Goal: Task Accomplishment & Management: Manage account settings

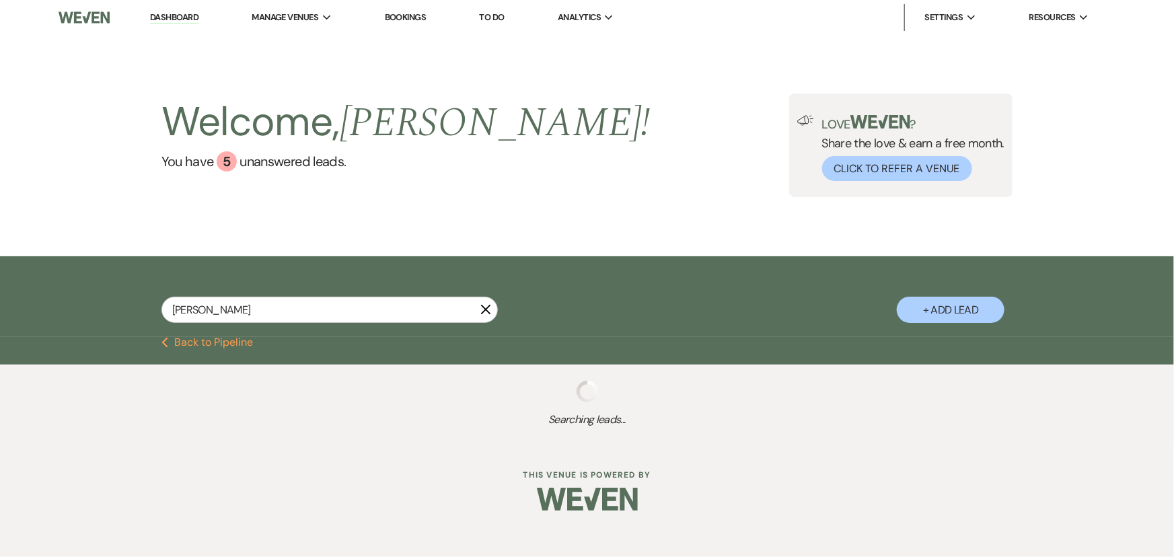
type input "[PERSON_NAME]"
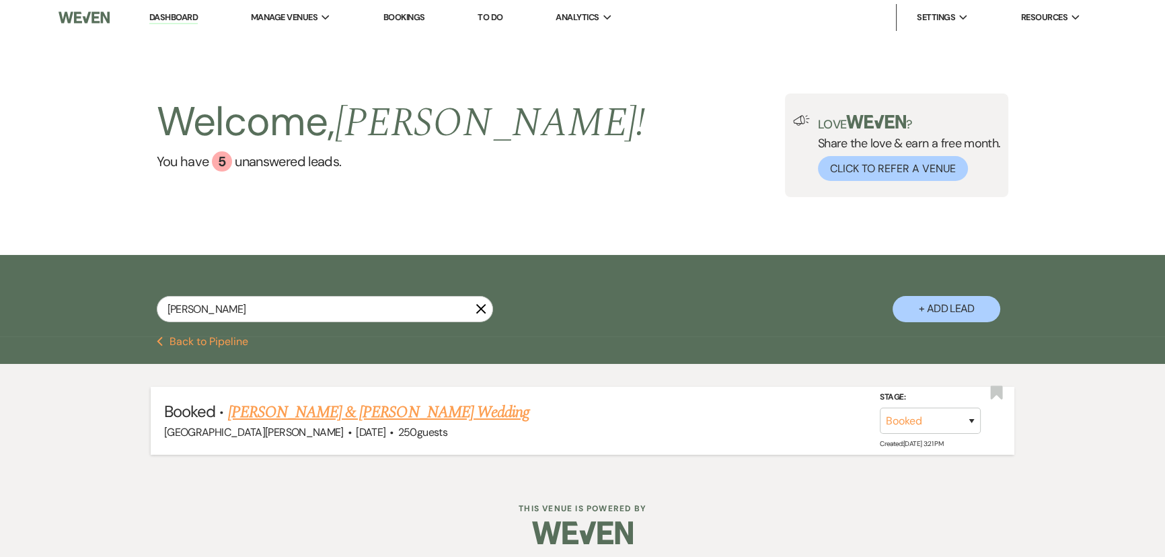
click at [398, 427] on span "250 guests" at bounding box center [422, 432] width 49 height 14
click at [361, 416] on link "[PERSON_NAME] & [PERSON_NAME] Wedding" at bounding box center [378, 412] width 301 height 24
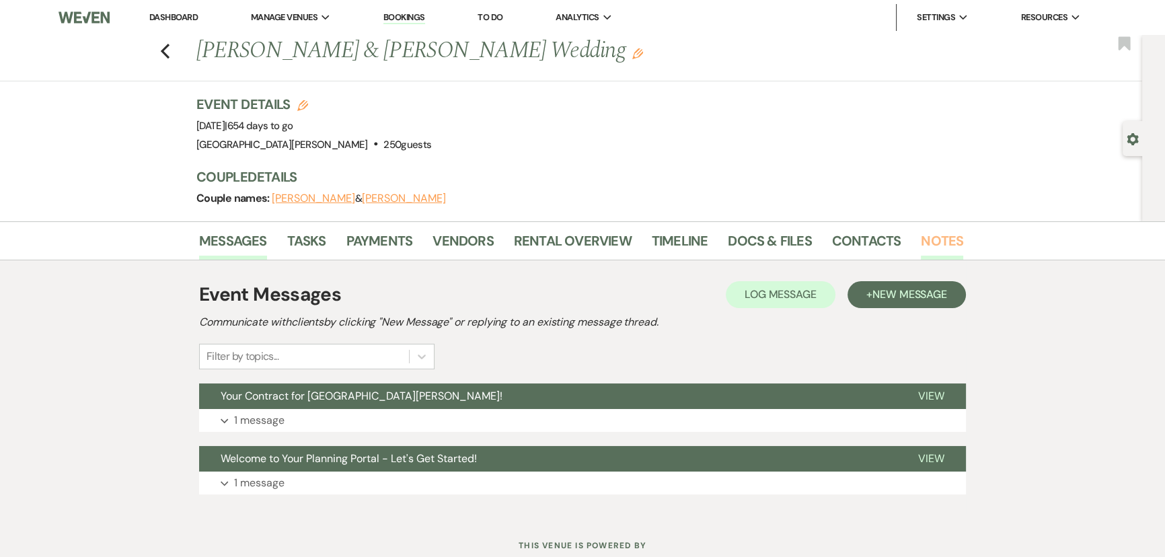
click at [947, 236] on link "Notes" at bounding box center [942, 245] width 42 height 30
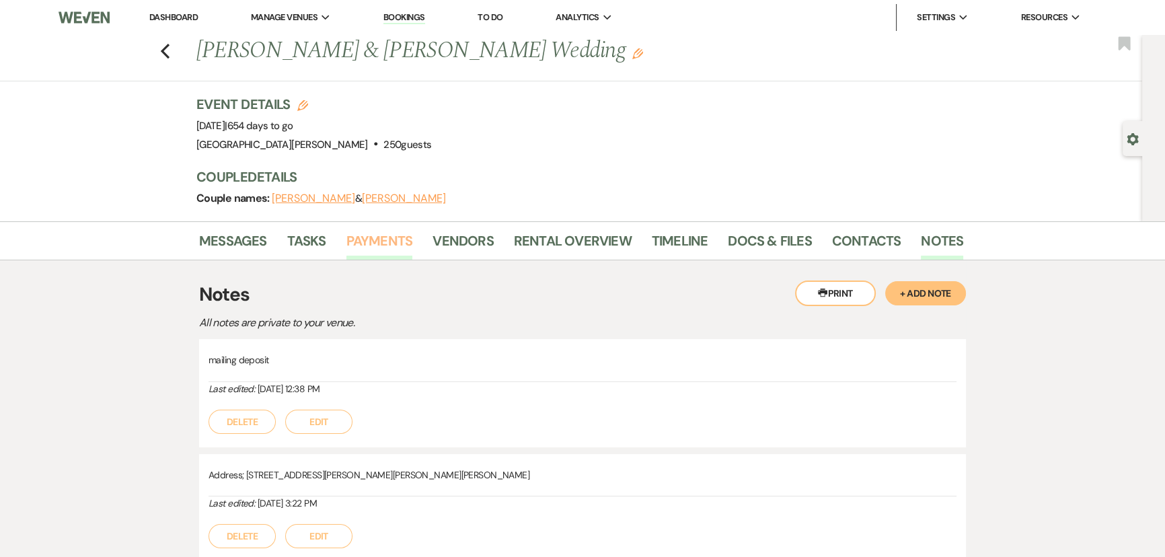
click at [376, 231] on link "Payments" at bounding box center [380, 245] width 67 height 30
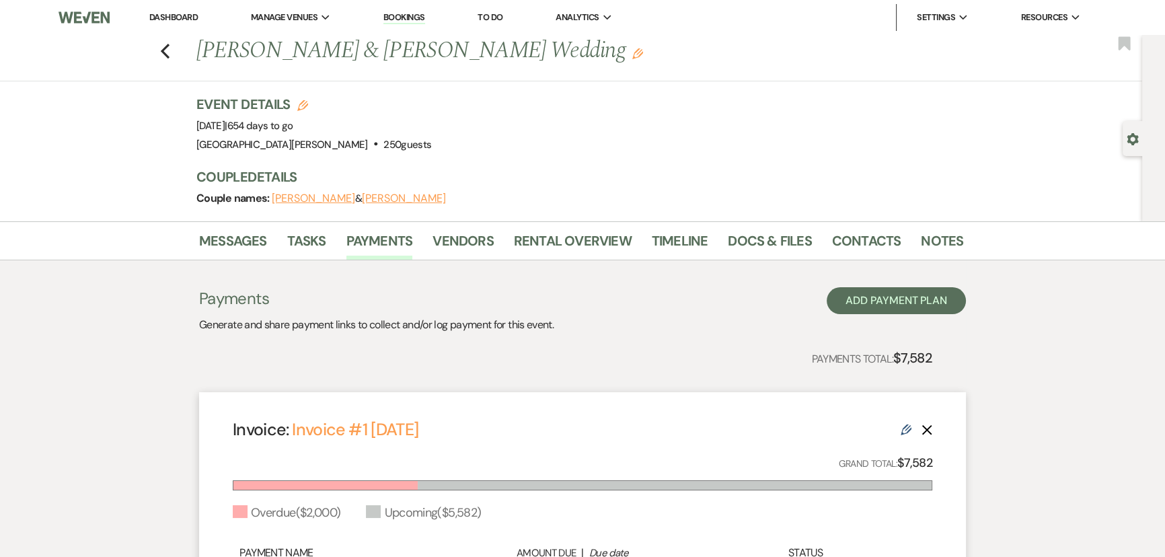
click at [170, 13] on link "Dashboard" at bounding box center [173, 16] width 48 height 11
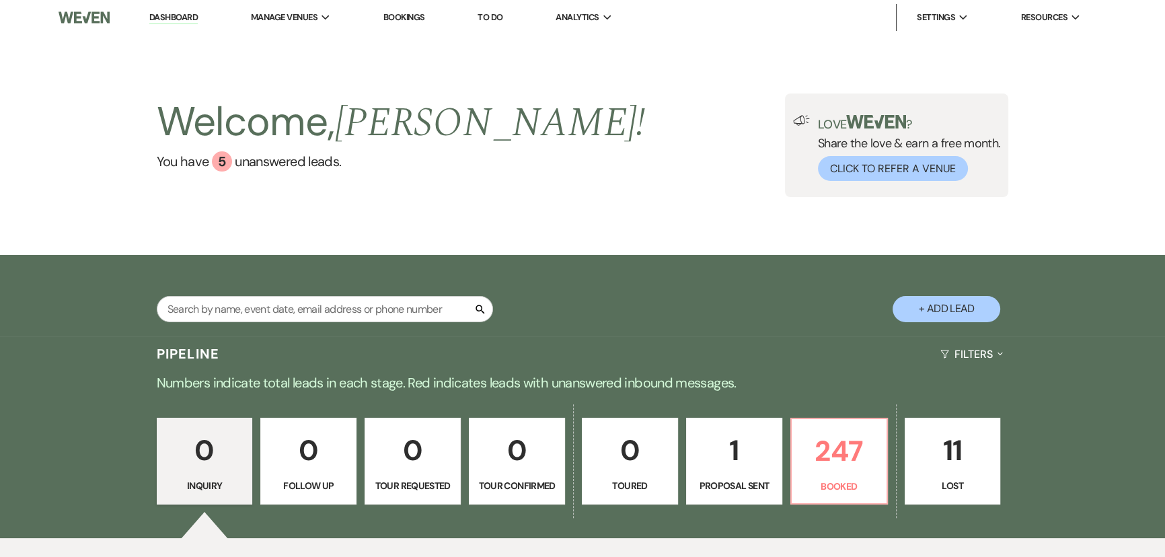
click at [363, 295] on div "Search + Add Lead" at bounding box center [582, 297] width 969 height 71
click at [378, 310] on input "text" at bounding box center [325, 309] width 336 height 26
type input "[PERSON_NAME]"
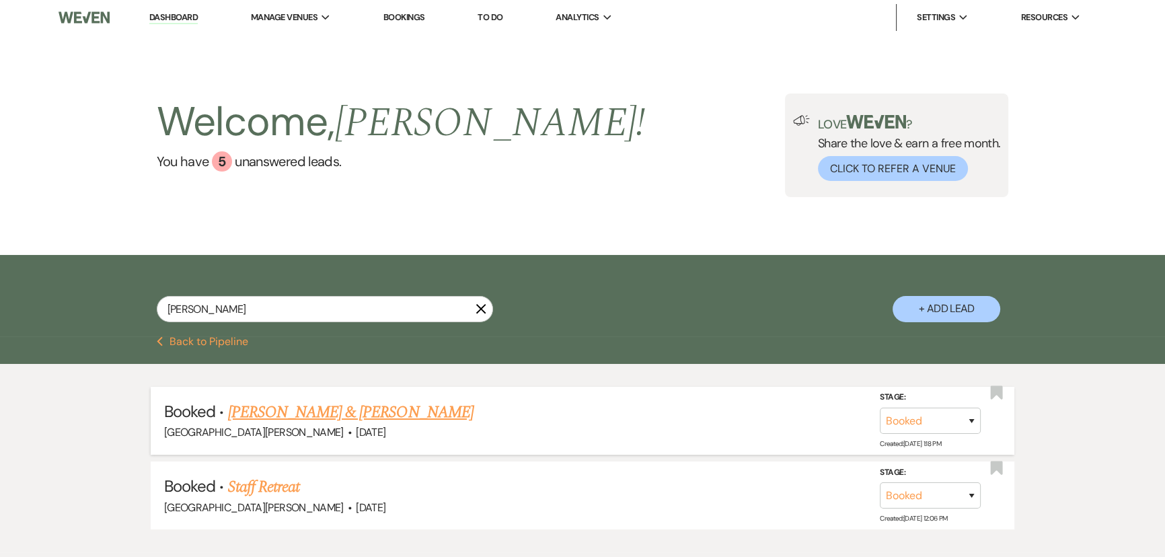
click at [361, 407] on link "[PERSON_NAME] & [PERSON_NAME]" at bounding box center [351, 412] width 246 height 24
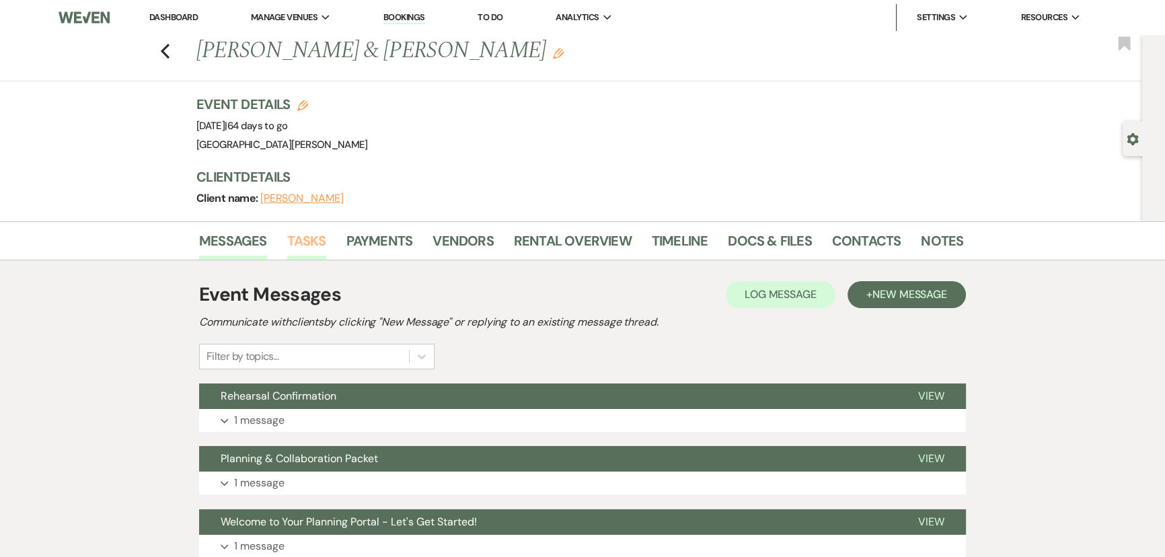
click at [298, 234] on link "Tasks" at bounding box center [306, 245] width 39 height 30
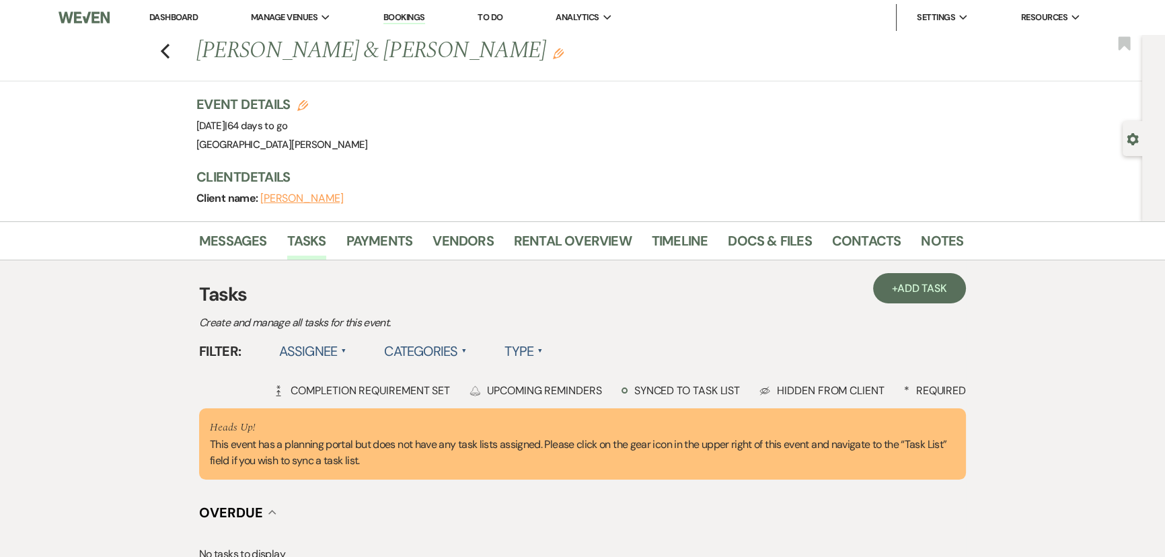
click at [1133, 143] on use "button" at bounding box center [1132, 139] width 11 height 12
select select "7"
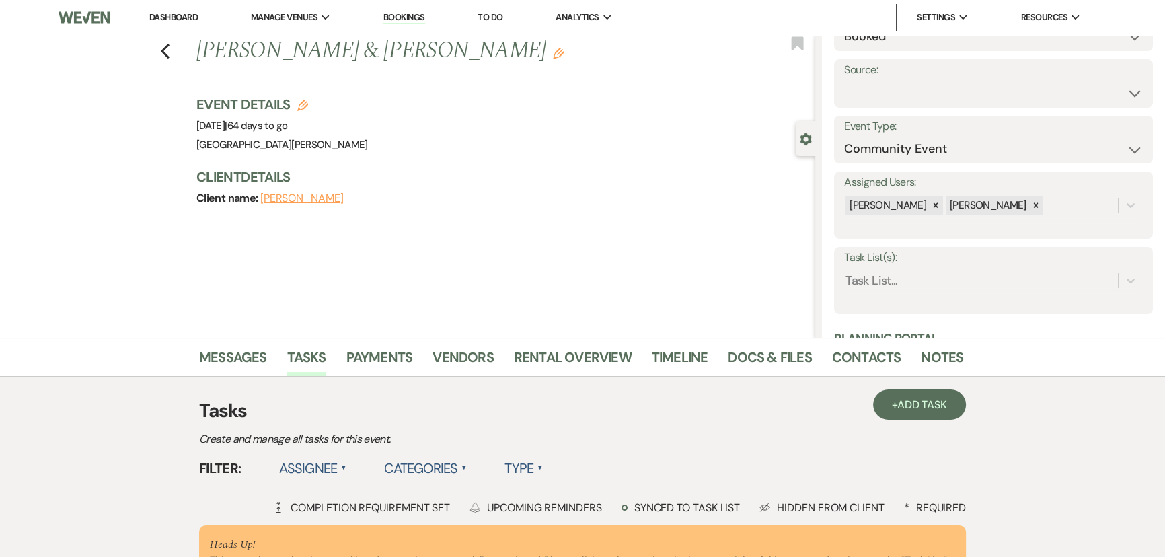
scroll to position [183, 0]
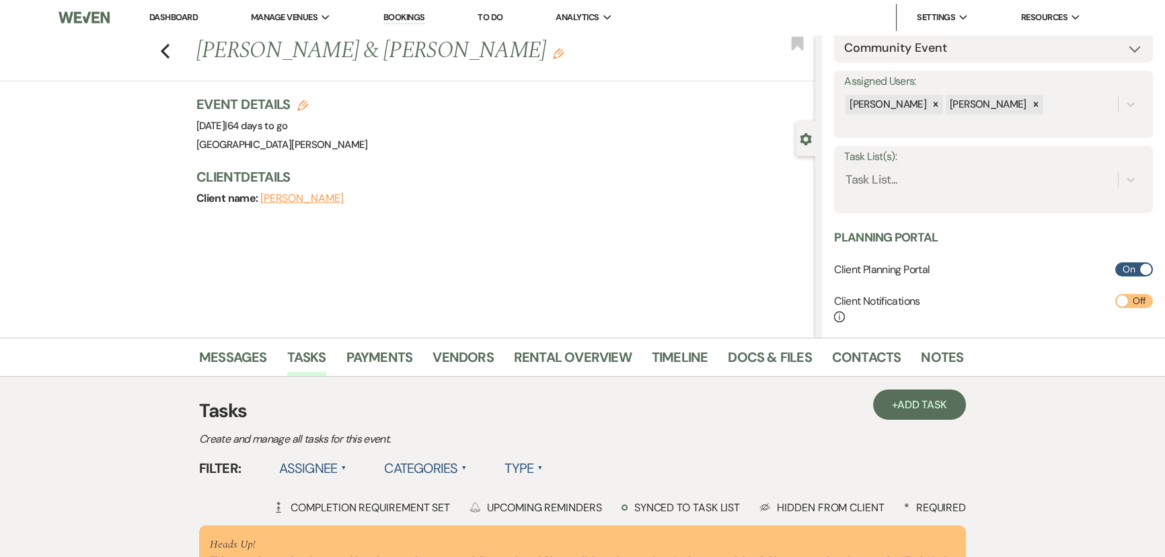
click at [908, 196] on div "Task List(s): Task List..." at bounding box center [993, 179] width 319 height 67
click at [908, 177] on div "Task List..." at bounding box center [981, 180] width 274 height 24
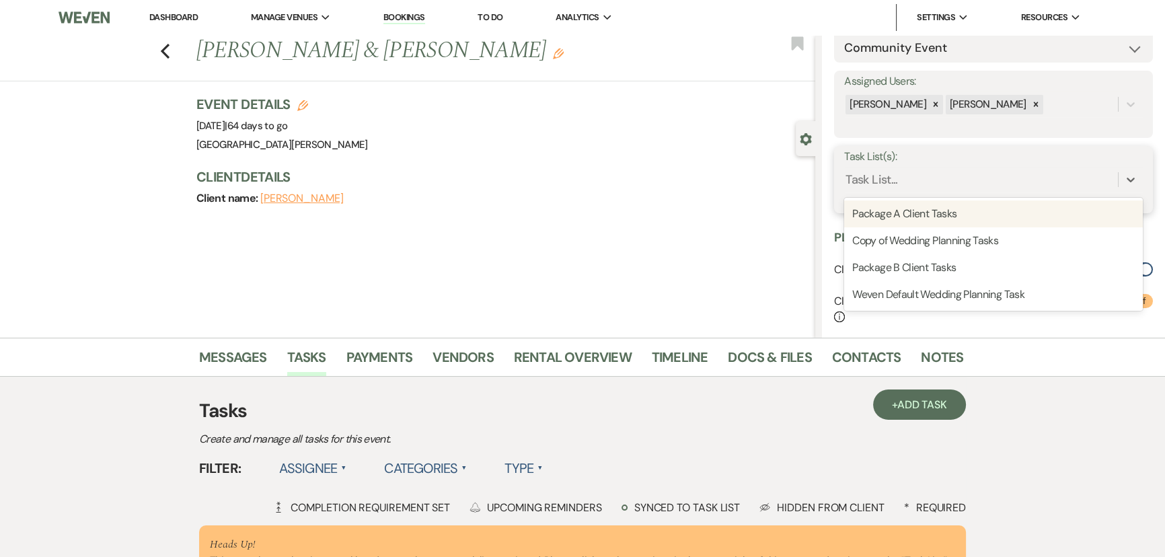
click at [915, 206] on div "Package A Client Tasks" at bounding box center [993, 214] width 299 height 27
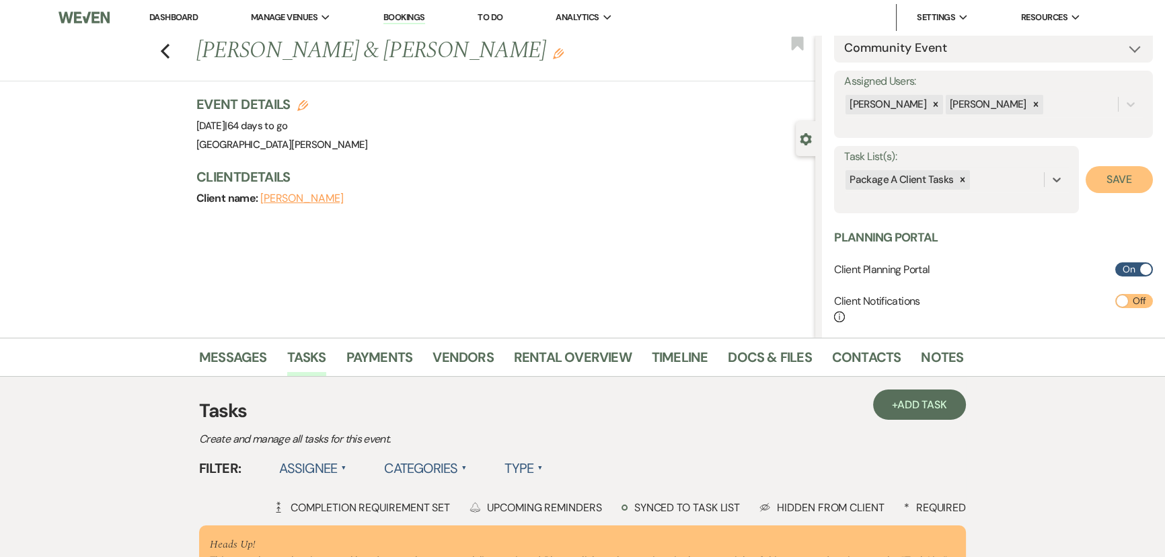
click at [1113, 182] on button "Save" at bounding box center [1119, 179] width 67 height 27
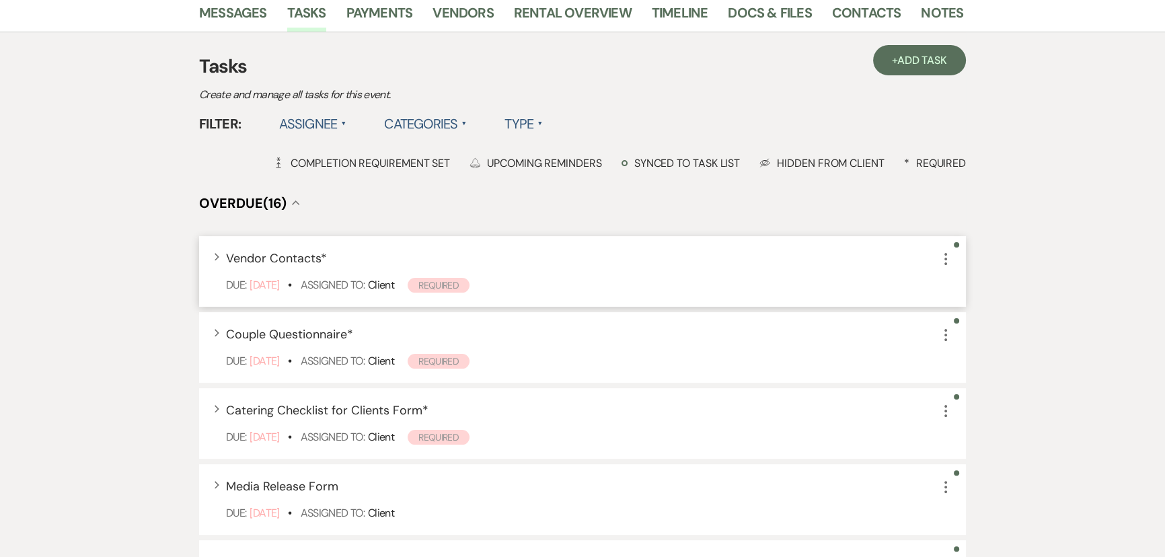
scroll to position [0, 0]
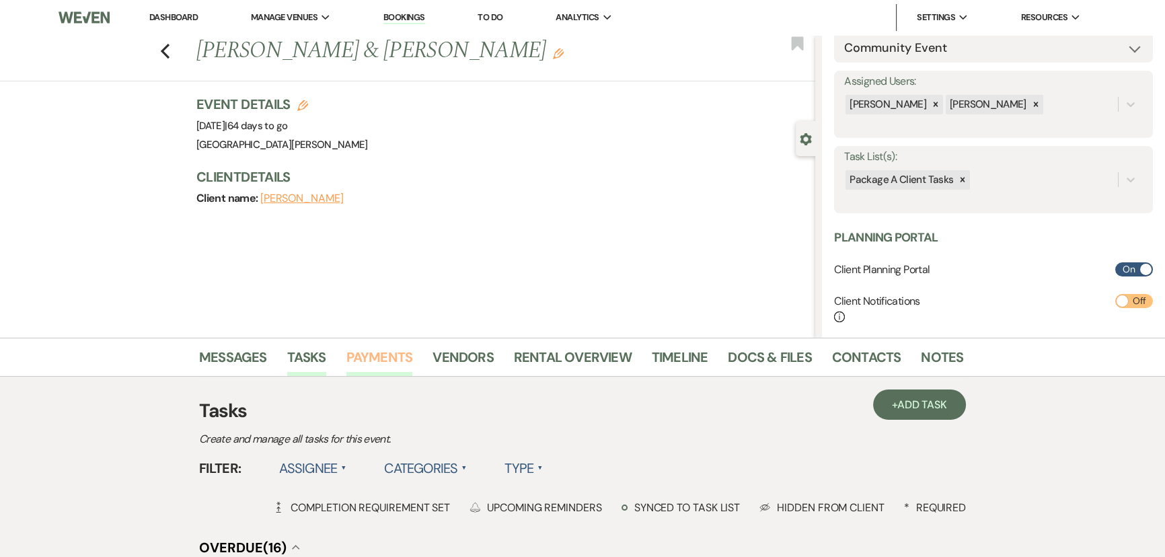
click at [365, 362] on link "Payments" at bounding box center [380, 362] width 67 height 30
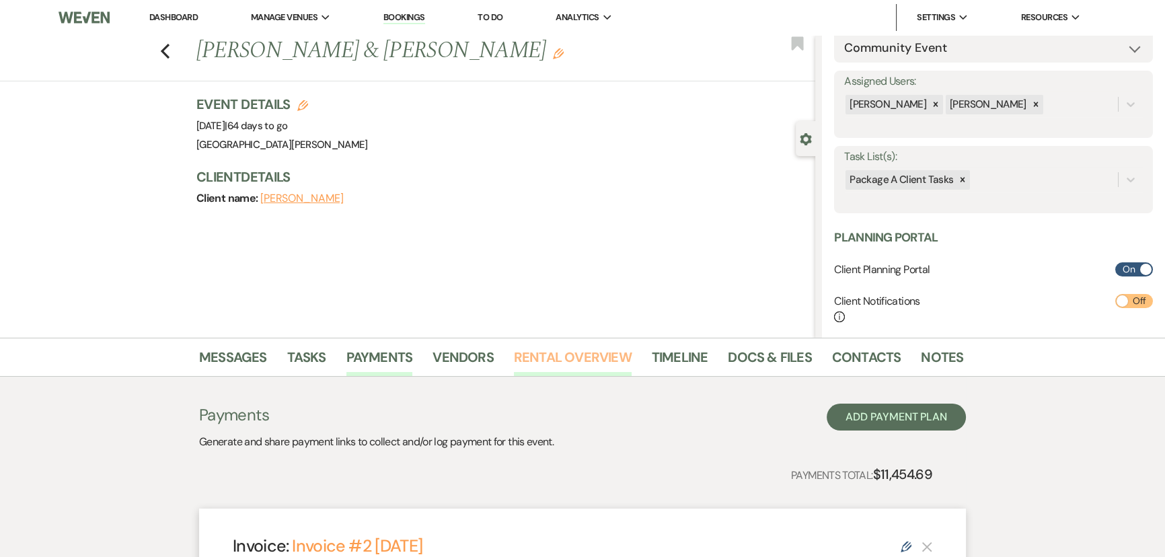
click at [542, 367] on link "Rental Overview" at bounding box center [573, 362] width 118 height 30
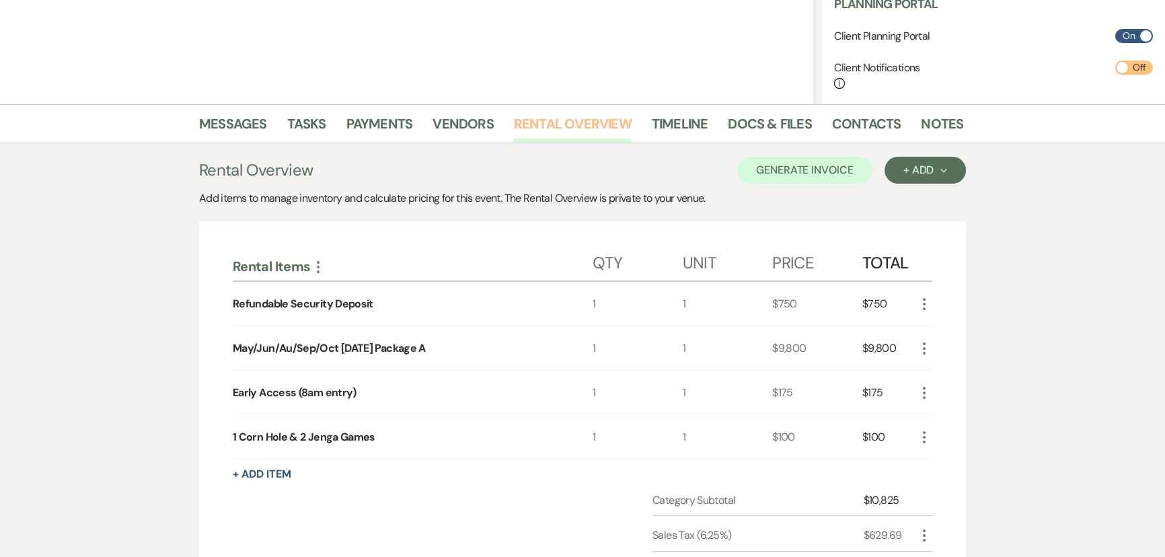
scroll to position [122, 0]
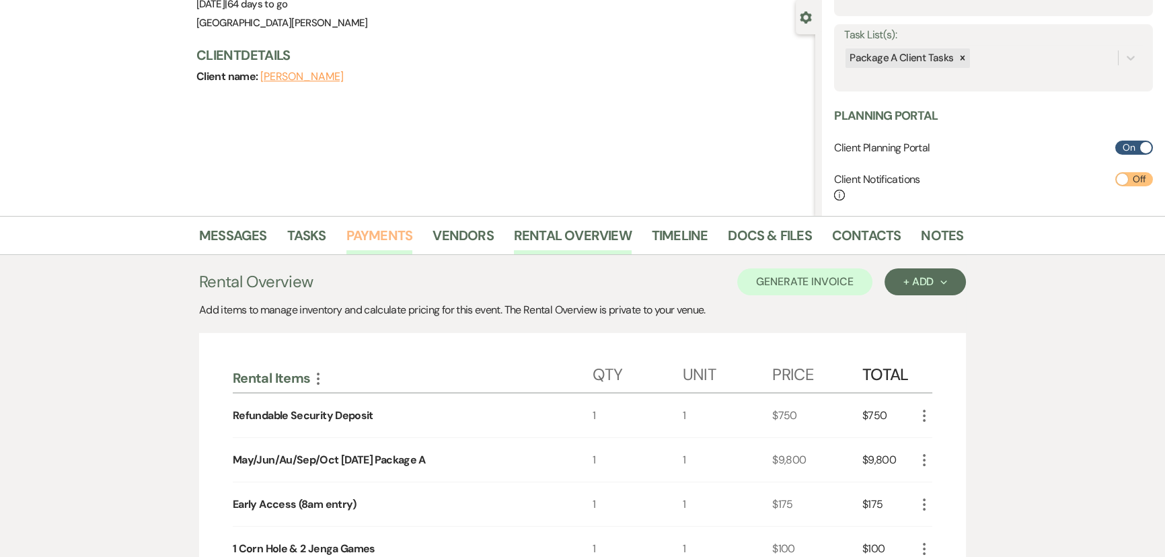
click at [377, 227] on link "Payments" at bounding box center [380, 240] width 67 height 30
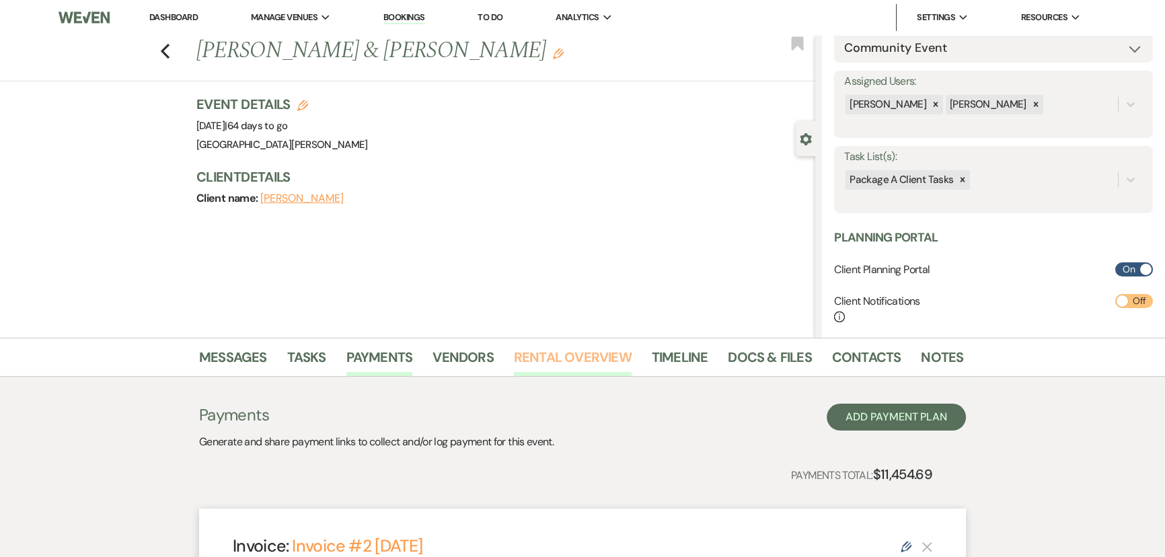
click at [563, 357] on link "Rental Overview" at bounding box center [573, 362] width 118 height 30
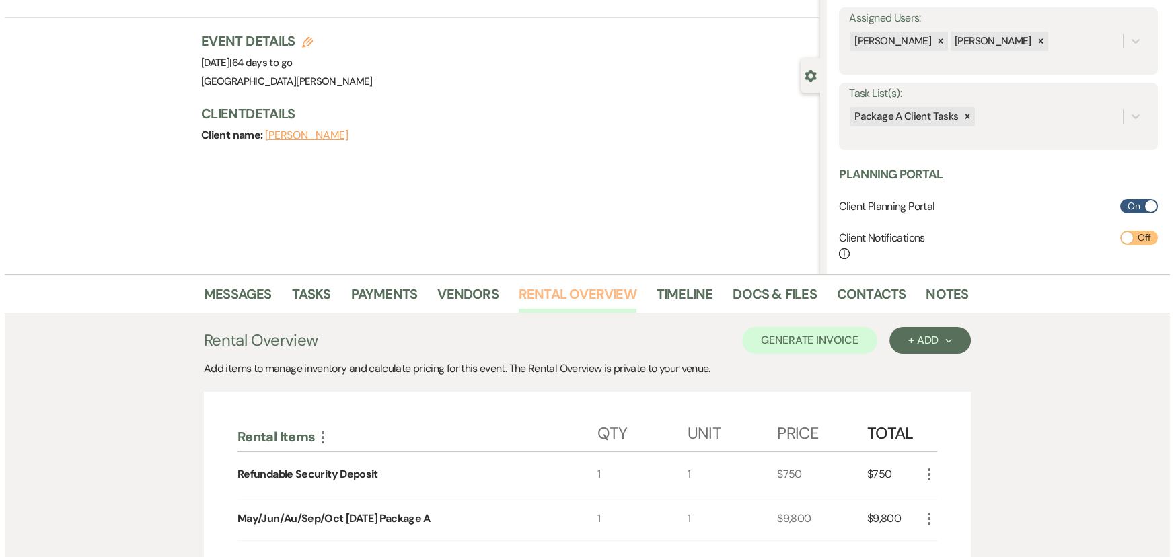
scroll to position [122, 0]
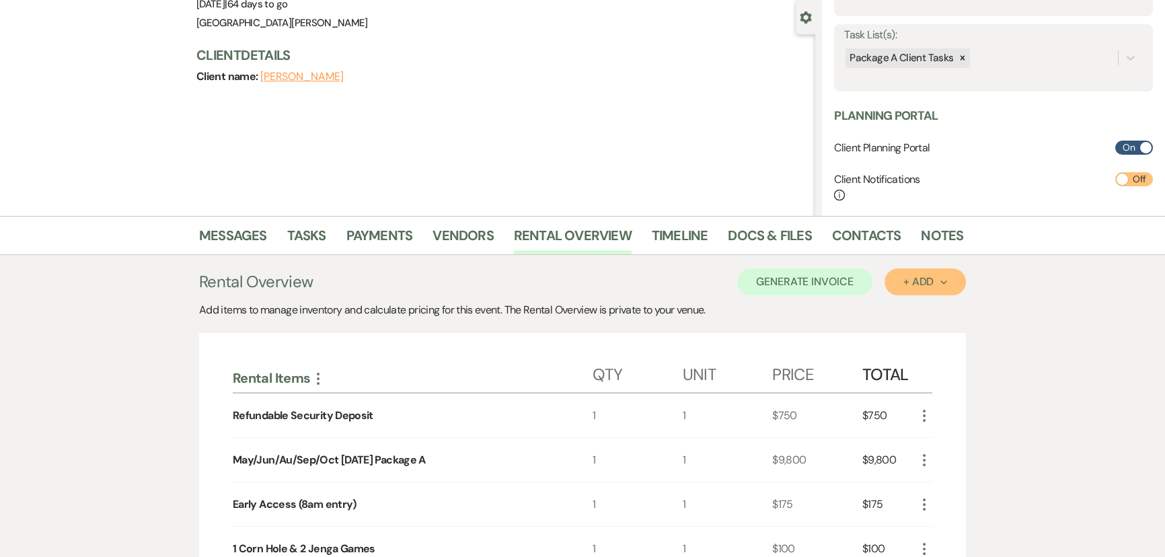
click at [931, 278] on div "+ Add Next" at bounding box center [926, 282] width 44 height 11
click at [922, 305] on button "Item" at bounding box center [919, 312] width 68 height 21
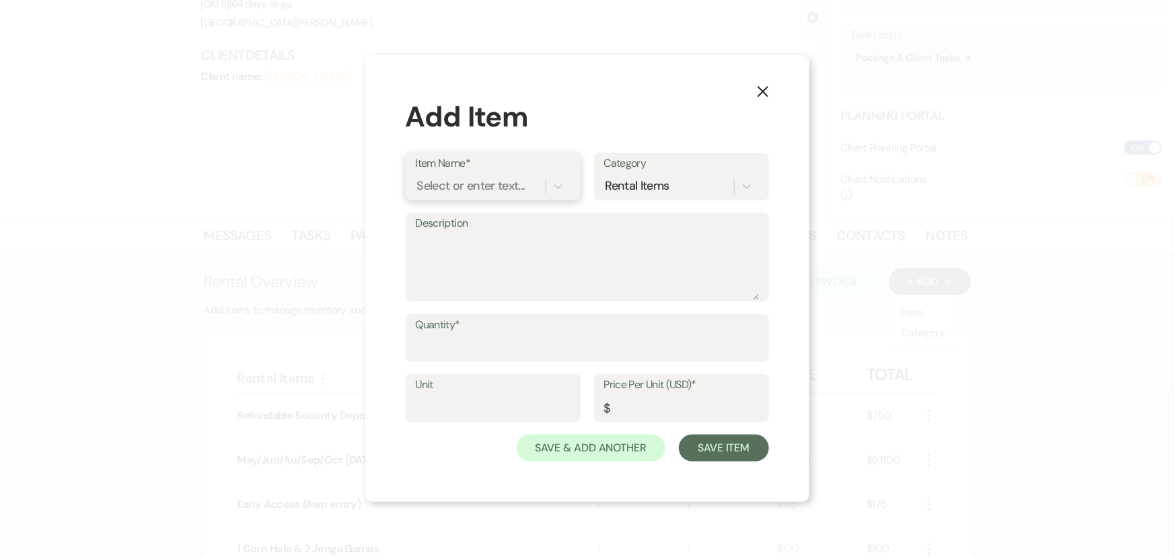
click at [527, 191] on div "Select or enter text..." at bounding box center [481, 186] width 130 height 24
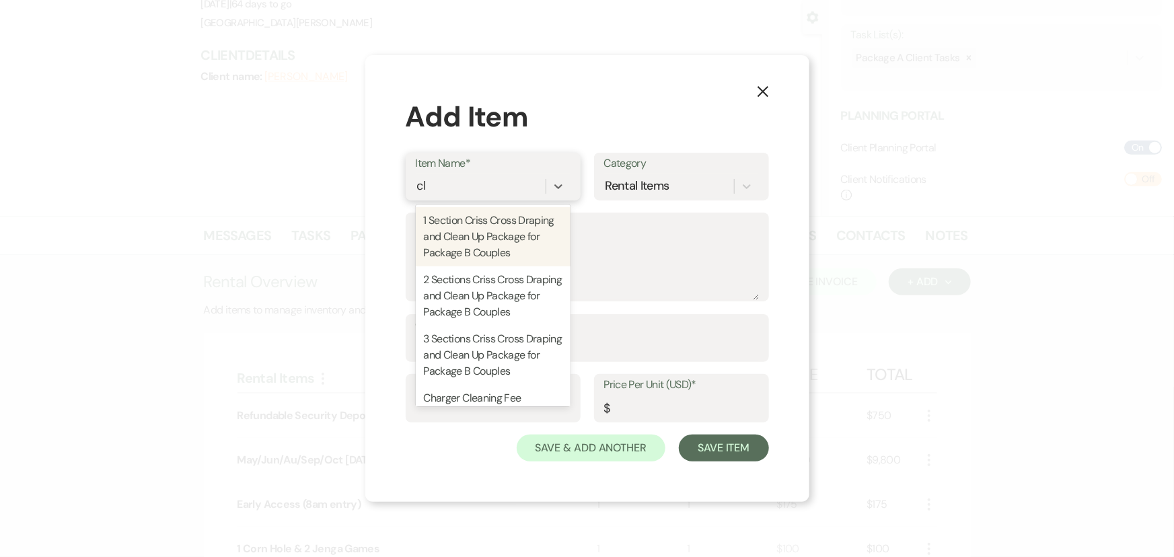
type input "c"
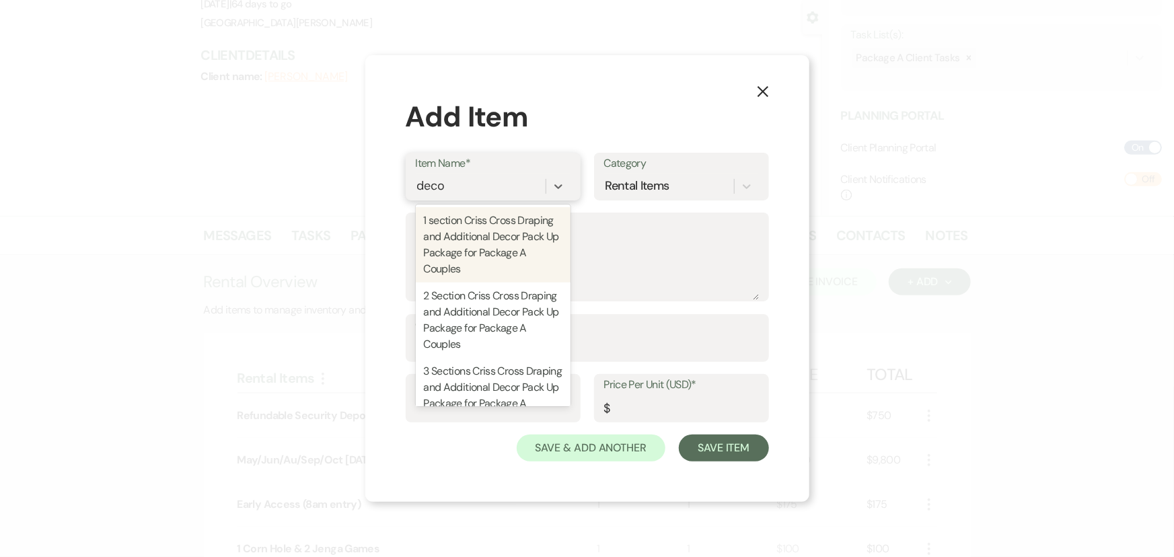
type input "decor"
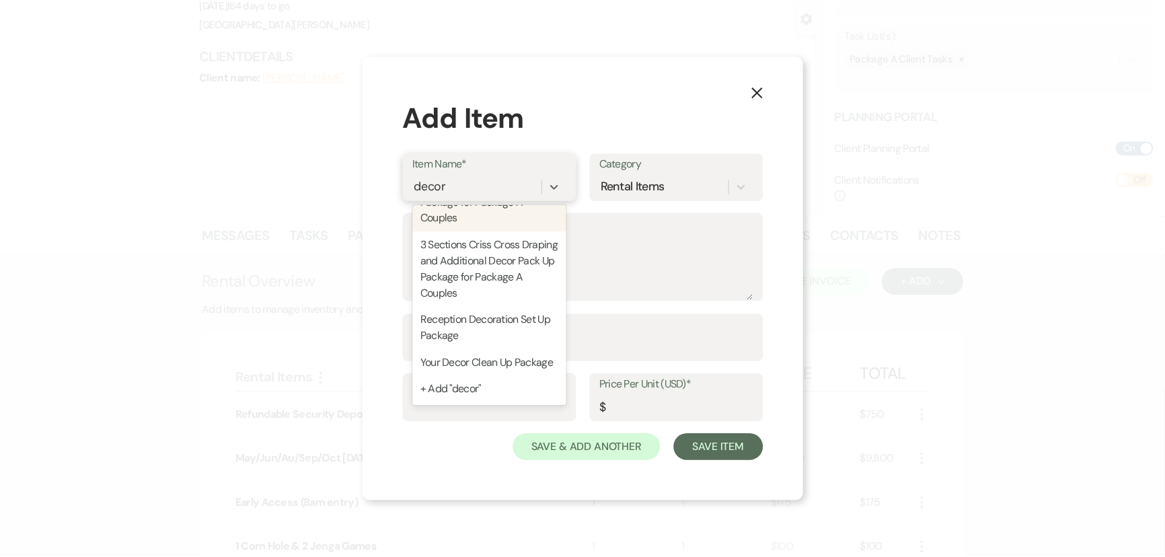
scroll to position [142, 0]
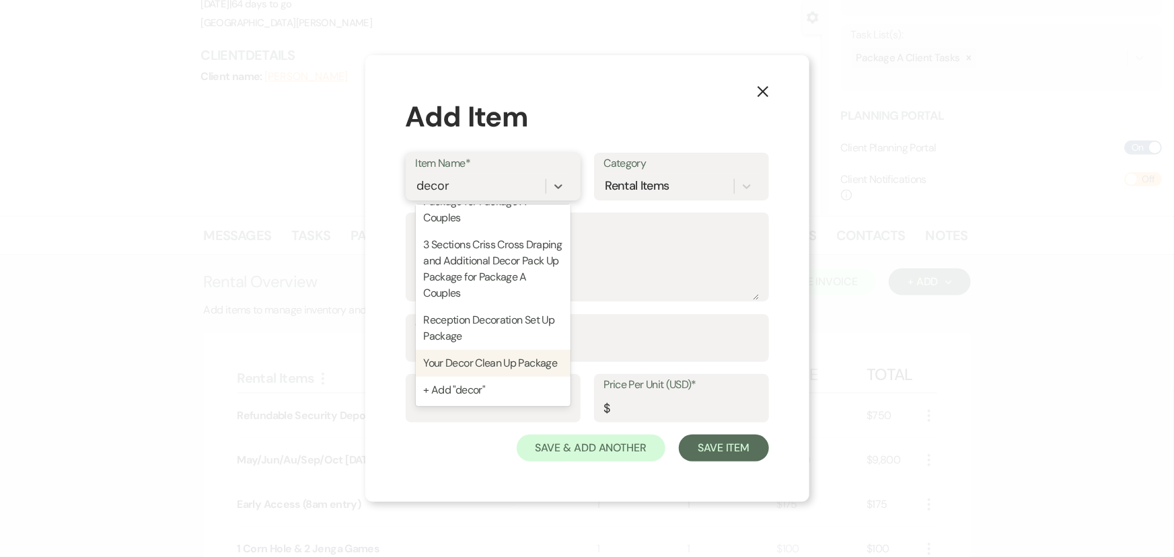
click at [498, 361] on div "Your Decor Clean Up Package" at bounding box center [493, 363] width 155 height 27
type textarea "Additional to the cleanup that is included in Package A Wedding Rental. -Our Co…"
type input "1"
type input "450"
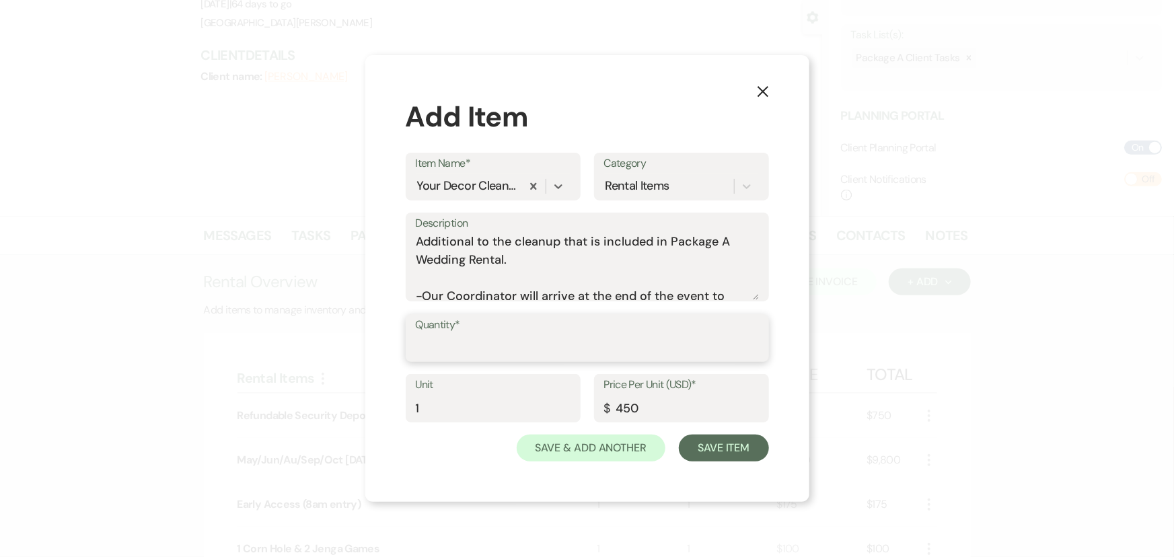
click at [575, 349] on input "Quantity*" at bounding box center [587, 347] width 343 height 26
type input "1"
click at [735, 443] on button "Save Item" at bounding box center [723, 448] width 89 height 27
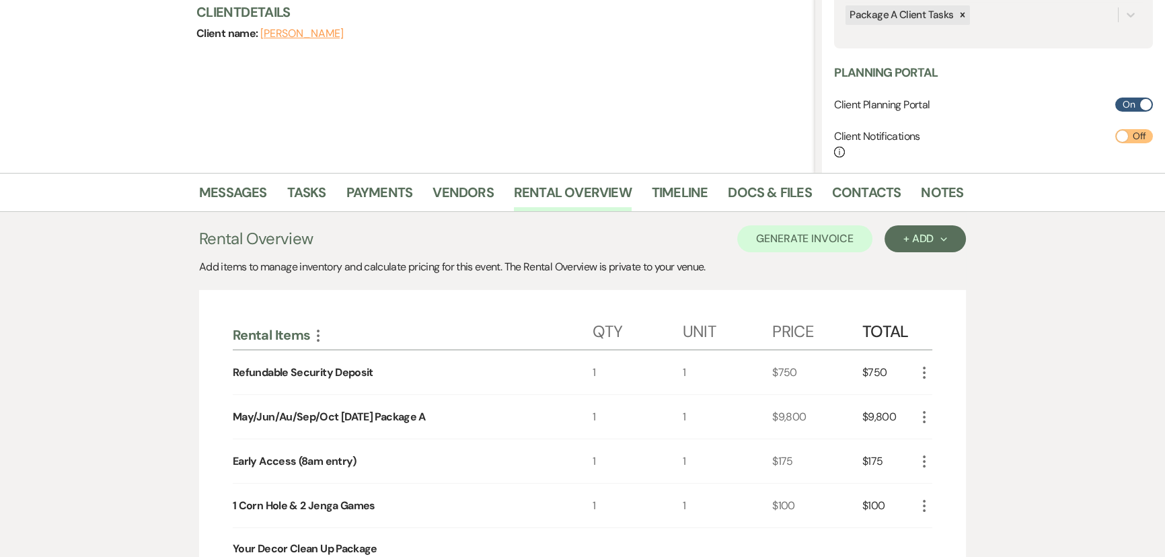
scroll to position [0, 0]
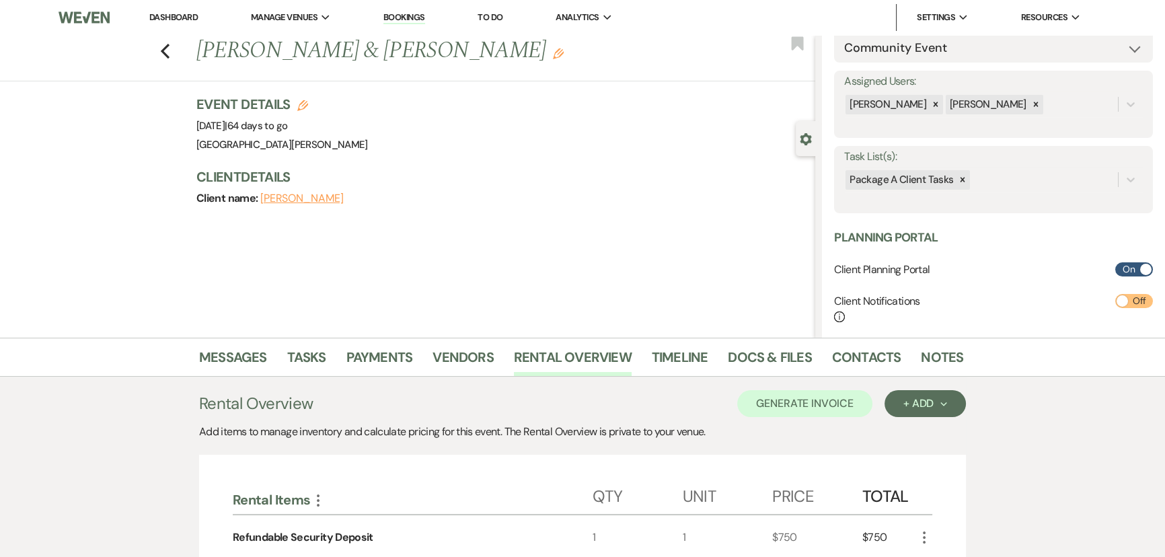
click at [581, 288] on div "Previous Ashley Norman & Ali Fazlanis Walima Edit Bookmark Gear Settings Settin…" at bounding box center [407, 186] width 815 height 303
click at [584, 292] on div "Previous Ashley Norman & Ali Fazlanis Walima Edit Bookmark Gear Settings Settin…" at bounding box center [407, 186] width 815 height 303
click at [458, 368] on link "Vendors" at bounding box center [463, 362] width 61 height 30
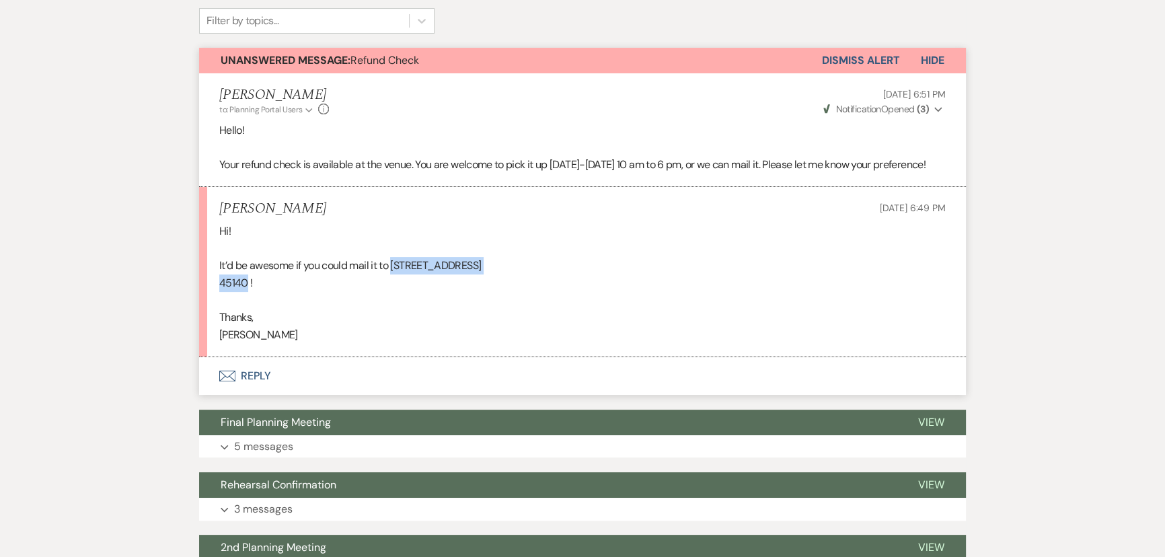
drag, startPoint x: 393, startPoint y: 283, endPoint x: 247, endPoint y: 303, distance: 147.4
click at [247, 303] on div "Hi! It’d be awesome if you could mail it to 12092 waters edge ct Loveland OH 45…" at bounding box center [582, 283] width 727 height 120
copy div "12092 waters edge ct Loveland OH 45140"
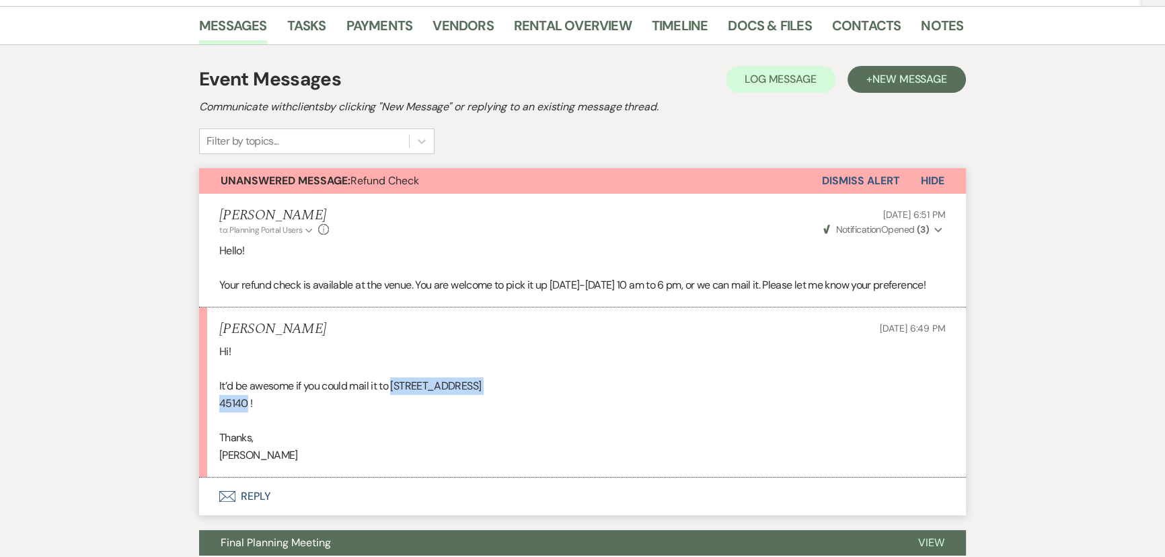
scroll to position [91, 0]
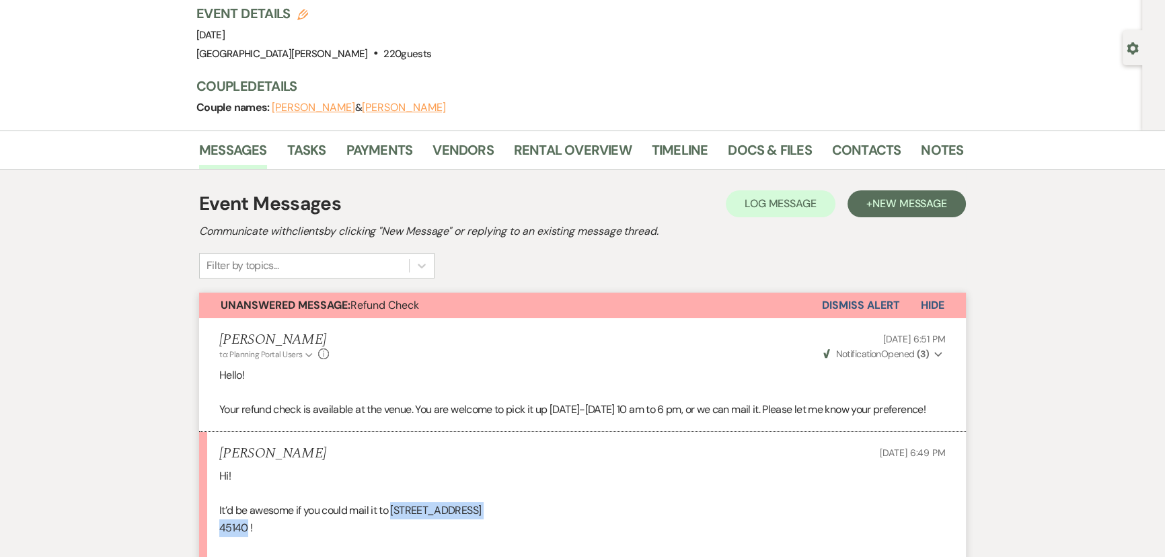
click at [911, 153] on li "Contacts" at bounding box center [876, 153] width 89 height 32
click at [921, 147] on link "Notes" at bounding box center [942, 154] width 42 height 30
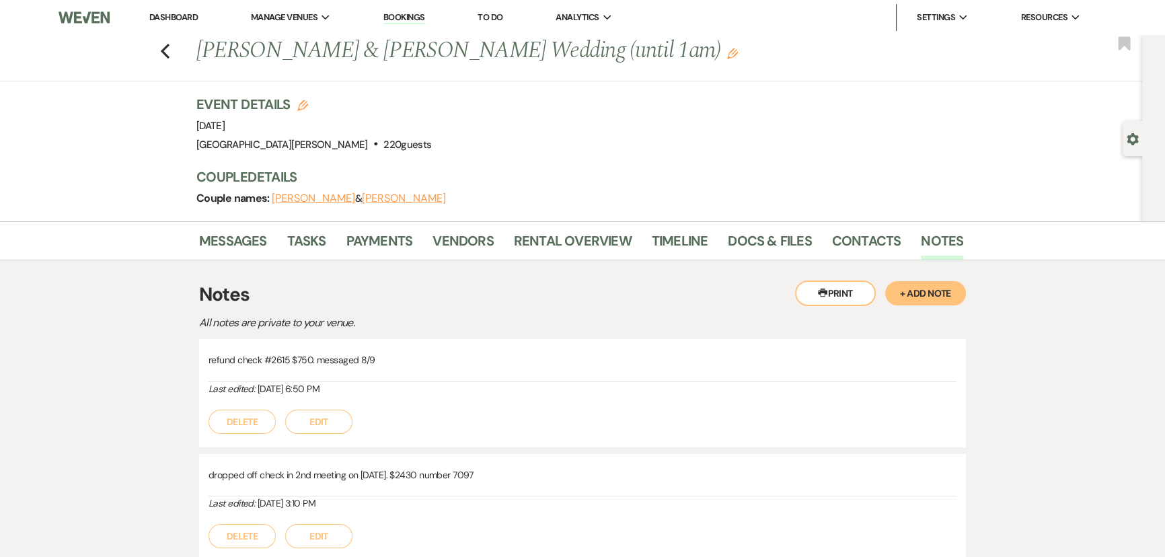
click at [922, 292] on button "+ Add Note" at bounding box center [925, 293] width 81 height 24
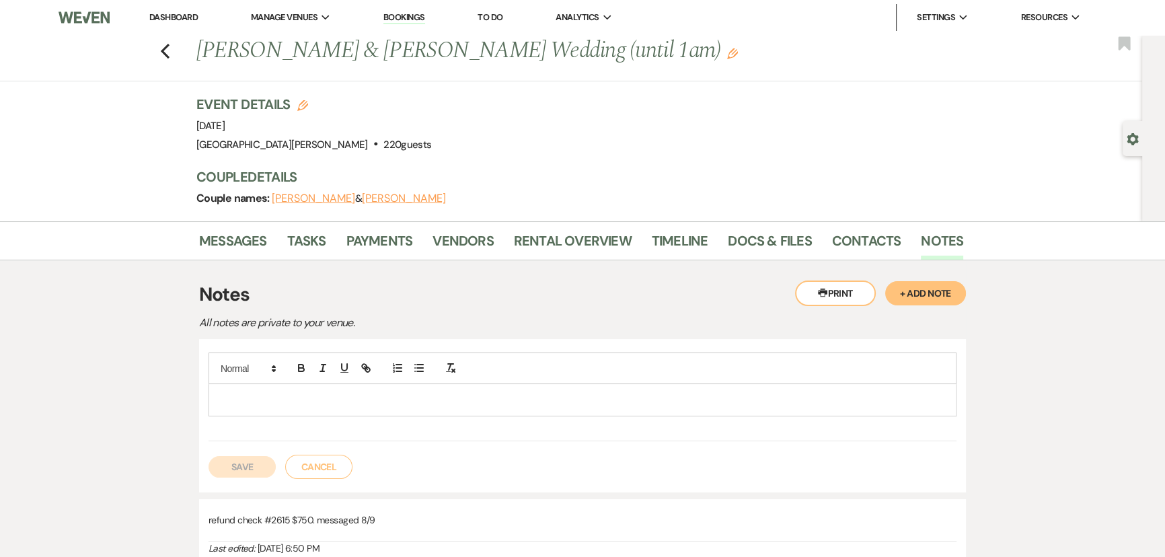
click at [336, 400] on p at bounding box center [582, 399] width 727 height 15
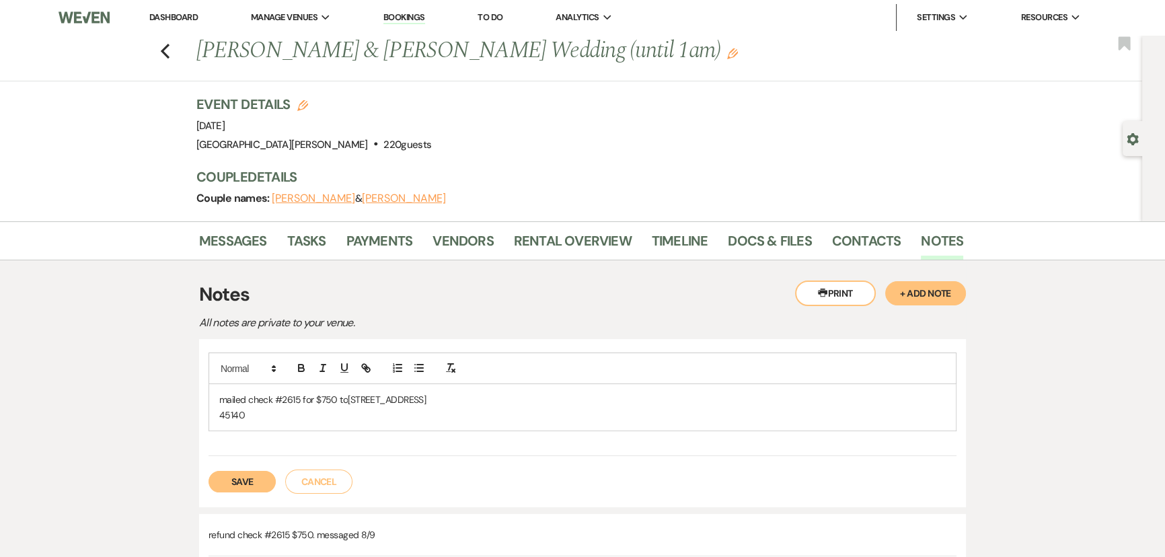
click at [264, 478] on button "Save" at bounding box center [242, 482] width 67 height 22
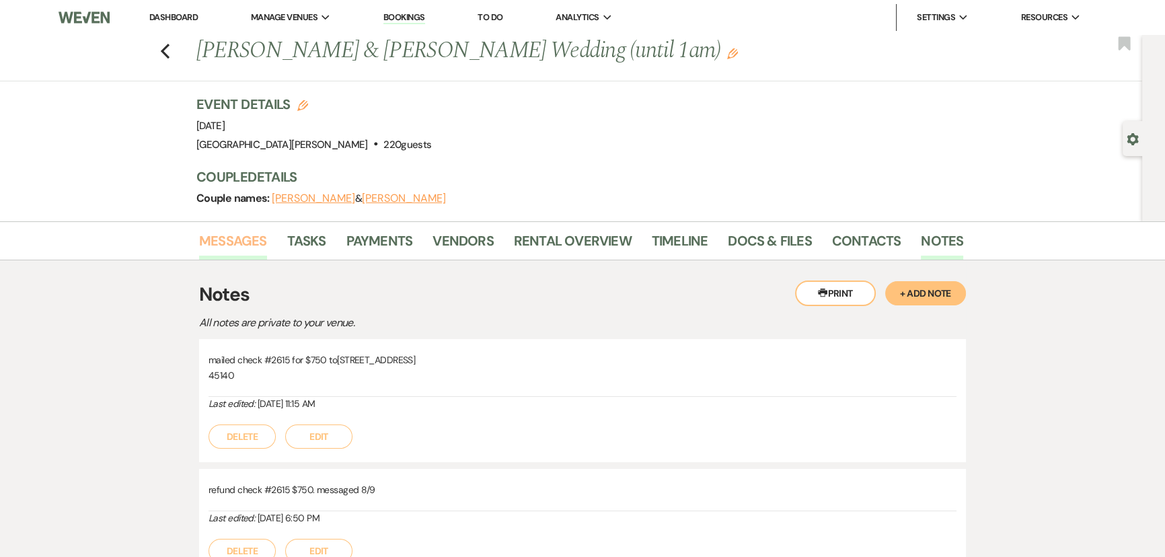
click at [204, 232] on link "Messages" at bounding box center [233, 245] width 68 height 30
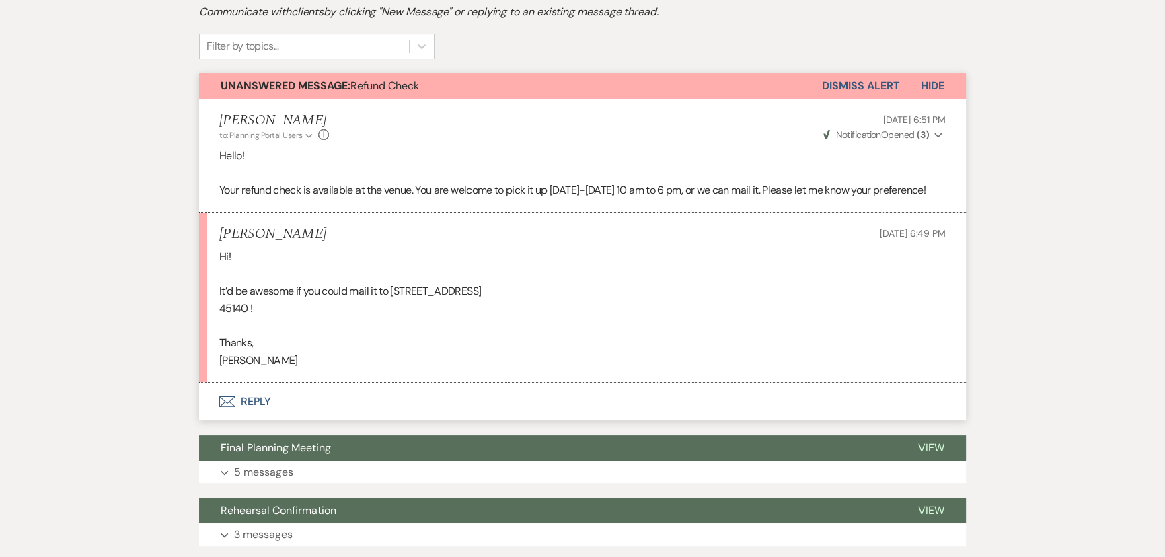
scroll to position [346, 0]
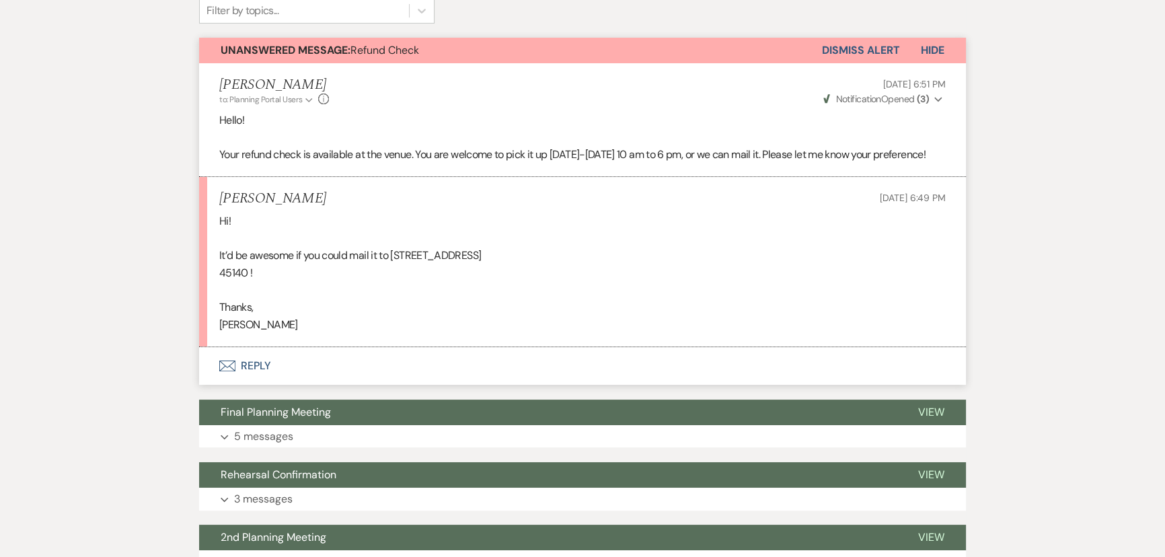
click at [233, 371] on icon "Envelope" at bounding box center [227, 366] width 16 height 11
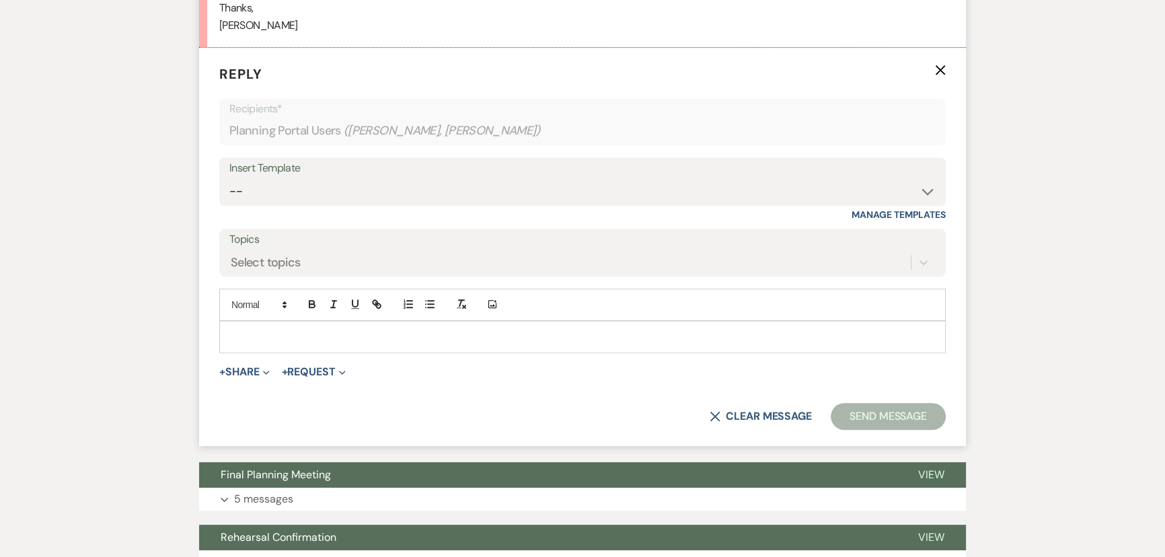
scroll to position [652, 0]
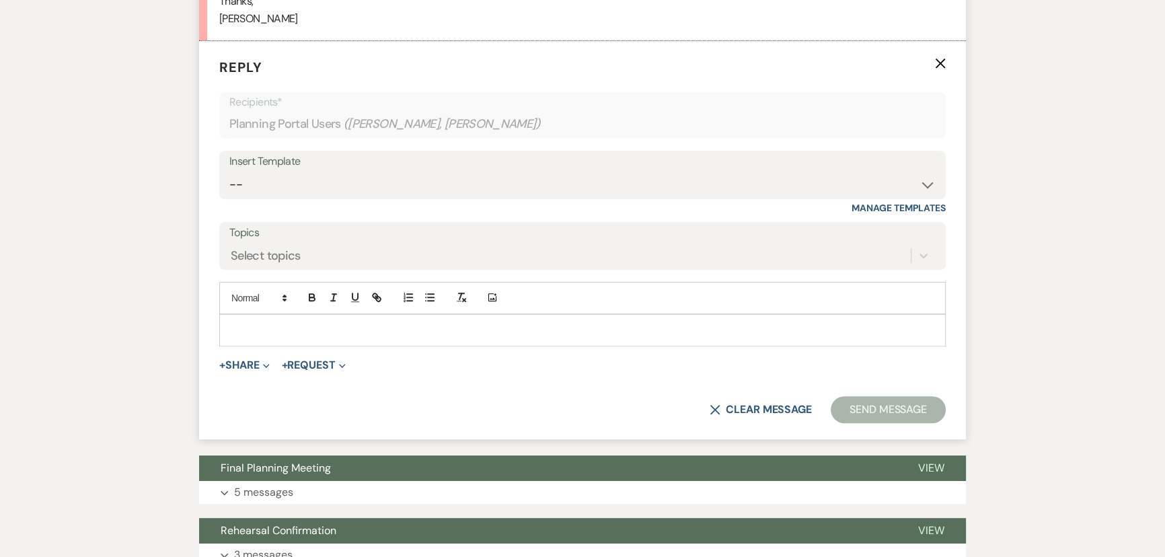
click at [327, 338] on p at bounding box center [582, 330] width 705 height 15
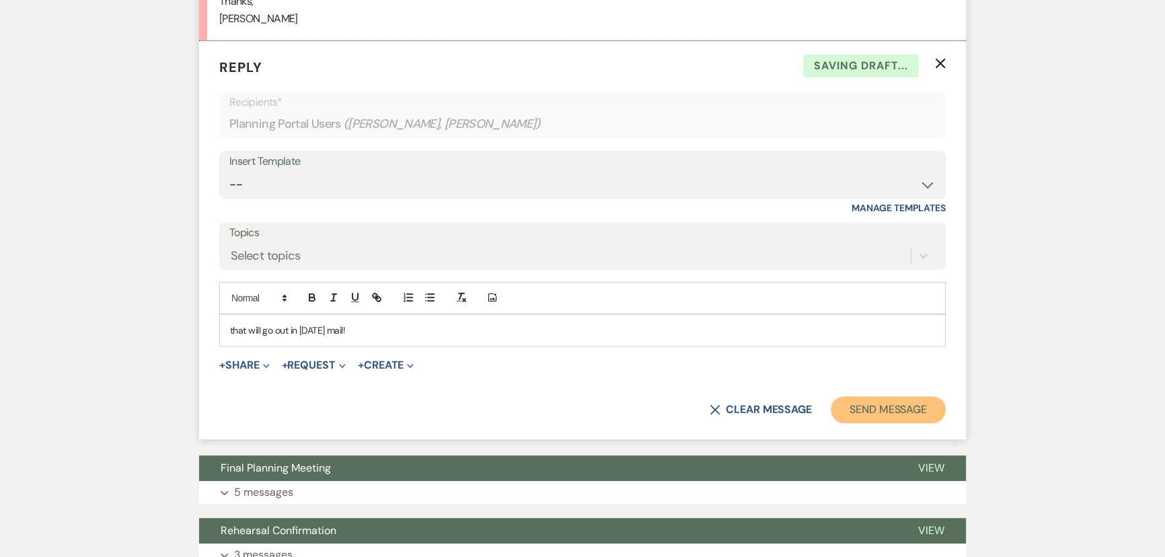
click at [928, 423] on button "Send Message" at bounding box center [888, 409] width 115 height 27
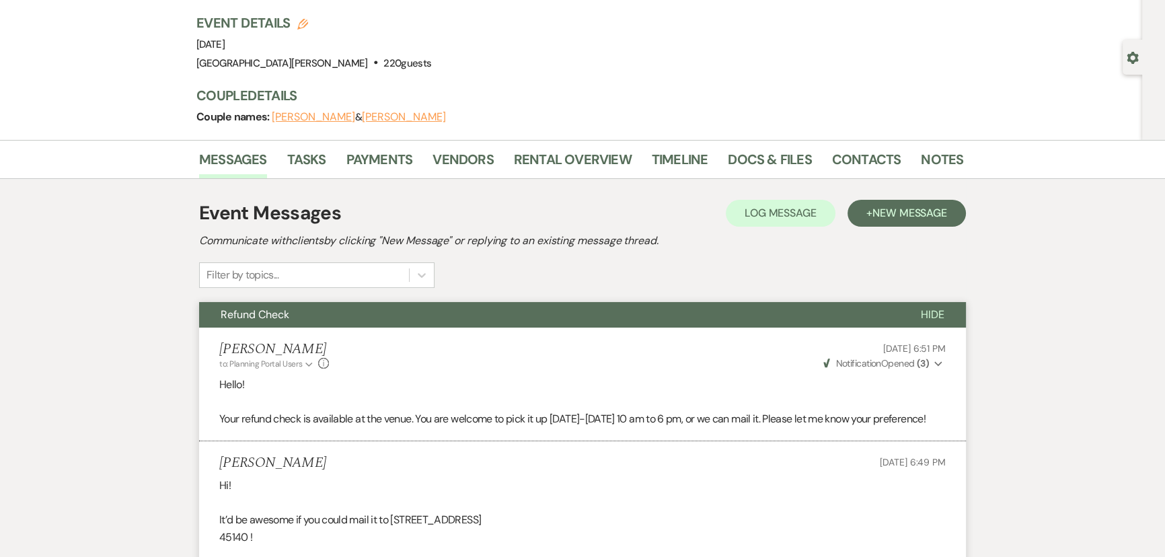
scroll to position [0, 0]
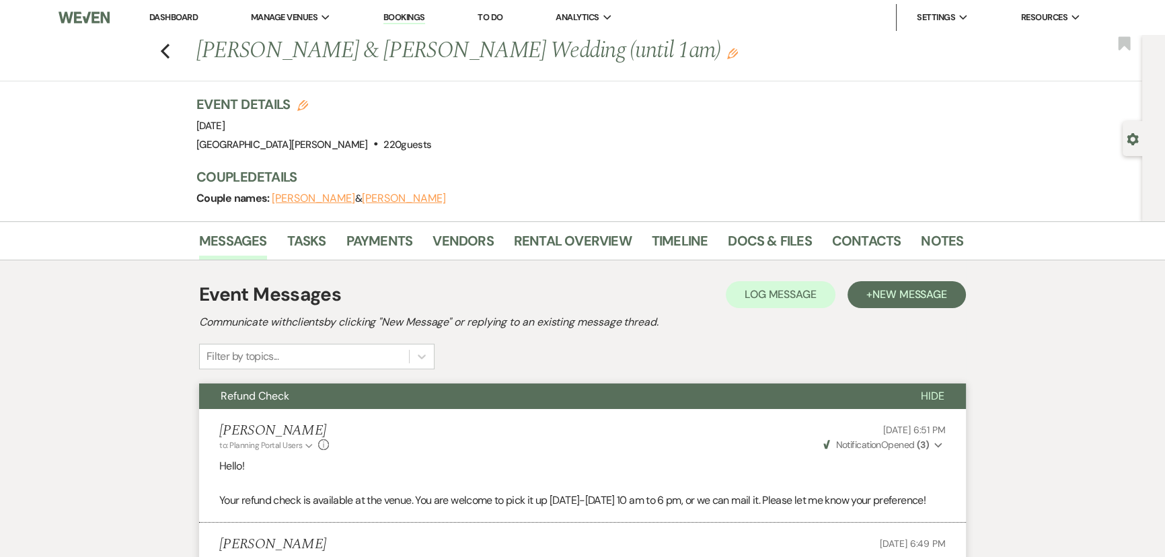
click at [188, 15] on link "Dashboard" at bounding box center [173, 16] width 48 height 11
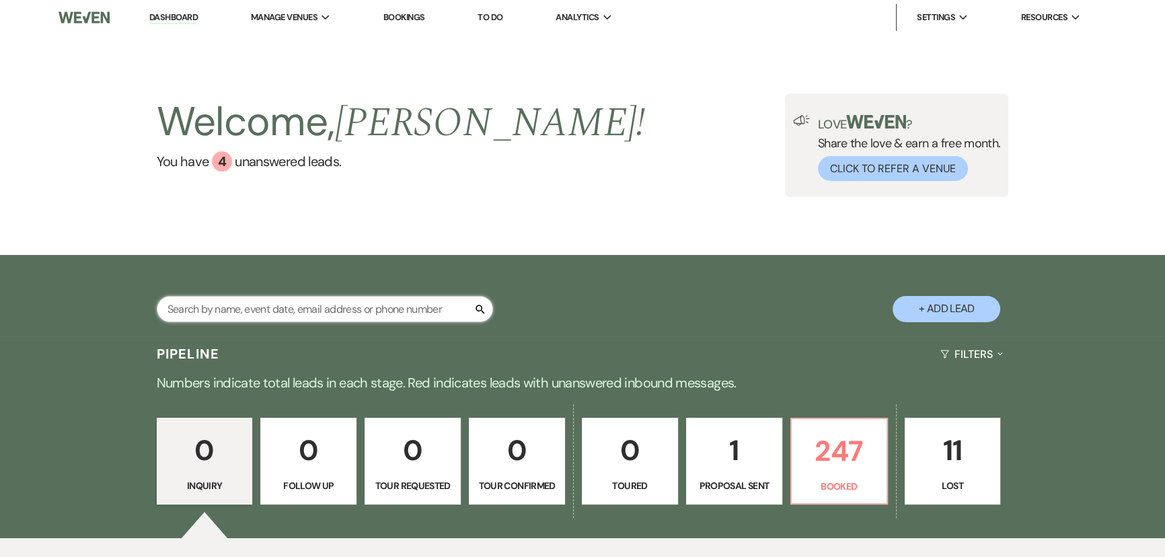
click at [337, 306] on input "text" at bounding box center [325, 309] width 336 height 26
type input "clodfelter"
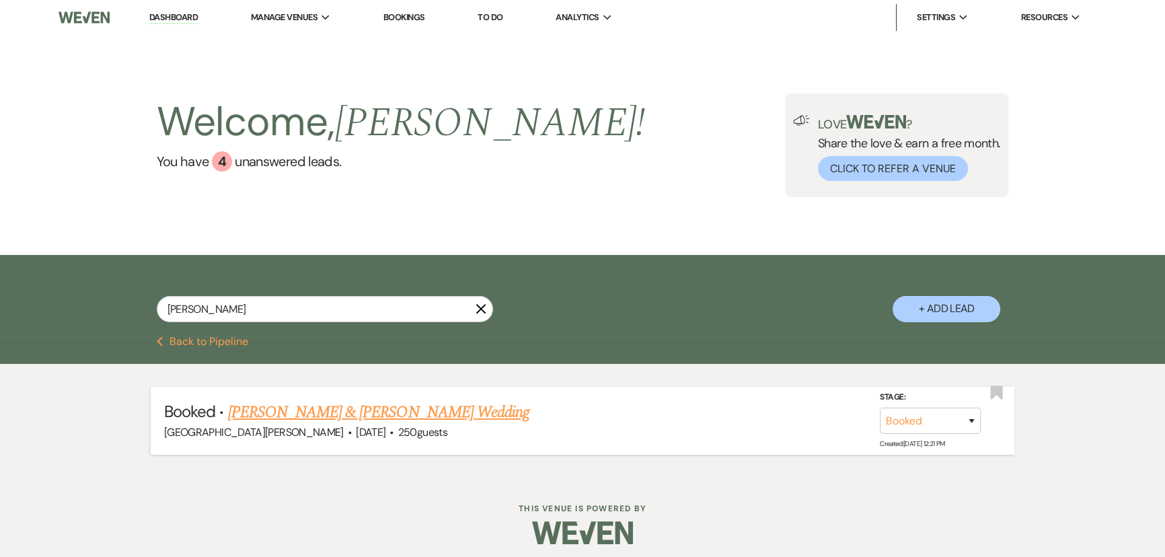
click at [390, 433] on span "·" at bounding box center [392, 433] width 4 height 0
click at [336, 398] on li "Booked · Kendall Clodfelter & Eli Hadden's Wedding Stone Valley Meadows · Jul 1…" at bounding box center [583, 421] width 864 height 68
click at [336, 410] on link "[PERSON_NAME] & [PERSON_NAME] Wedding" at bounding box center [378, 412] width 301 height 24
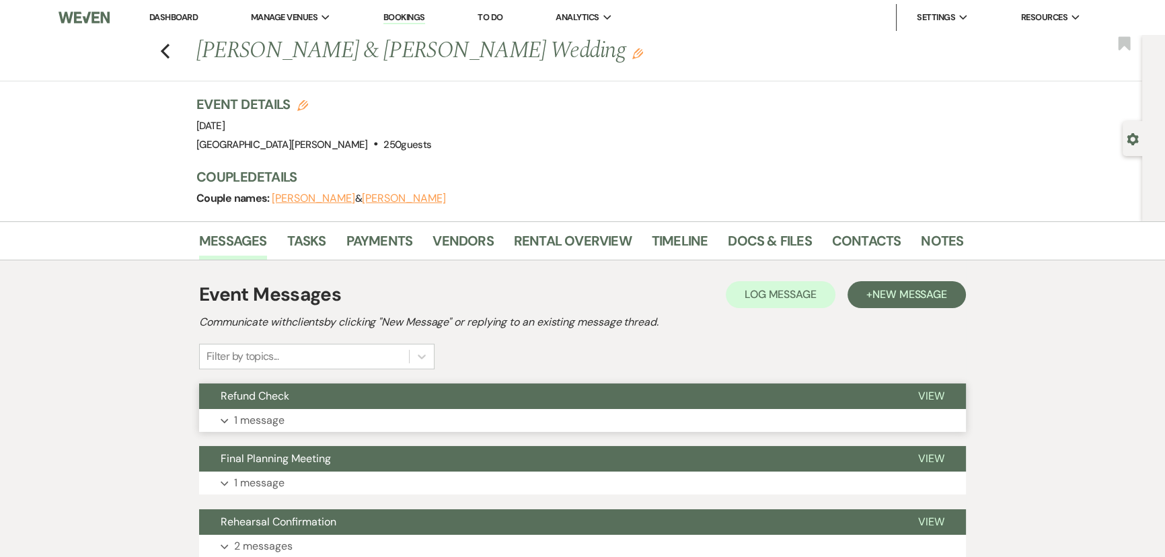
click at [300, 410] on button "Expand 1 message" at bounding box center [582, 420] width 767 height 23
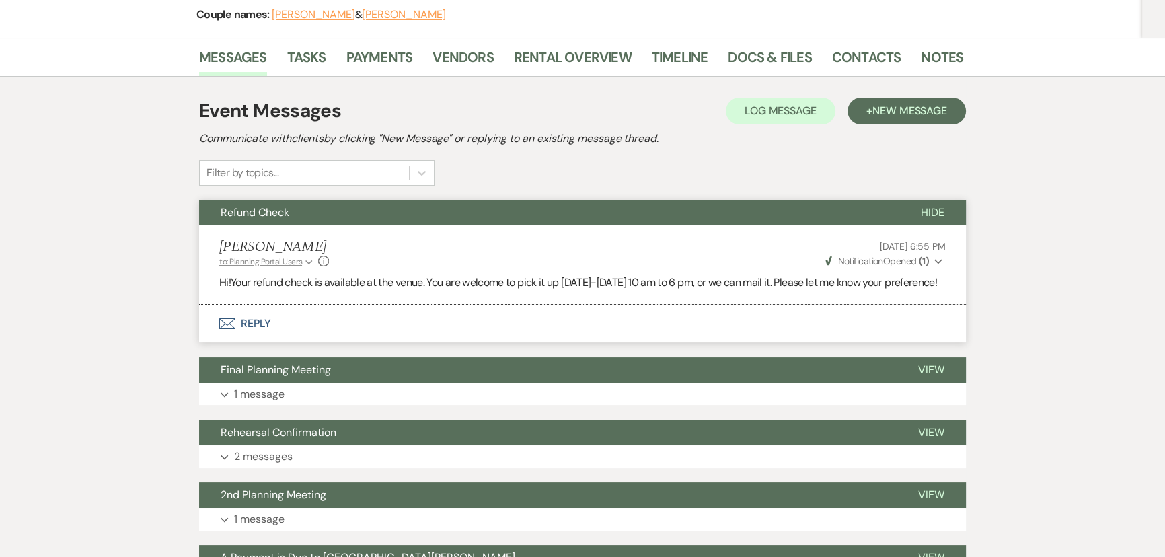
scroll to position [183, 0]
click at [221, 281] on p "Hi! Your refund check is available at the venue. You are welcome to pick it up …" at bounding box center [582, 283] width 727 height 17
click at [237, 285] on span "Your refund check is available at the venue. You are welcome to pick it up Tues…" at bounding box center [584, 283] width 706 height 14
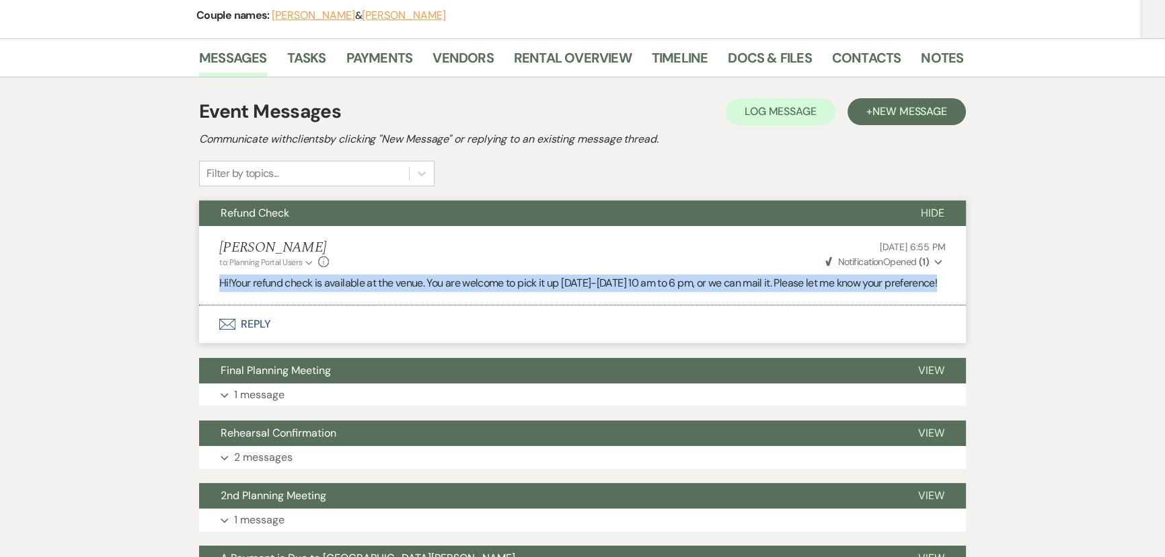
click at [237, 285] on span "Your refund check is available at the venue. You are welcome to pick it up Tues…" at bounding box center [584, 283] width 706 height 14
copy li "Hi! Your refund check is available at the venue. You are welcome to pick it up …"
click at [870, 48] on link "Contacts" at bounding box center [866, 62] width 69 height 30
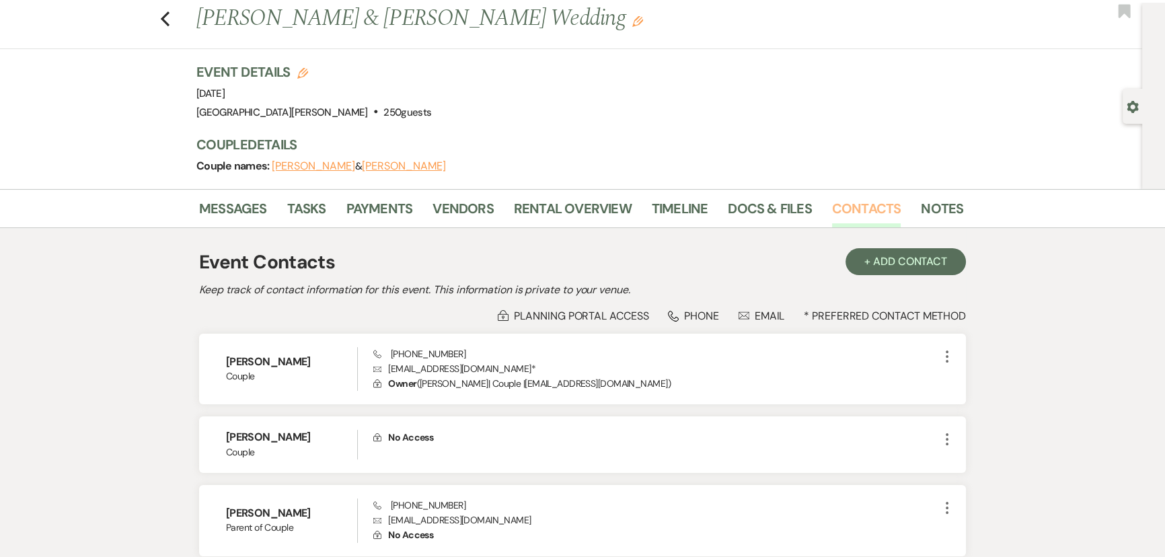
scroll to position [61, 0]
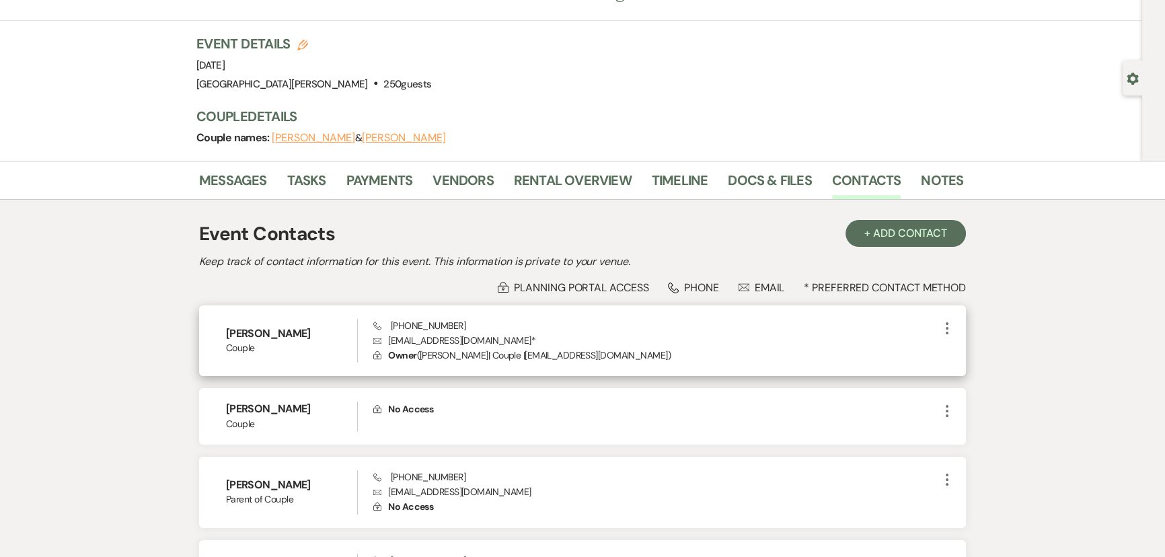
click at [439, 344] on p "Envelope clodfelterkendall@yahoo.com *" at bounding box center [656, 340] width 566 height 15
click at [439, 343] on p "Envelope clodfelterkendall@yahoo.com *" at bounding box center [656, 340] width 566 height 15
copy p "clodfelterkendall@yahoo.com *"
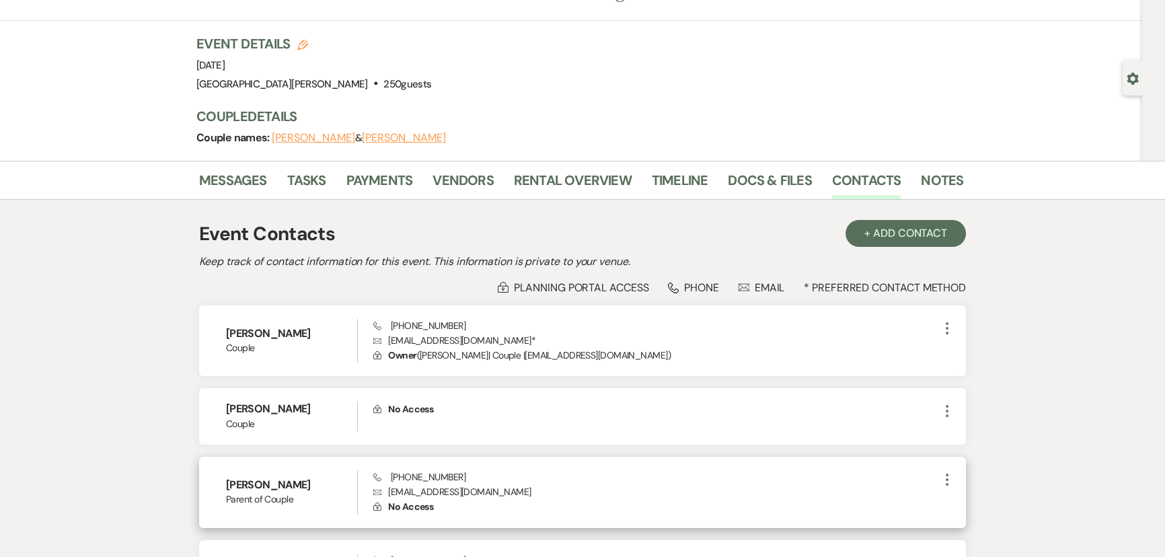
click at [434, 490] on p "Envelope susangigi24@gmail.com" at bounding box center [656, 491] width 566 height 15
click at [435, 490] on p "Envelope susangigi24@gmail.com" at bounding box center [656, 491] width 566 height 15
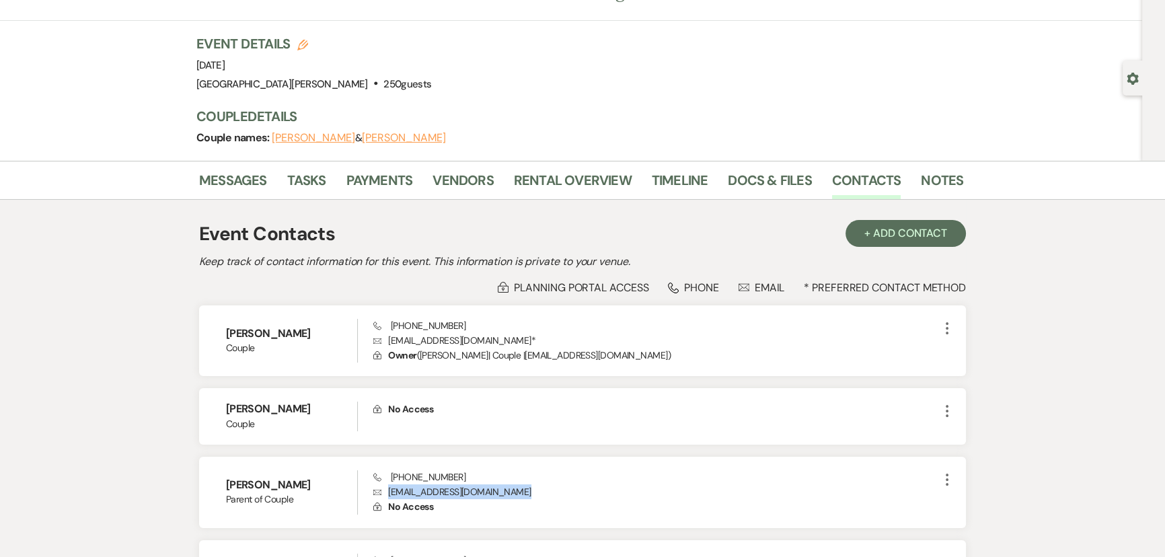
copy p "susangigi24@gmail.com"
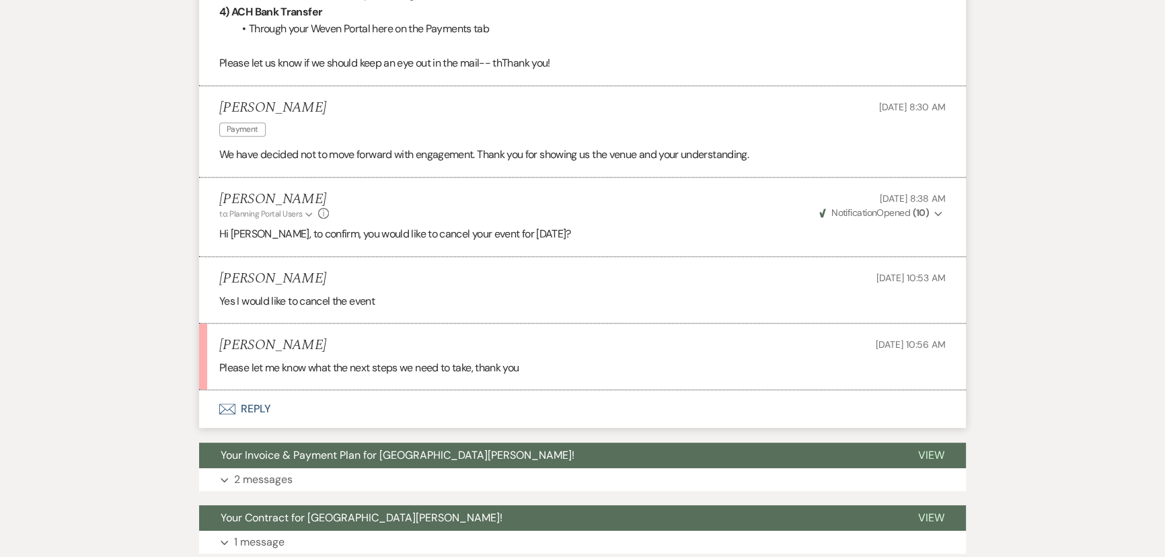
scroll to position [856, 0]
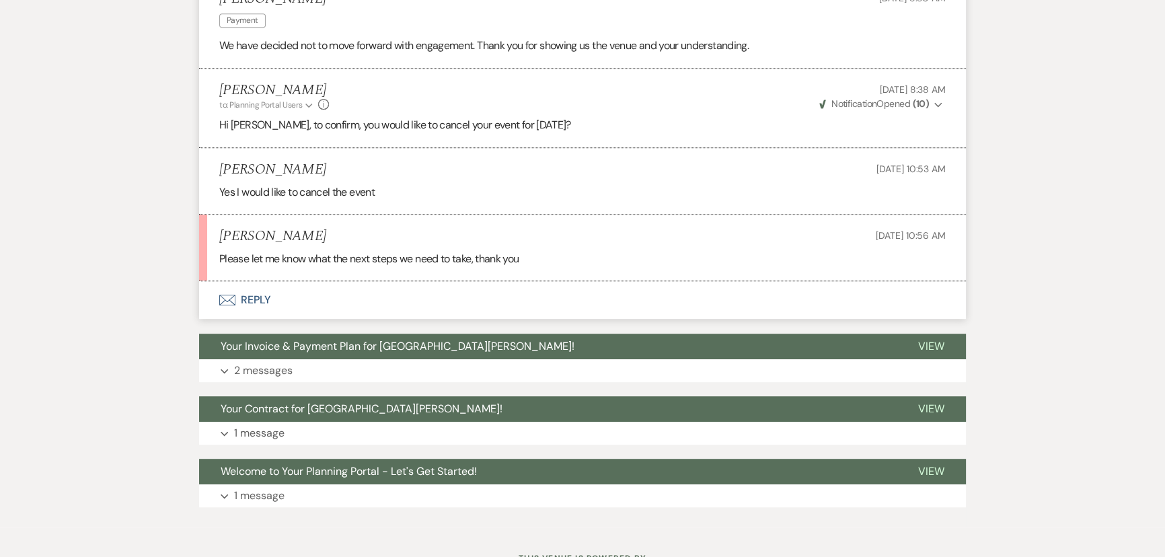
click at [239, 281] on button "Envelope Reply" at bounding box center [582, 300] width 767 height 38
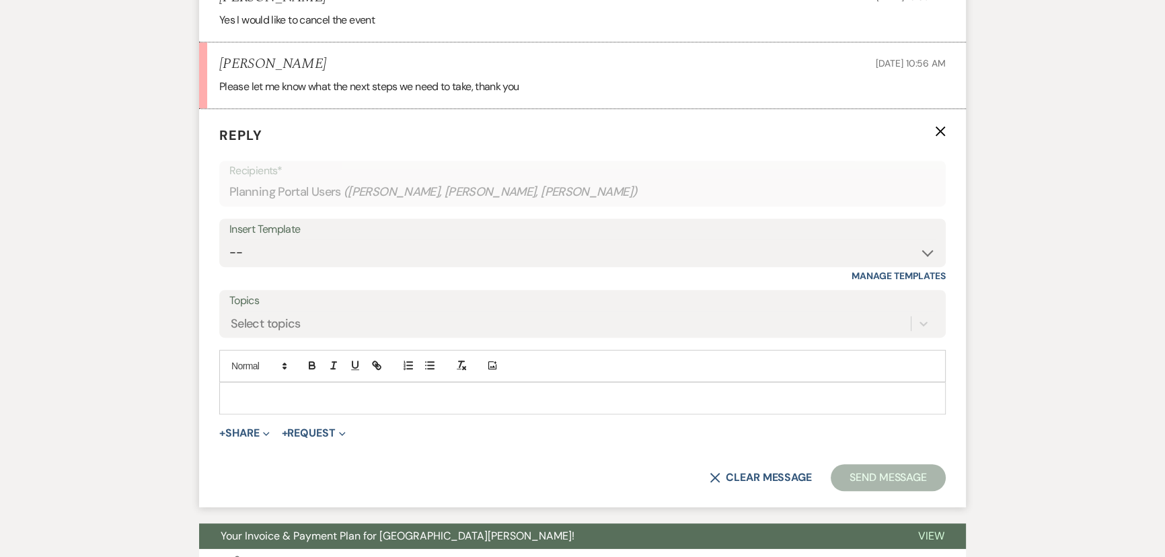
scroll to position [1040, 0]
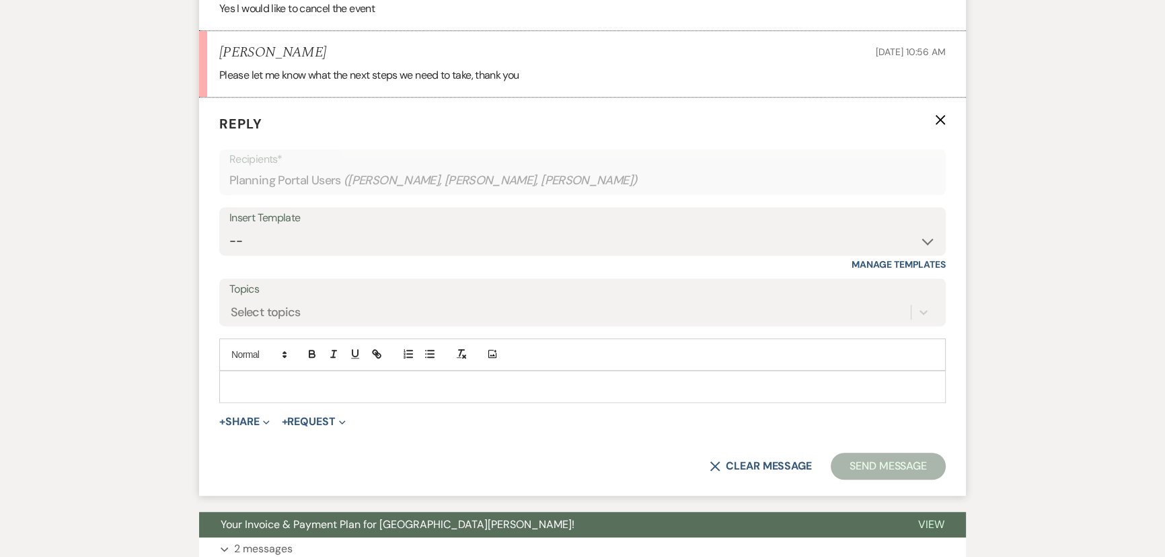
click at [463, 379] on p at bounding box center [582, 386] width 705 height 15
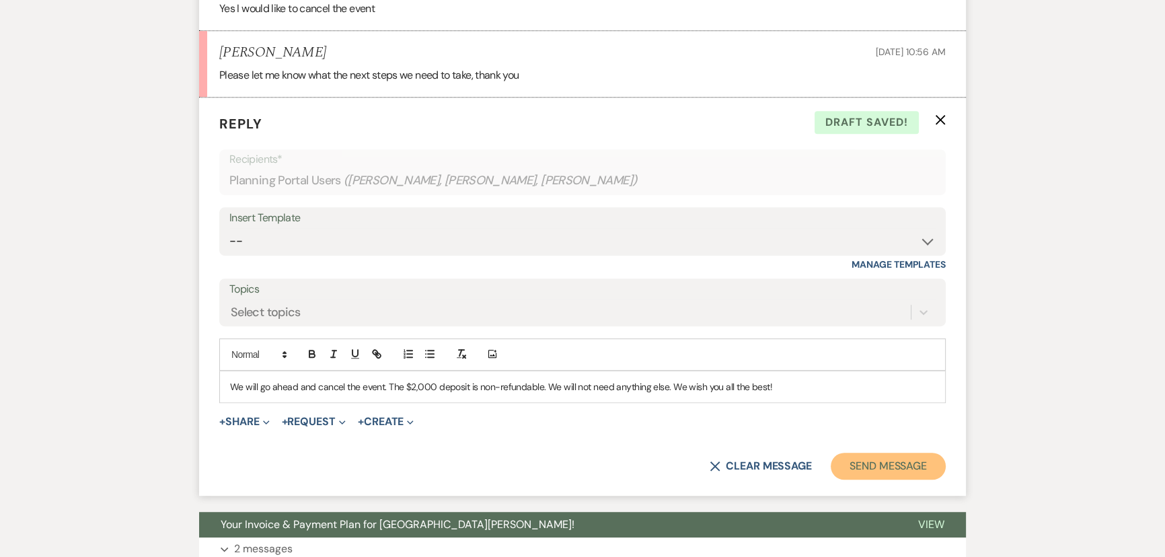
click at [864, 453] on button "Send Message" at bounding box center [888, 466] width 115 height 27
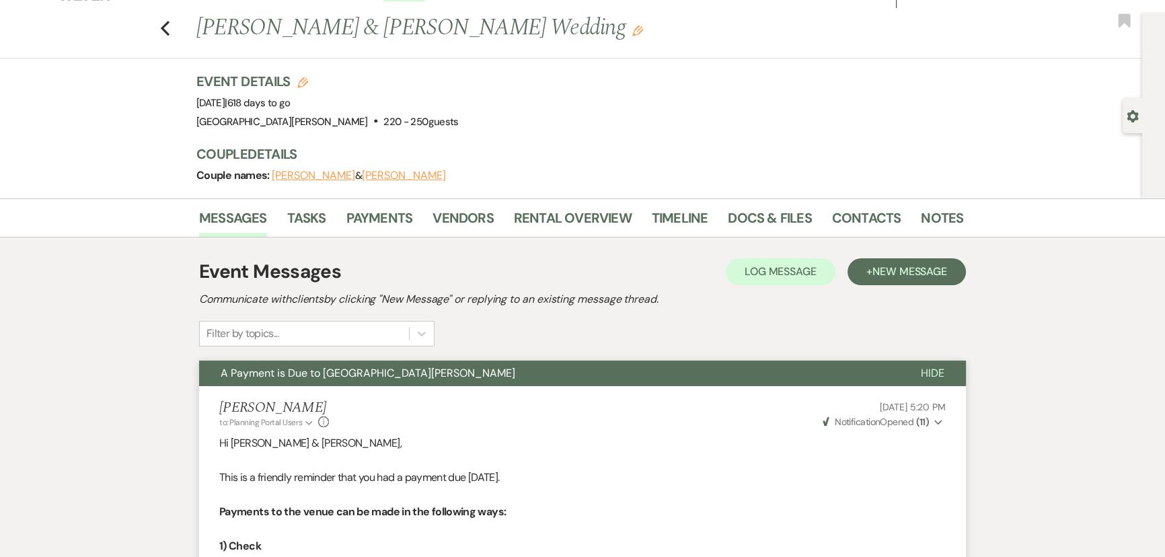
scroll to position [0, 0]
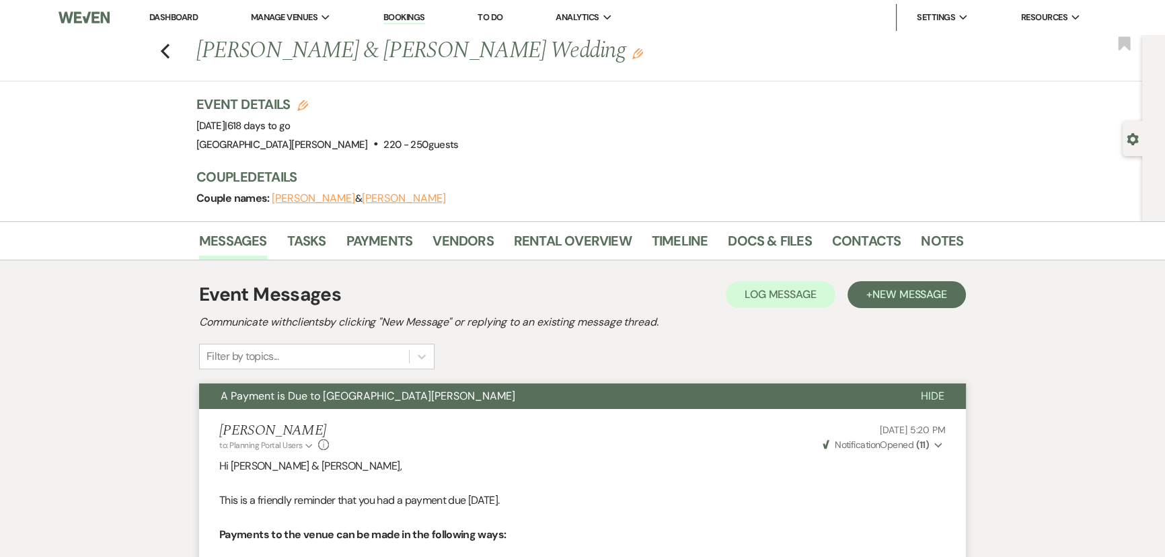
click at [1128, 141] on use "button" at bounding box center [1132, 139] width 11 height 12
select select "3"
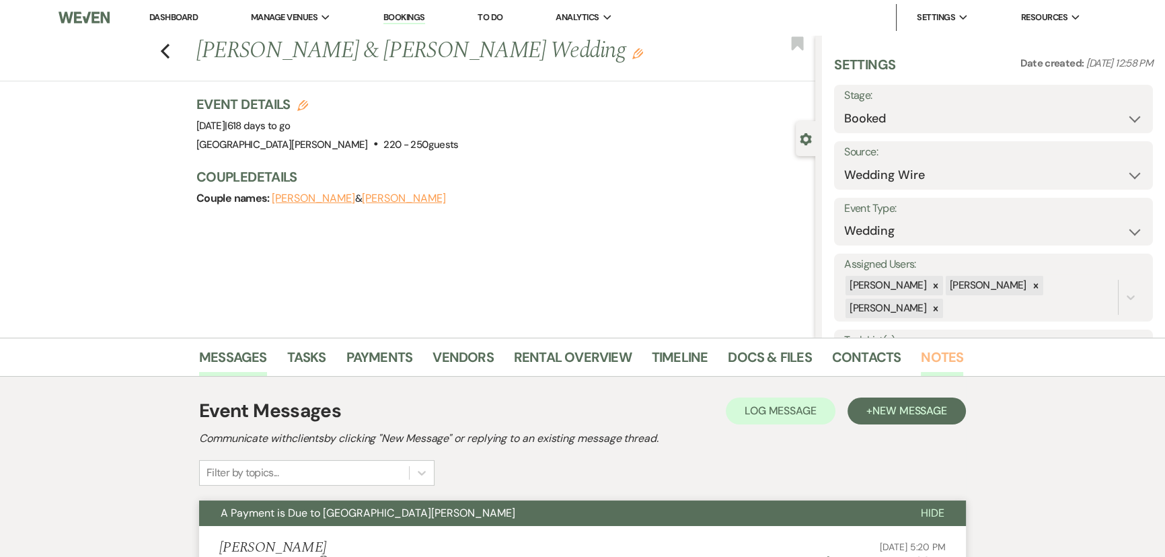
click at [947, 359] on link "Notes" at bounding box center [942, 362] width 42 height 30
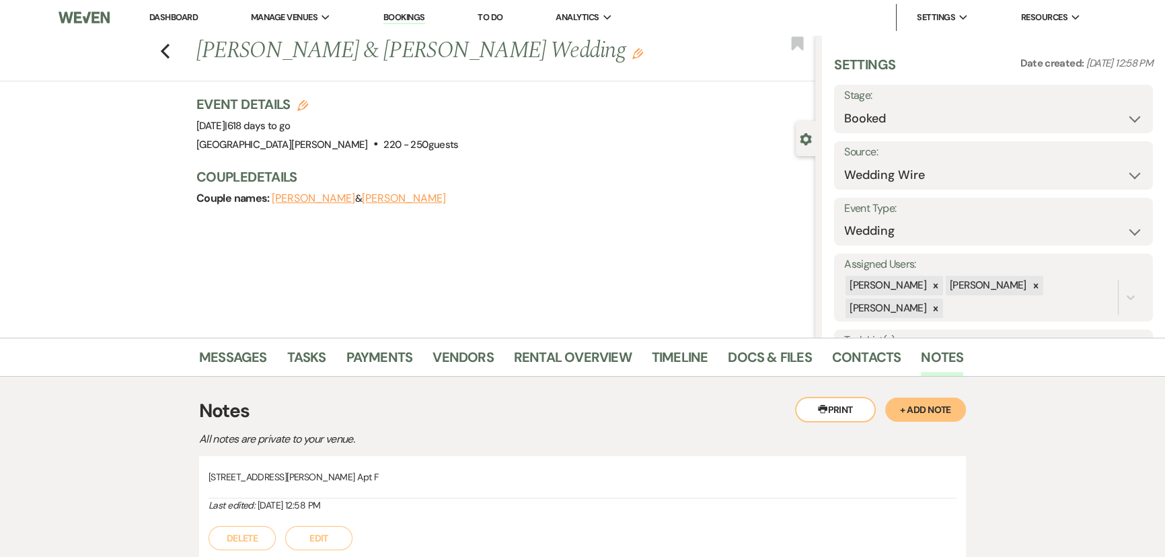
click at [938, 414] on button "+ Add Note" at bounding box center [925, 410] width 81 height 24
click at [389, 509] on p at bounding box center [582, 516] width 727 height 15
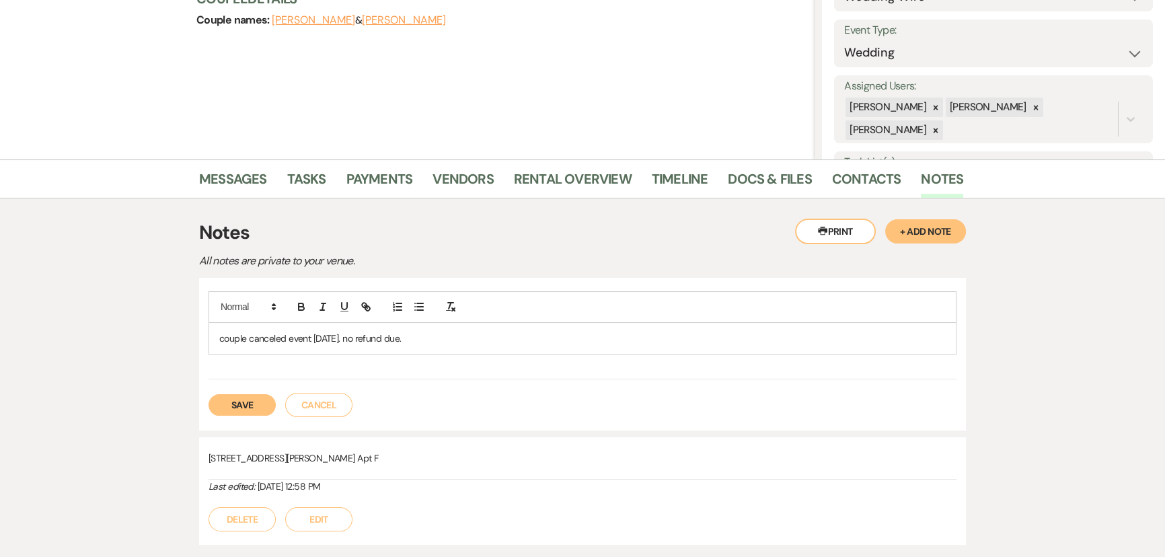
scroll to position [183, 0]
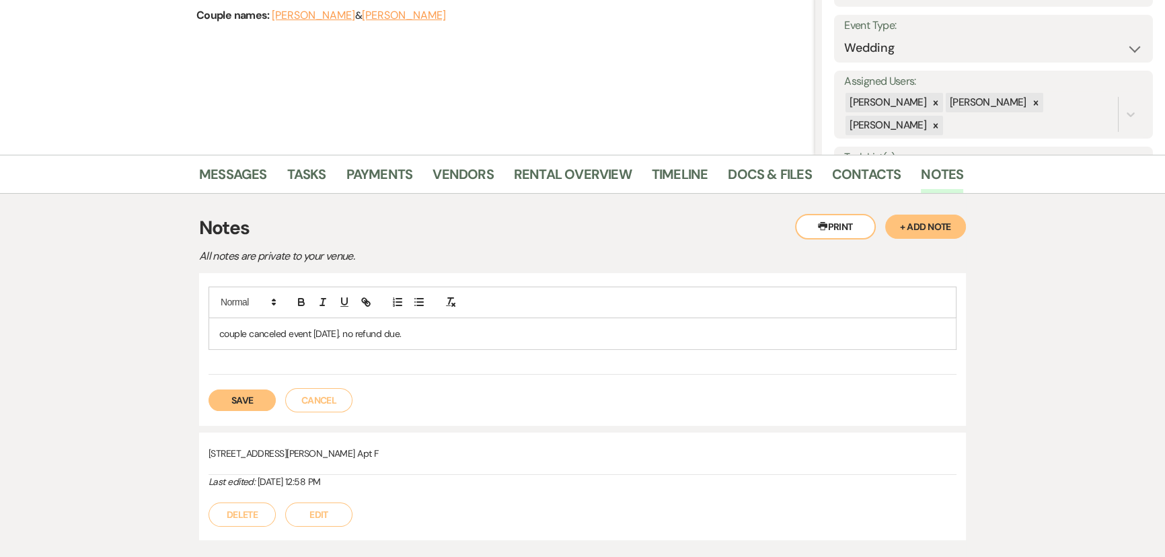
click at [210, 391] on button "Save" at bounding box center [242, 401] width 67 height 22
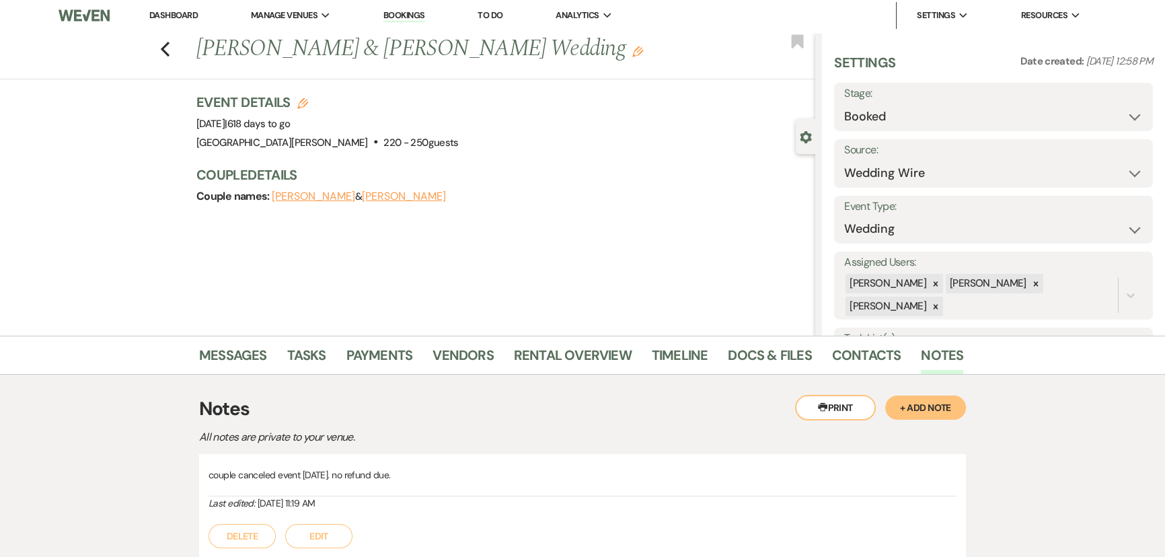
scroll to position [0, 0]
click at [1075, 122] on select "Booked Lost" at bounding box center [993, 119] width 299 height 26
select select "8"
click at [844, 106] on select "Booked Lost" at bounding box center [993, 119] width 299 height 26
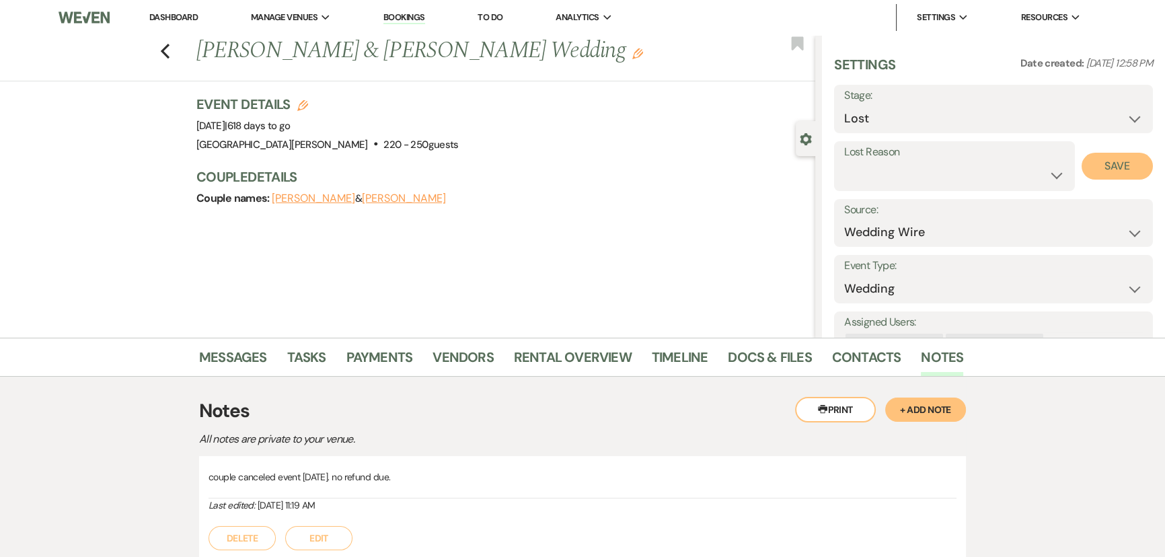
click at [1105, 167] on button "Save" at bounding box center [1117, 166] width 71 height 27
click at [632, 56] on icon "Edit" at bounding box center [637, 53] width 11 height 11
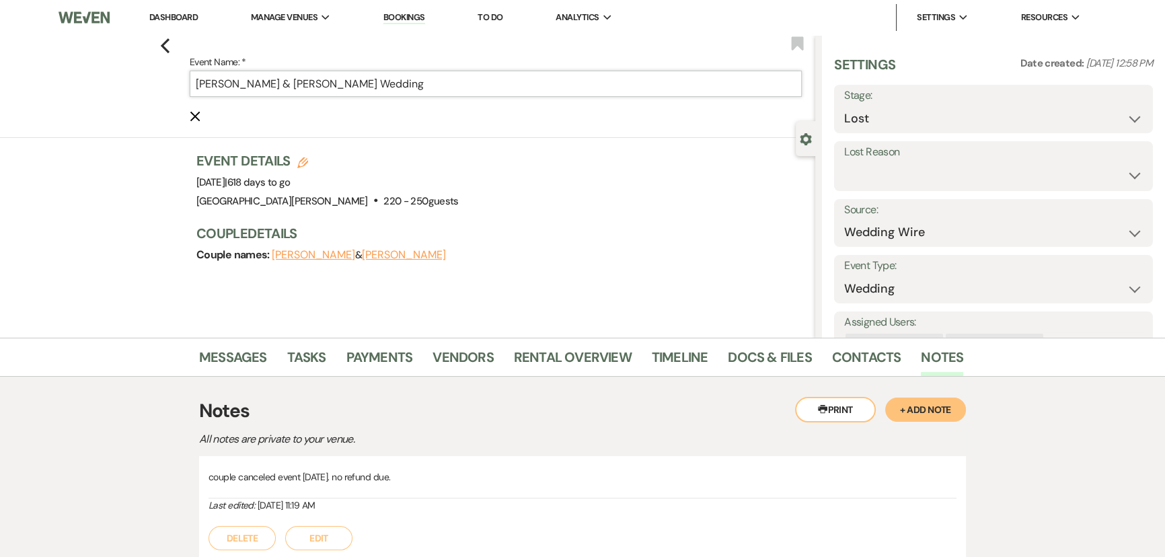
click at [201, 83] on input "Kimberly Gooch & Logan Rieman's Wedding" at bounding box center [496, 84] width 612 height 26
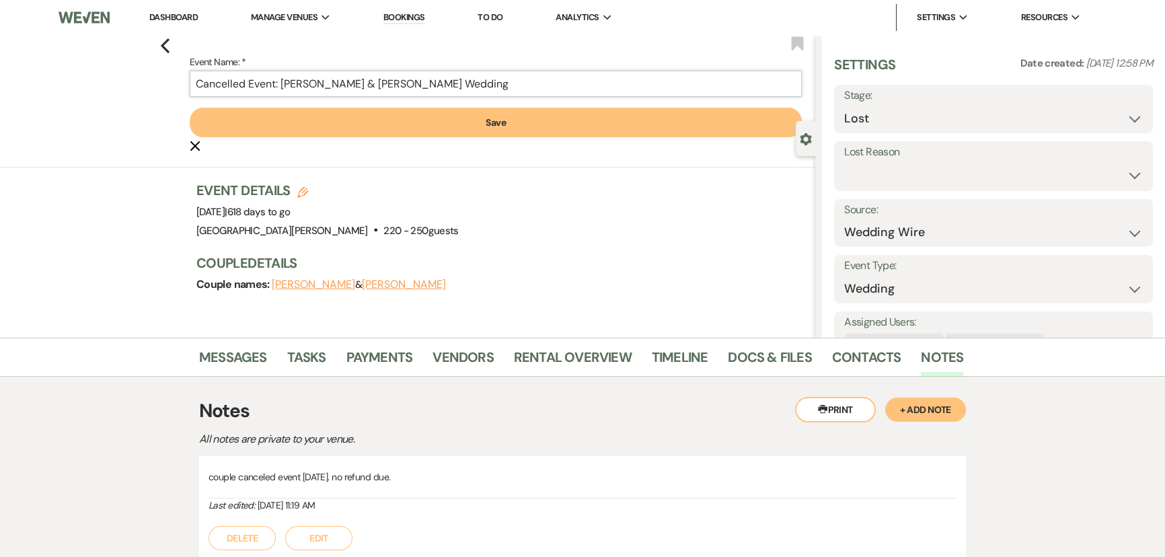
type input "Cancelled Event: Kimberly Gooch & Logan Rieman's Wedding"
click at [379, 107] on form "Event Name: * Cancelled Event: Kimberly Gooch & Logan Rieman's Wedding Save Can…" at bounding box center [496, 104] width 612 height 100
click at [381, 117] on button "Save" at bounding box center [496, 123] width 612 height 30
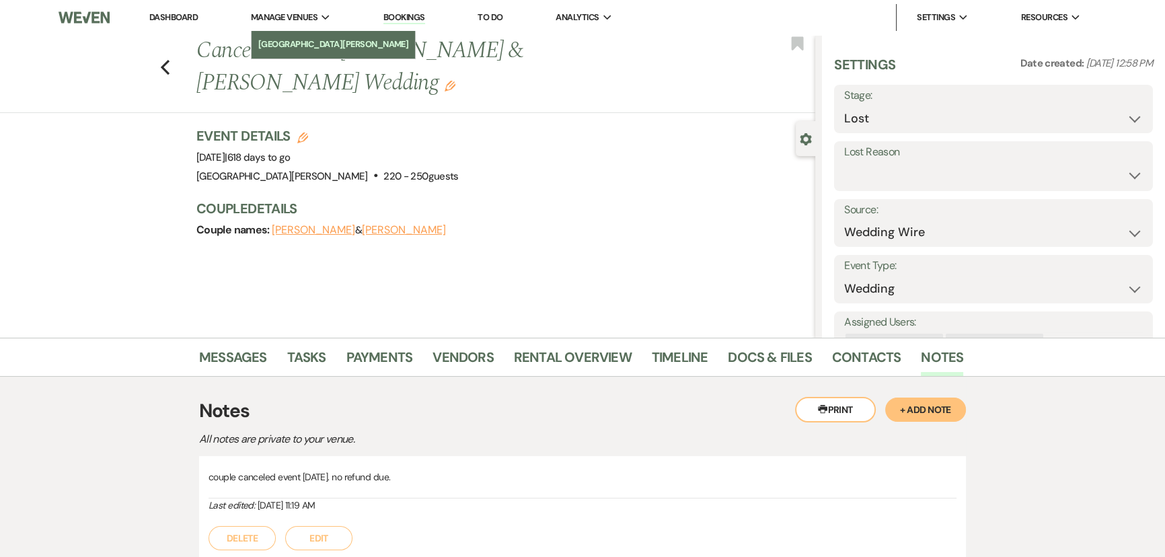
click at [322, 44] on li "[GEOGRAPHIC_DATA][PERSON_NAME]" at bounding box center [333, 44] width 151 height 13
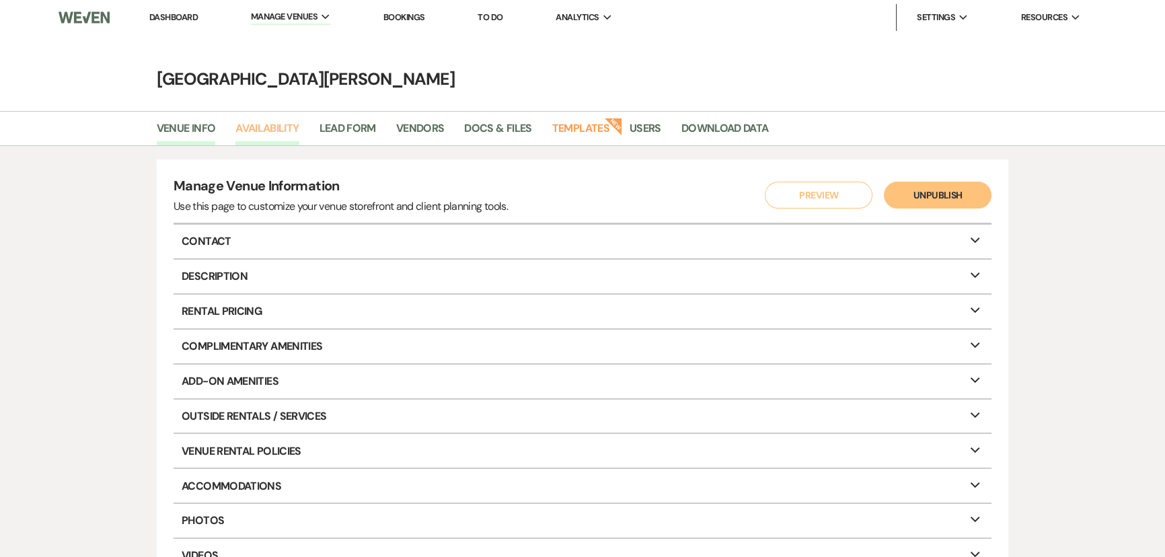
click at [283, 135] on link "Availability" at bounding box center [266, 133] width 63 height 26
select select "3"
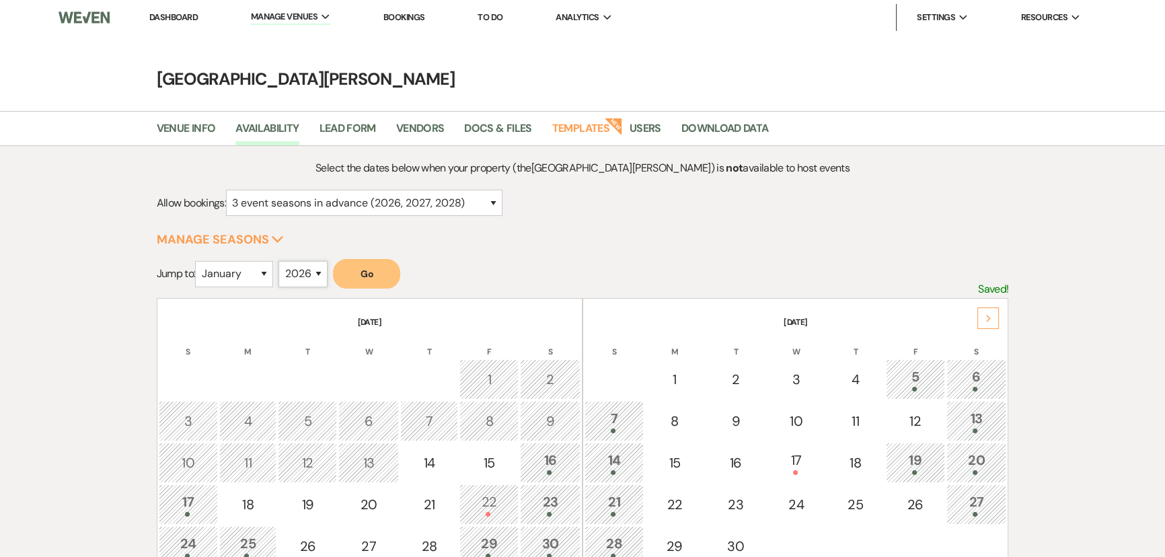
click at [306, 284] on select "2025 2026 2027 2028 2029" at bounding box center [303, 274] width 49 height 26
select select "2027"
click at [283, 261] on select "2025 2026 2027 2028 2029" at bounding box center [303, 274] width 49 height 26
click at [261, 277] on select "January February March April May June July August September October November De…" at bounding box center [234, 274] width 78 height 26
select select "4"
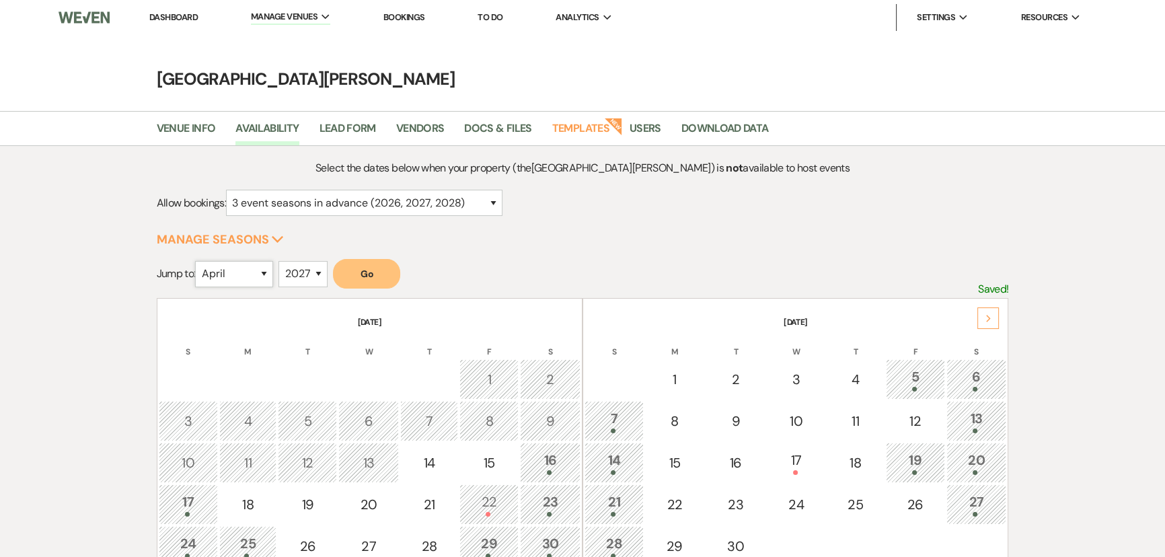
click at [198, 261] on select "January February March April May June July August September October November De…" at bounding box center [234, 274] width 78 height 26
click at [367, 273] on button "Go" at bounding box center [366, 274] width 67 height 30
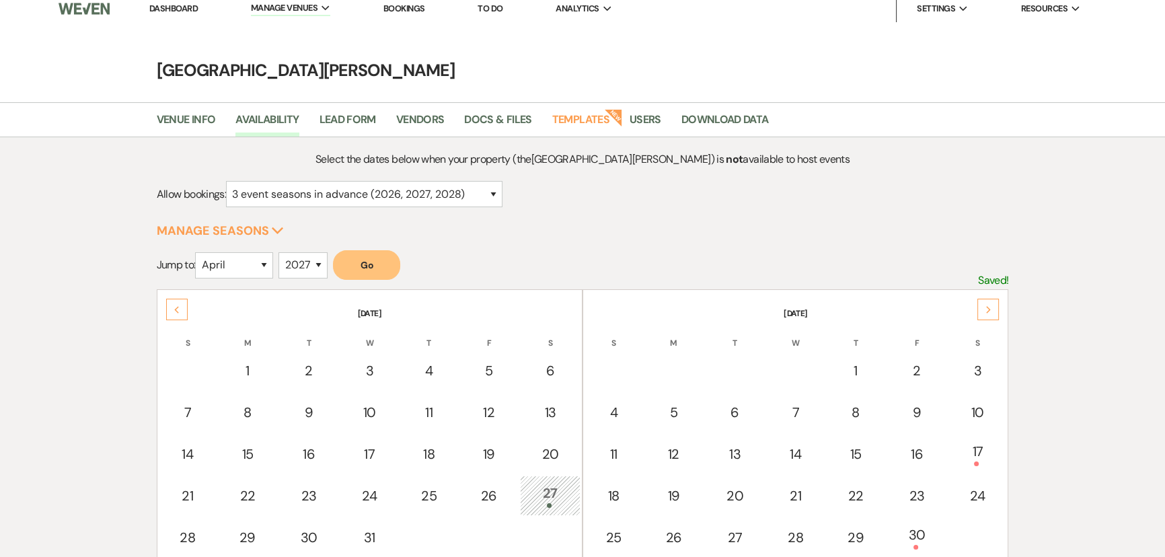
scroll to position [183, 0]
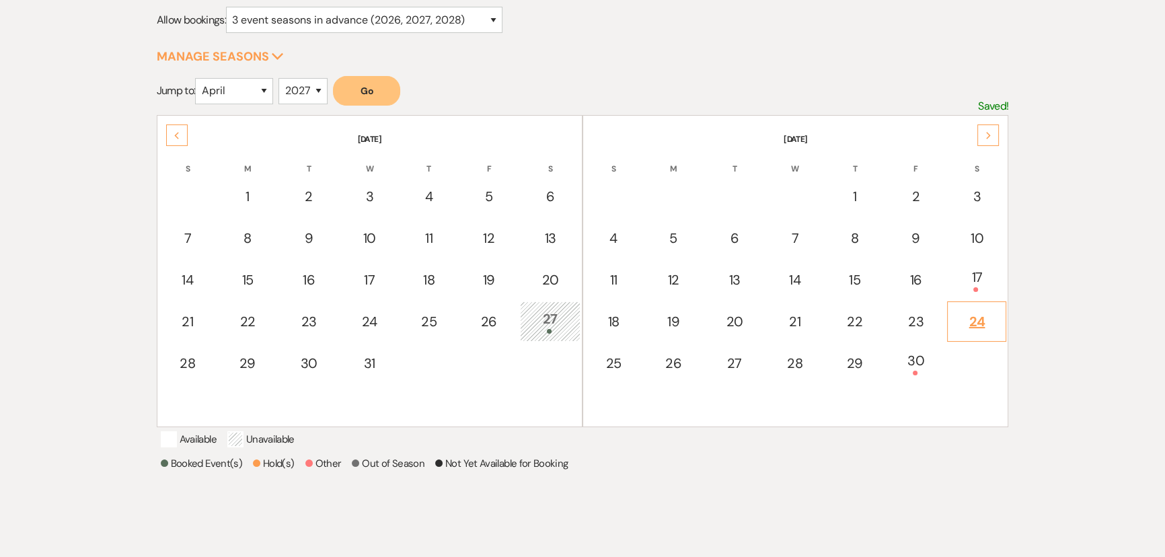
click at [983, 322] on div "24" at bounding box center [977, 322] width 44 height 20
select select "other"
select select "false"
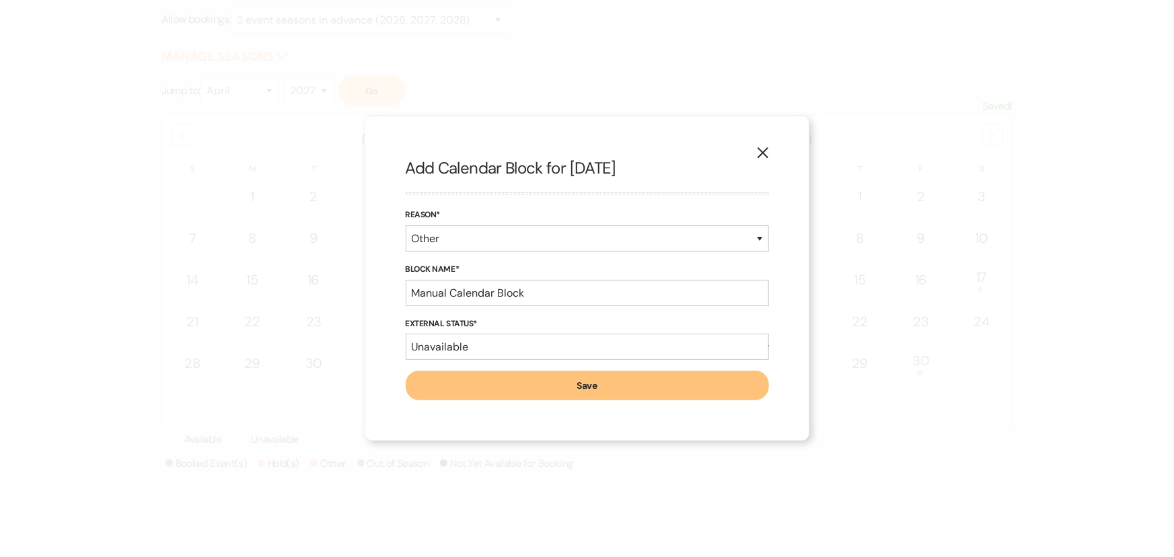
click at [760, 152] on icon "X" at bounding box center [763, 153] width 12 height 12
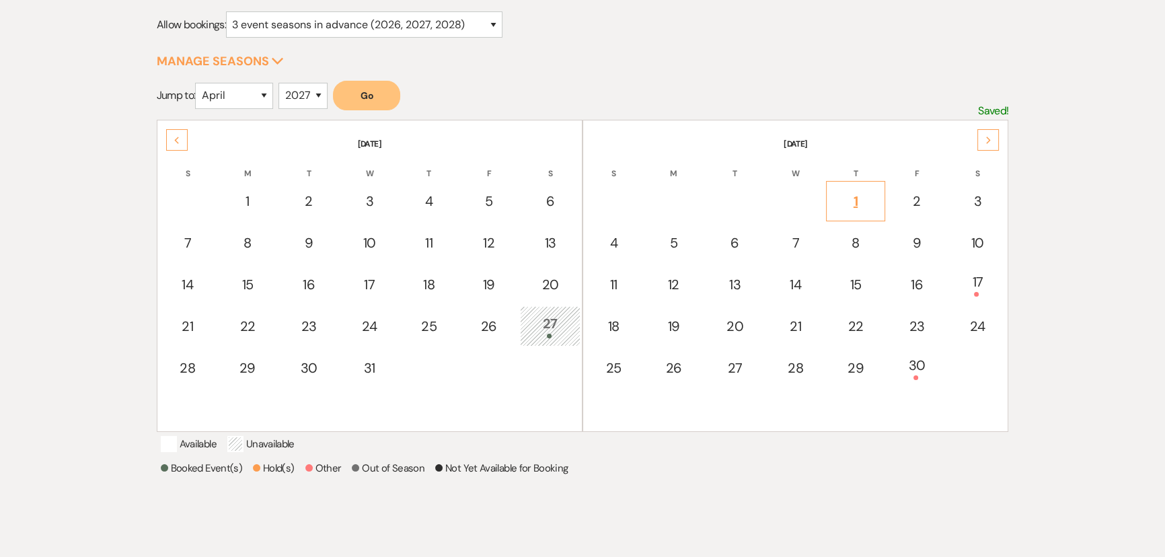
scroll to position [0, 0]
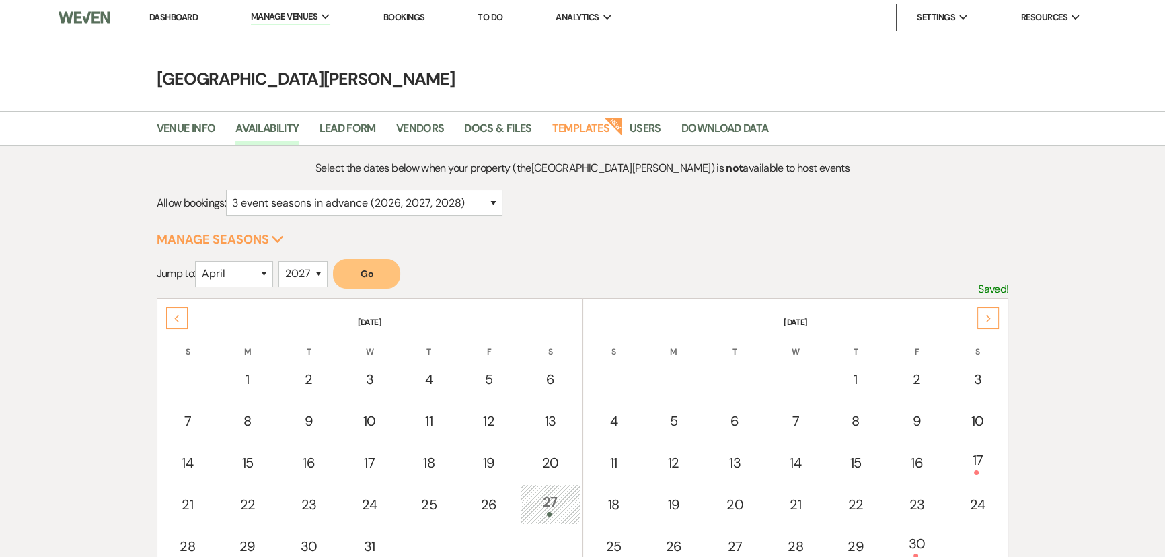
click at [166, 15] on link "Dashboard" at bounding box center [173, 16] width 48 height 11
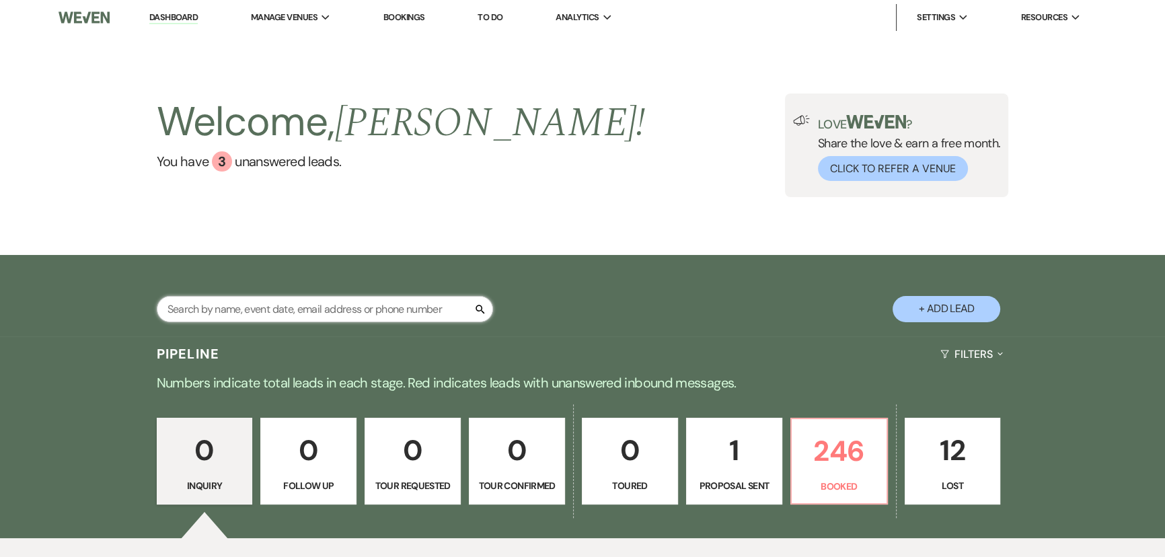
click at [319, 312] on input "text" at bounding box center [325, 309] width 336 height 26
type input "gooch"
select select "8"
click at [324, 304] on input "text" at bounding box center [325, 309] width 336 height 26
type input "becker"
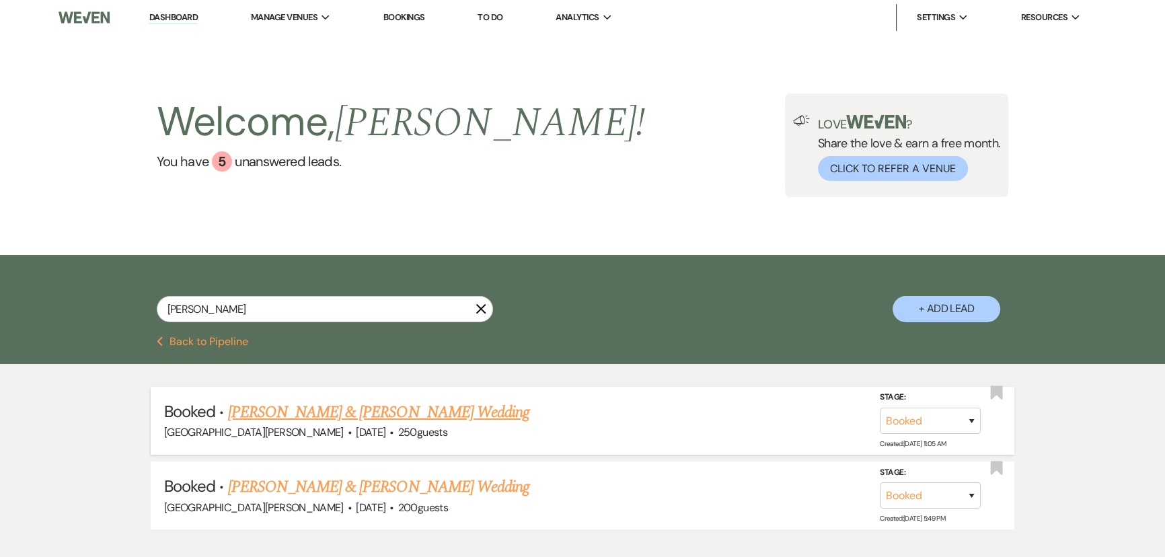
click at [418, 405] on link "[PERSON_NAME] & [PERSON_NAME] Wedding" at bounding box center [378, 412] width 301 height 24
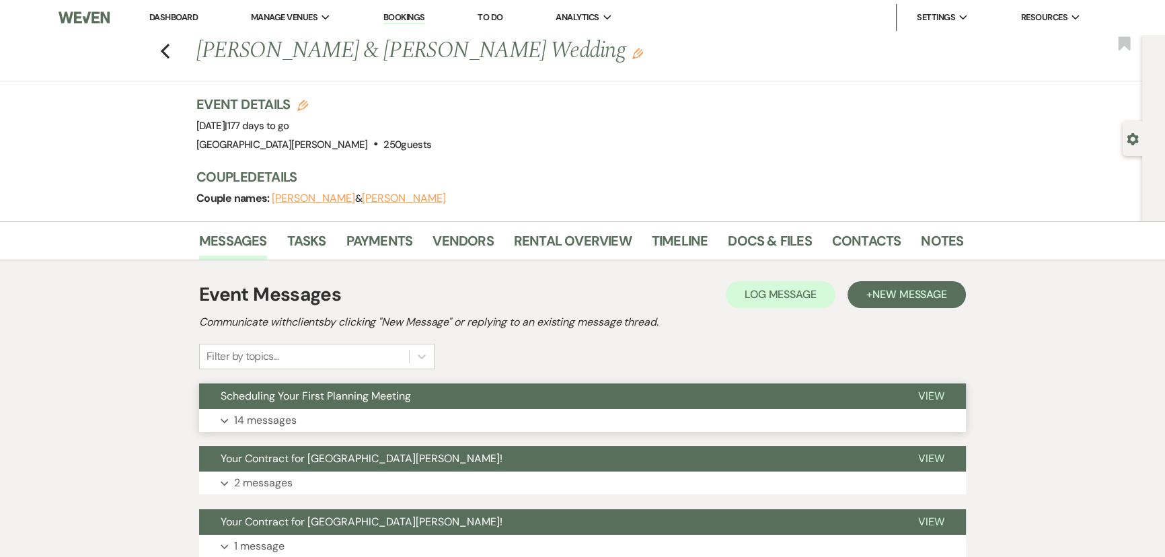
click at [344, 415] on button "Expand 14 messages" at bounding box center [582, 420] width 767 height 23
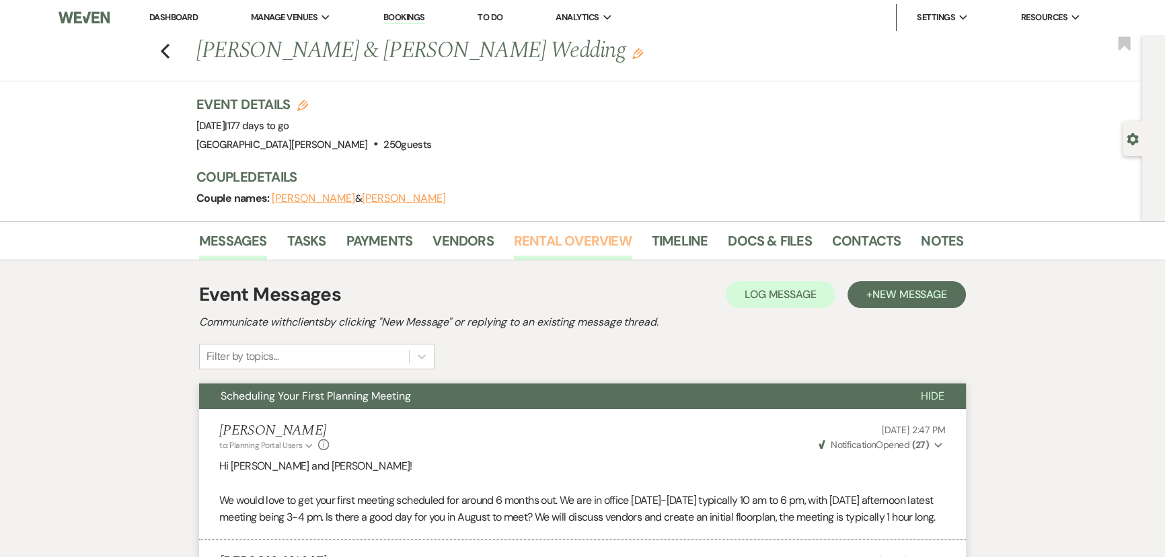
click at [569, 246] on link "Rental Overview" at bounding box center [573, 245] width 118 height 30
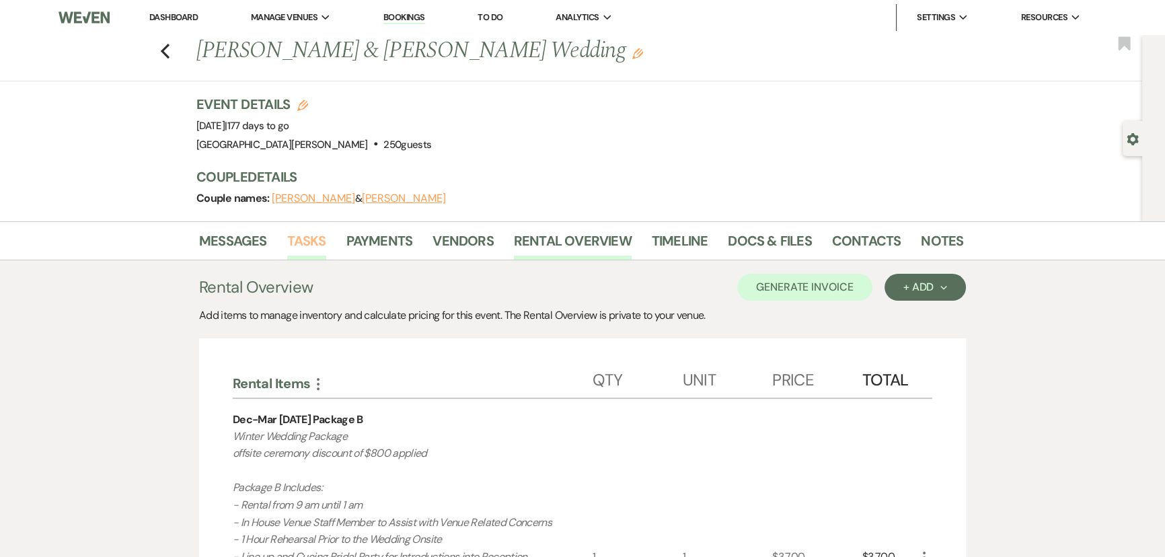
click at [296, 244] on link "Tasks" at bounding box center [306, 245] width 39 height 30
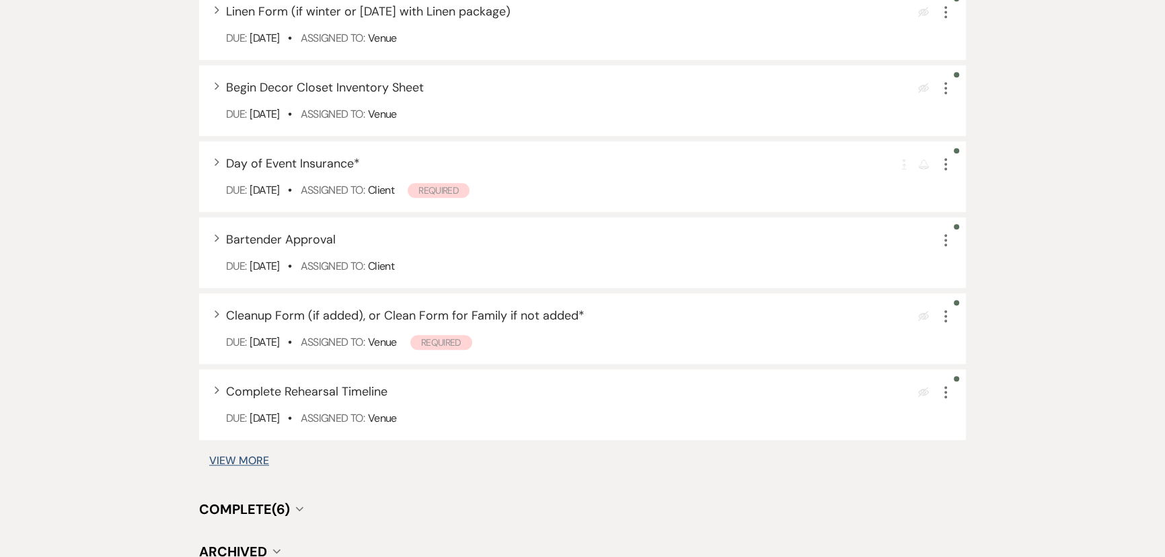
scroll to position [1346, 0]
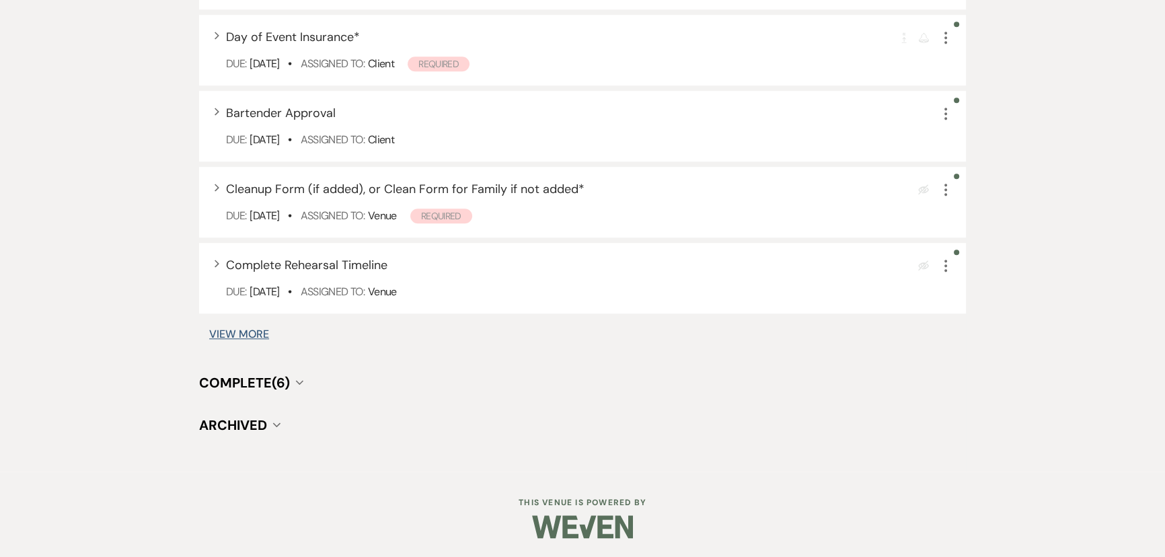
click at [250, 378] on span "Complete (6)" at bounding box center [244, 382] width 91 height 17
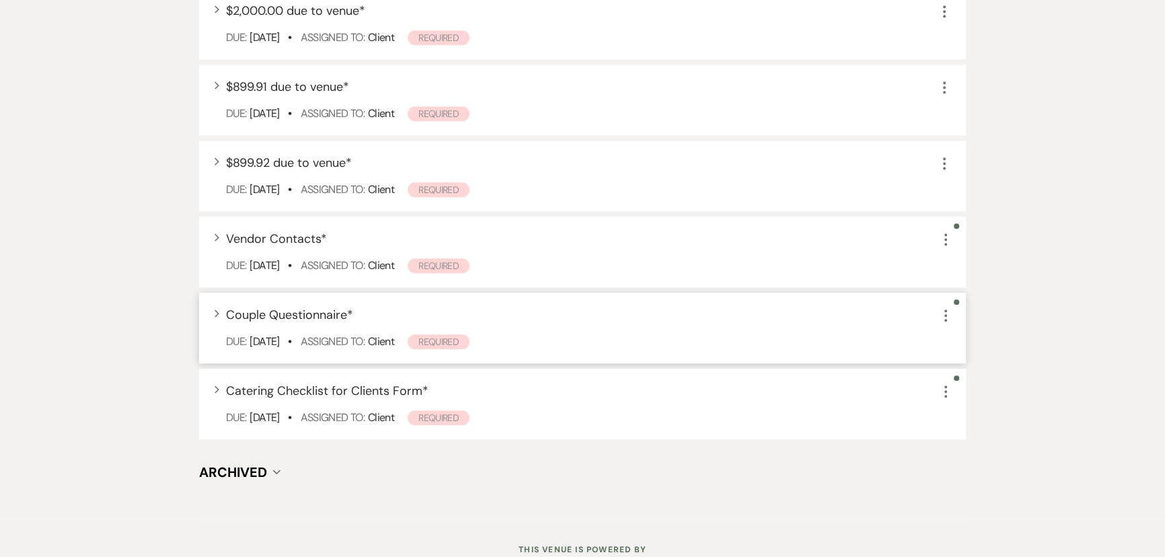
scroll to position [1774, 0]
click at [366, 301] on div "Expand Couple Questionnaire * More Due: Aug 07 25 • Assigned To: Client Required" at bounding box center [582, 327] width 767 height 71
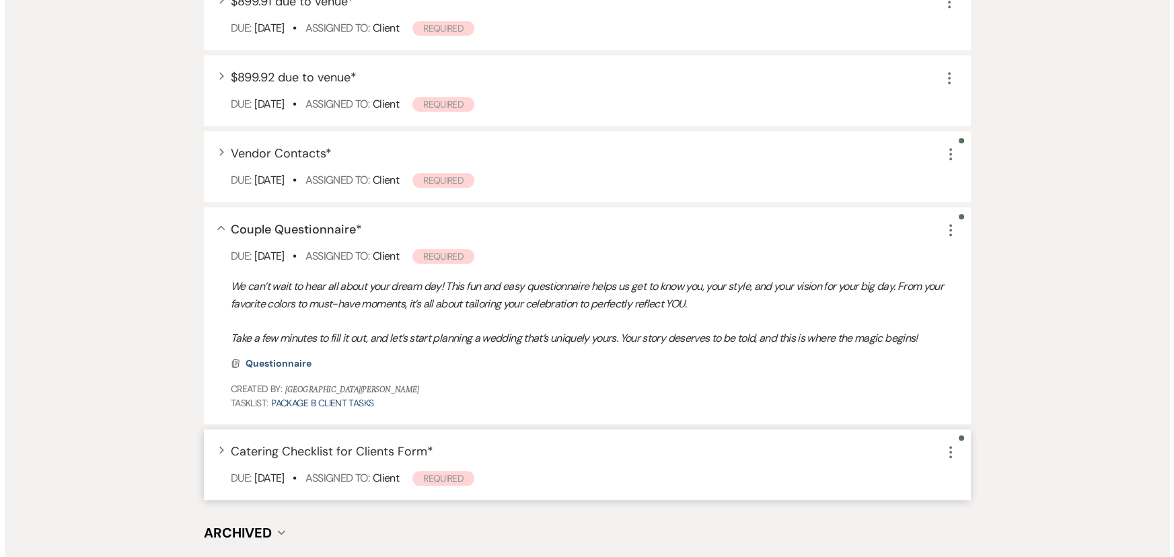
scroll to position [1965, 0]
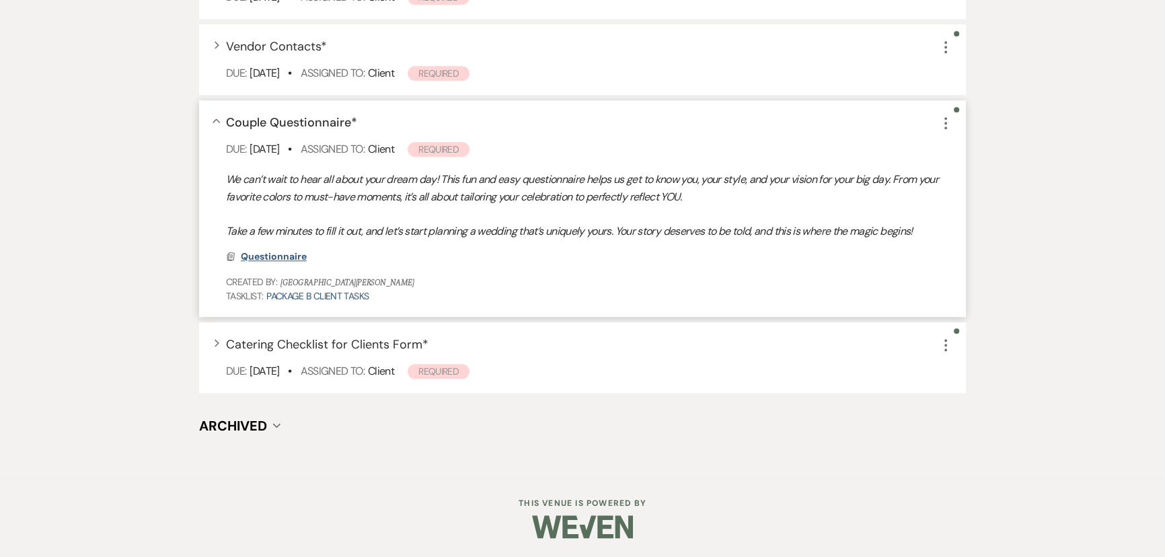
click at [295, 256] on span "Questionnaire" at bounding box center [274, 256] width 66 height 12
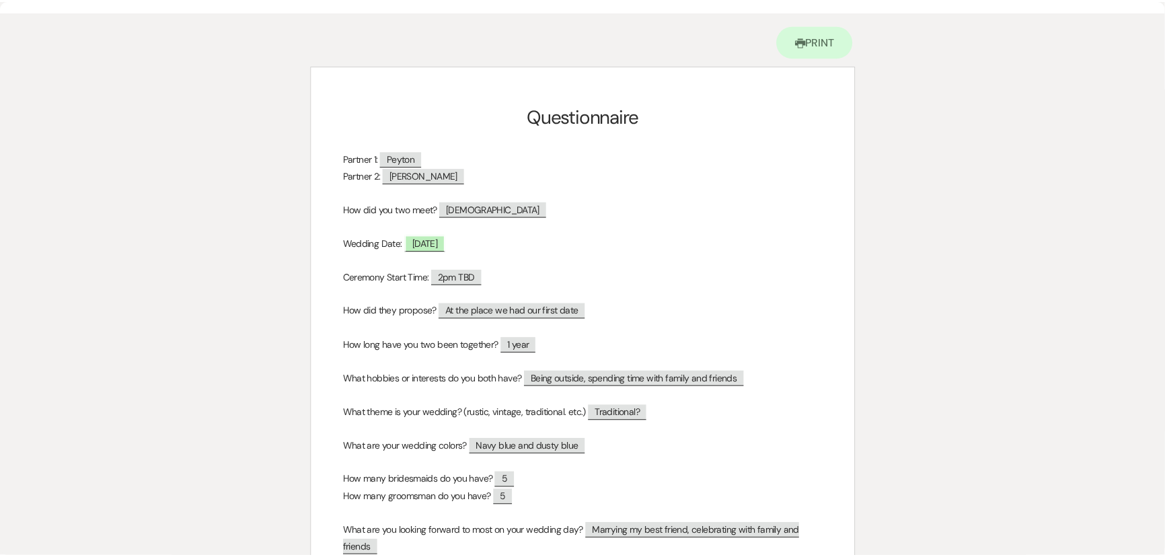
scroll to position [0, 0]
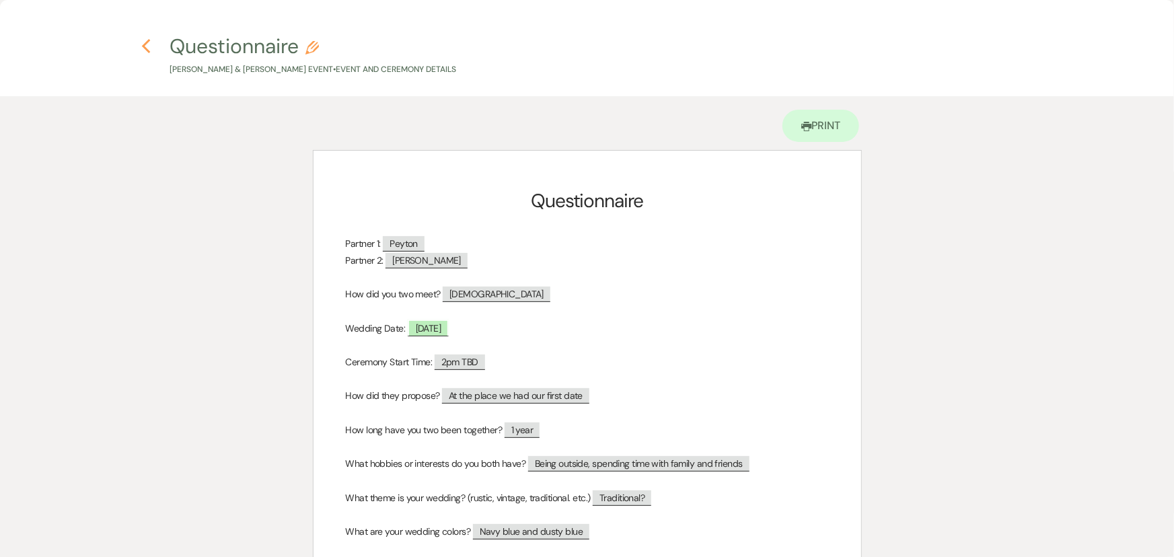
click at [147, 52] on icon "Previous" at bounding box center [146, 46] width 10 height 16
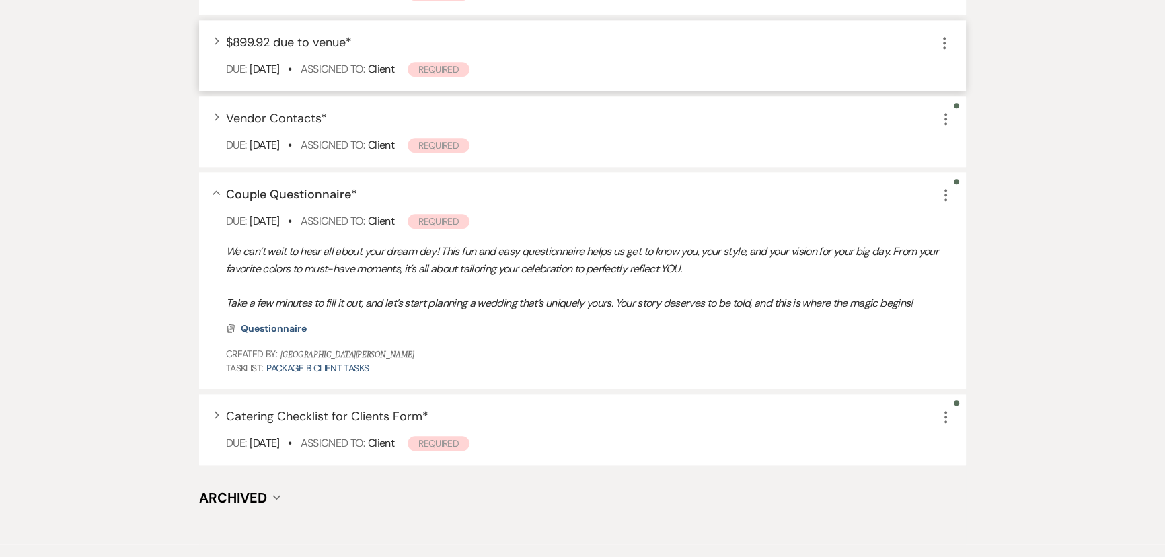
scroll to position [1782, 0]
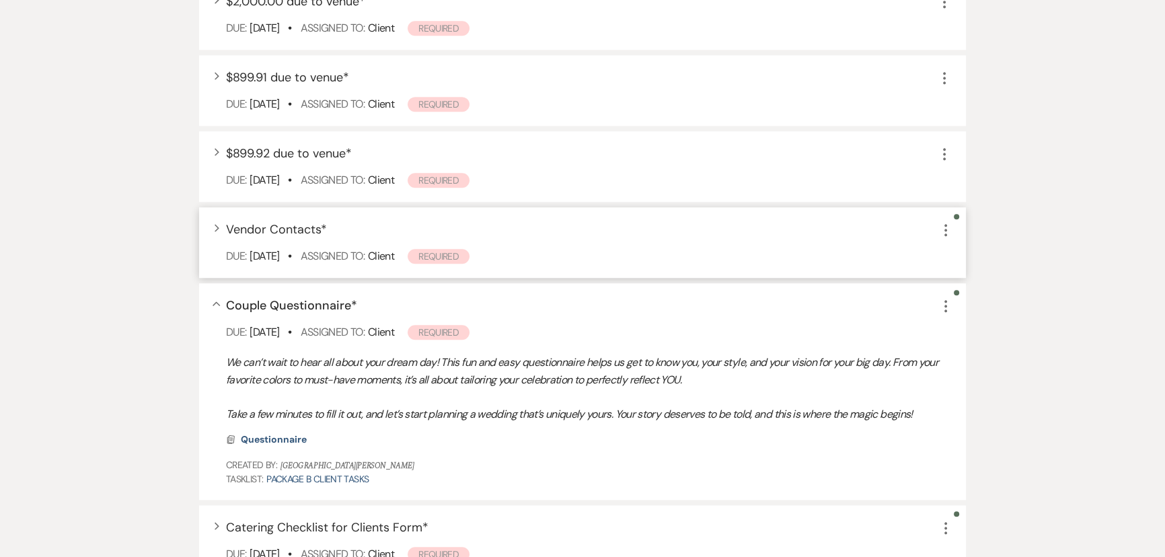
click at [283, 228] on span "Vendor Contacts *" at bounding box center [276, 229] width 101 height 16
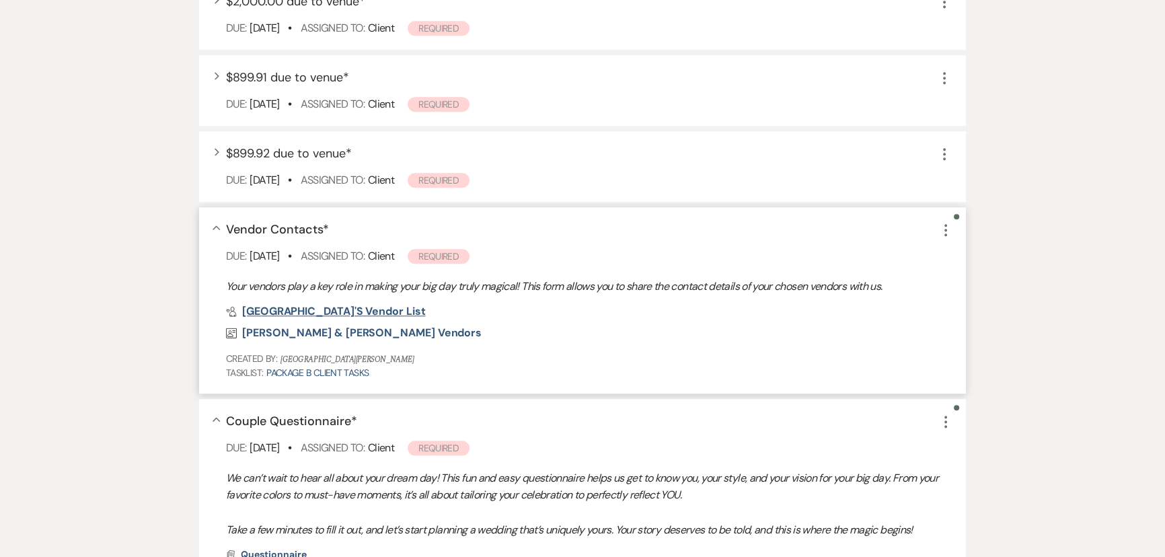
click at [366, 310] on span "Stone Valley Meadows's Vendor List" at bounding box center [334, 311] width 184 height 14
click at [300, 333] on span "Kate & Peyton's Vendors" at bounding box center [362, 333] width 240 height 14
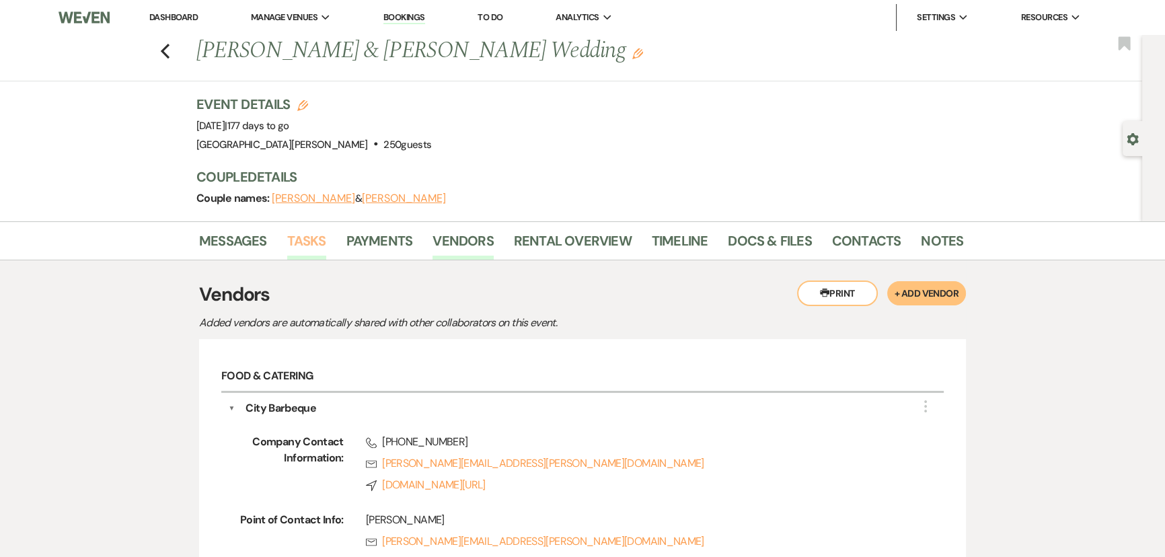
click at [314, 233] on link "Tasks" at bounding box center [306, 245] width 39 height 30
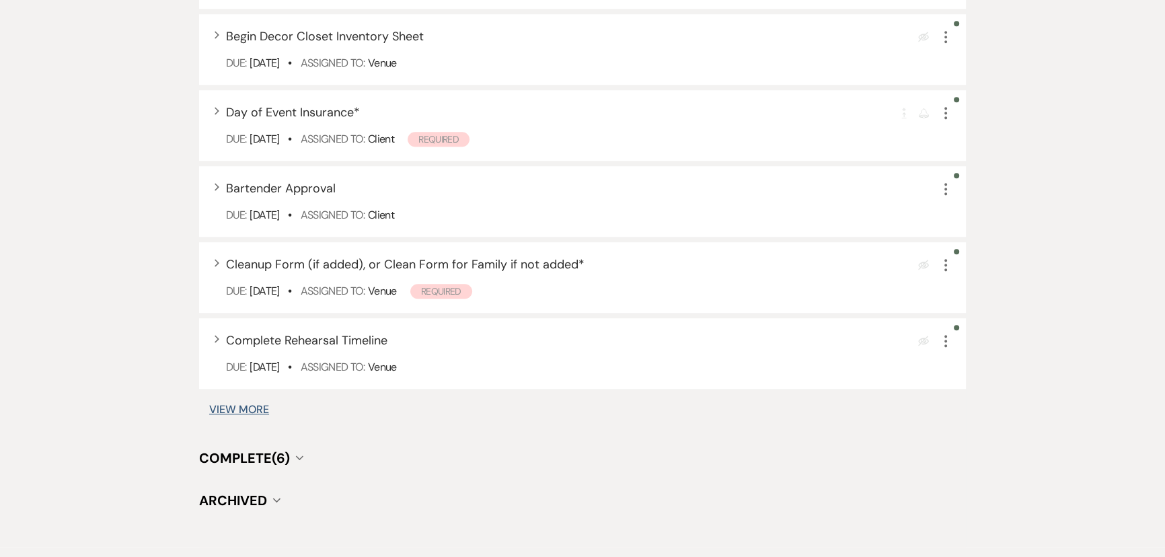
scroll to position [1346, 0]
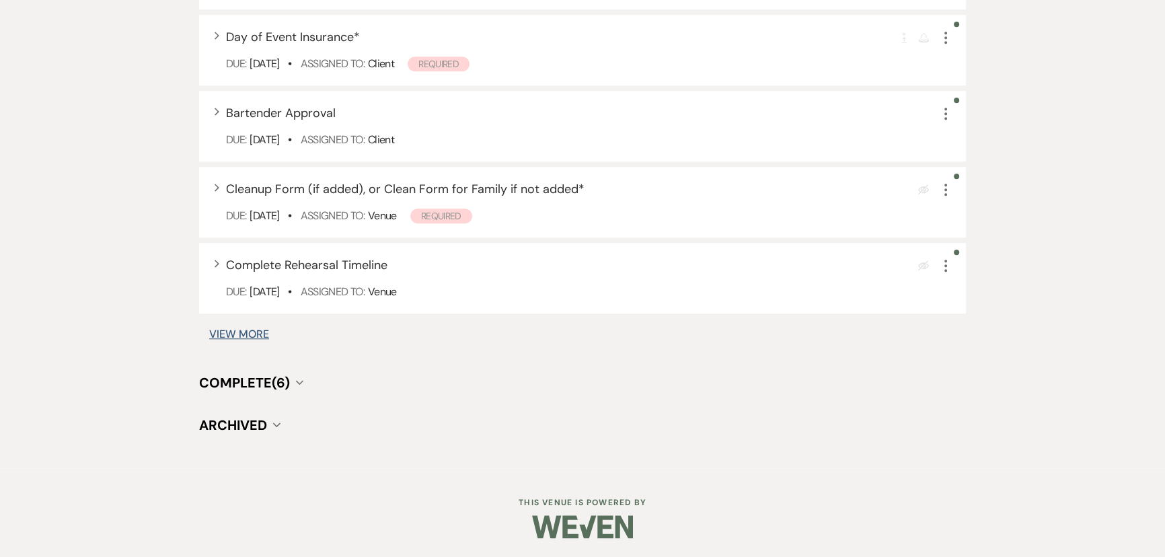
click at [293, 384] on button "Complete (6) Collapse" at bounding box center [251, 382] width 104 height 13
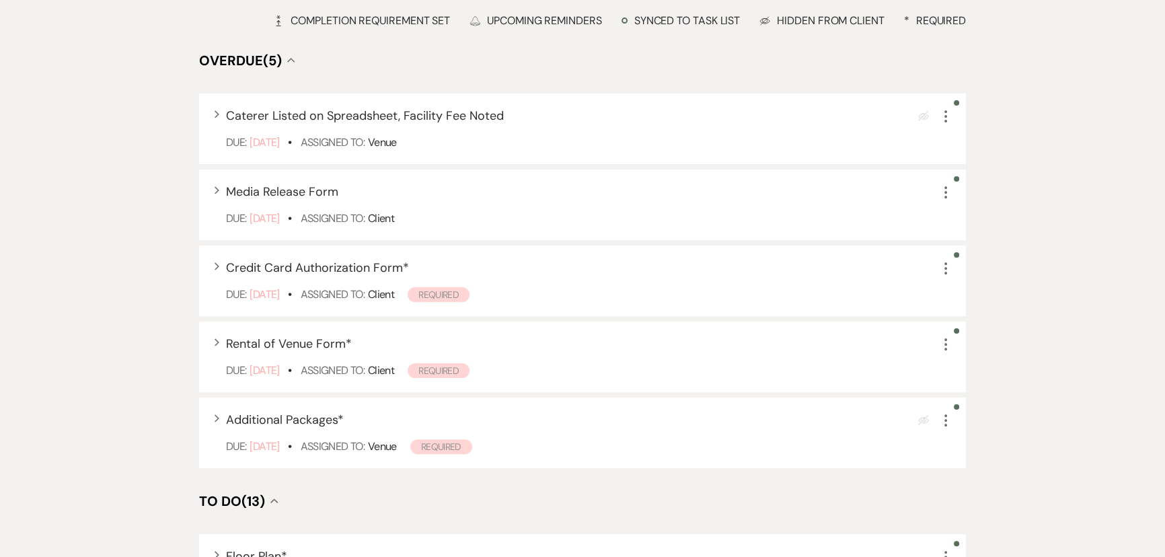
scroll to position [168, 0]
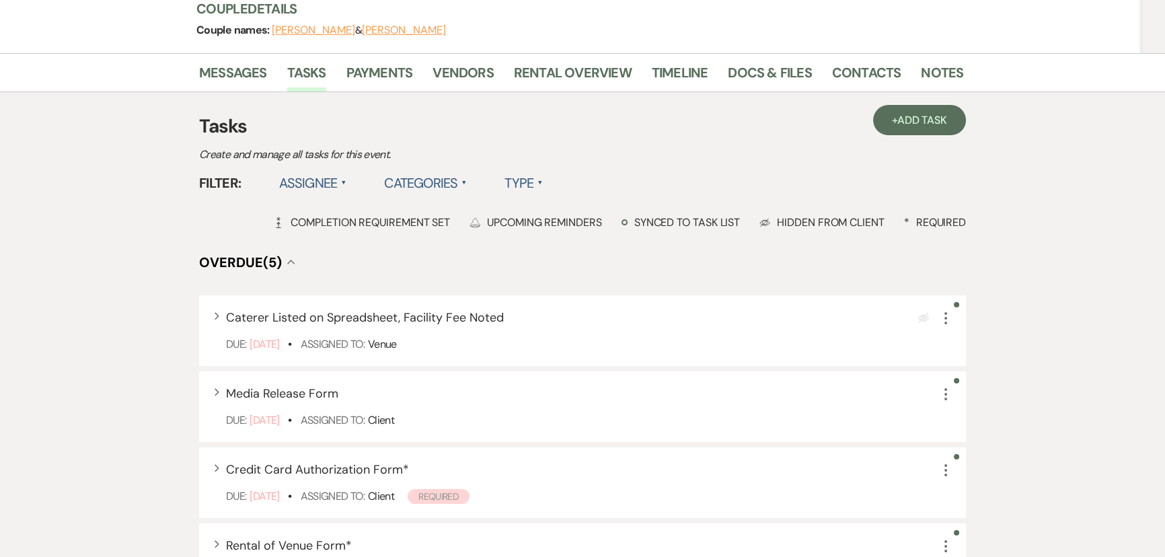
click at [385, 56] on div "Messages Tasks Payments Vendors Rental Overview Timeline Docs & Files Contacts …" at bounding box center [582, 72] width 1165 height 39
click at [386, 67] on link "Payments" at bounding box center [380, 77] width 67 height 30
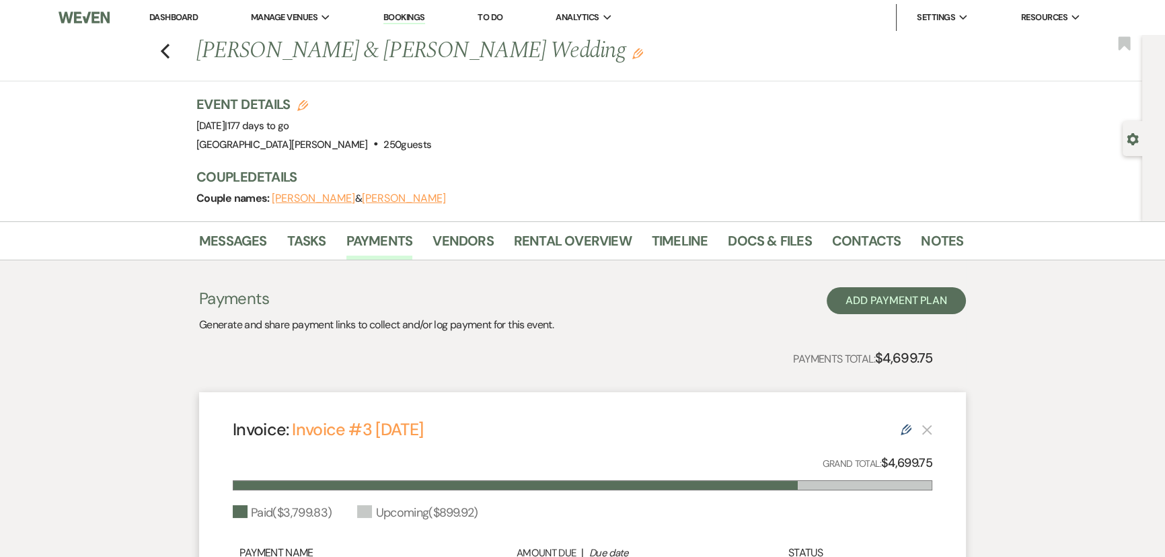
click at [184, 7] on li "Dashboard" at bounding box center [174, 17] width 62 height 27
click at [186, 11] on li "Dashboard" at bounding box center [174, 17] width 62 height 27
click at [186, 15] on link "Dashboard" at bounding box center [173, 16] width 48 height 11
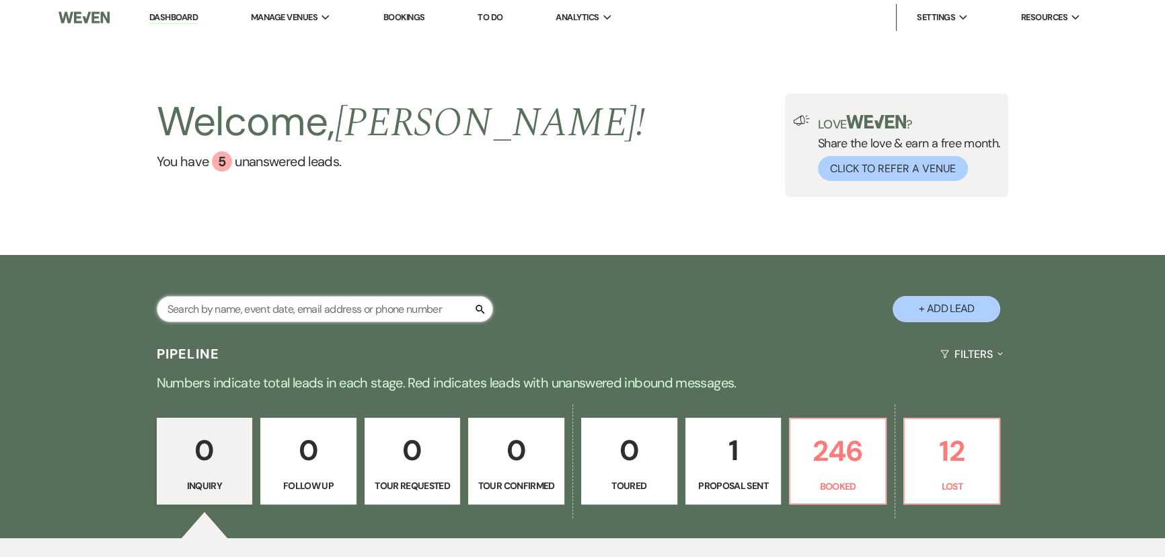
click at [355, 314] on input "text" at bounding box center [325, 309] width 336 height 26
type input "james"
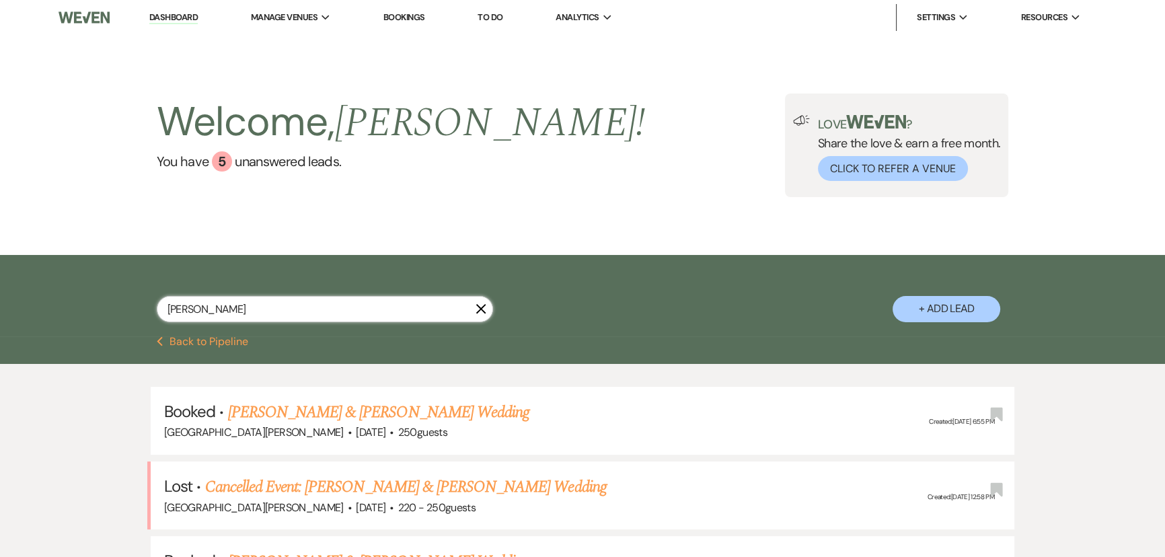
select select "8"
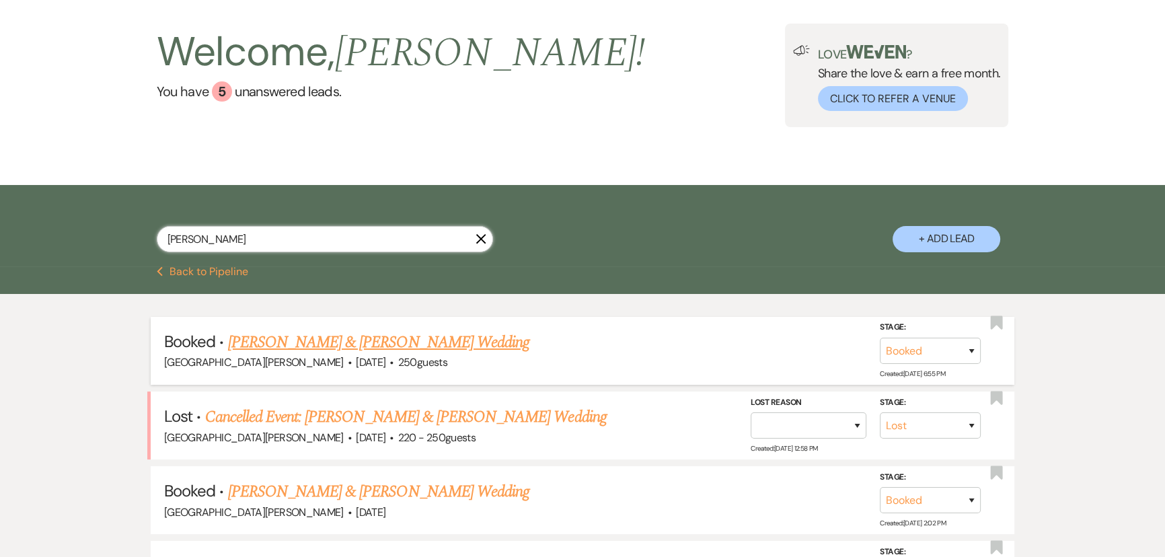
scroll to position [122, 0]
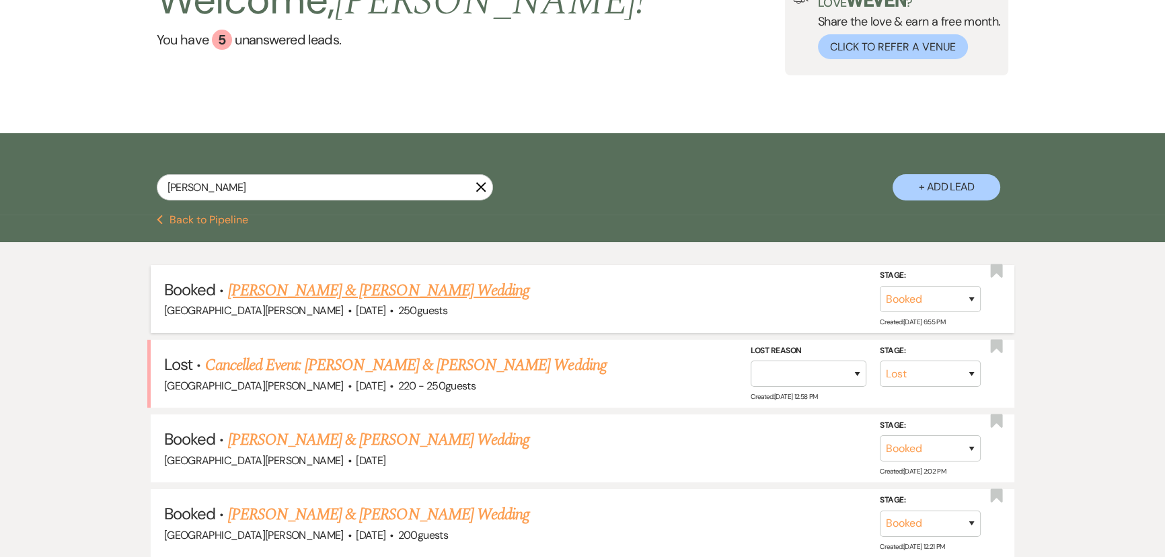
click at [390, 294] on link "TJ Fairchild & Caitlin James's Wedding" at bounding box center [378, 291] width 301 height 24
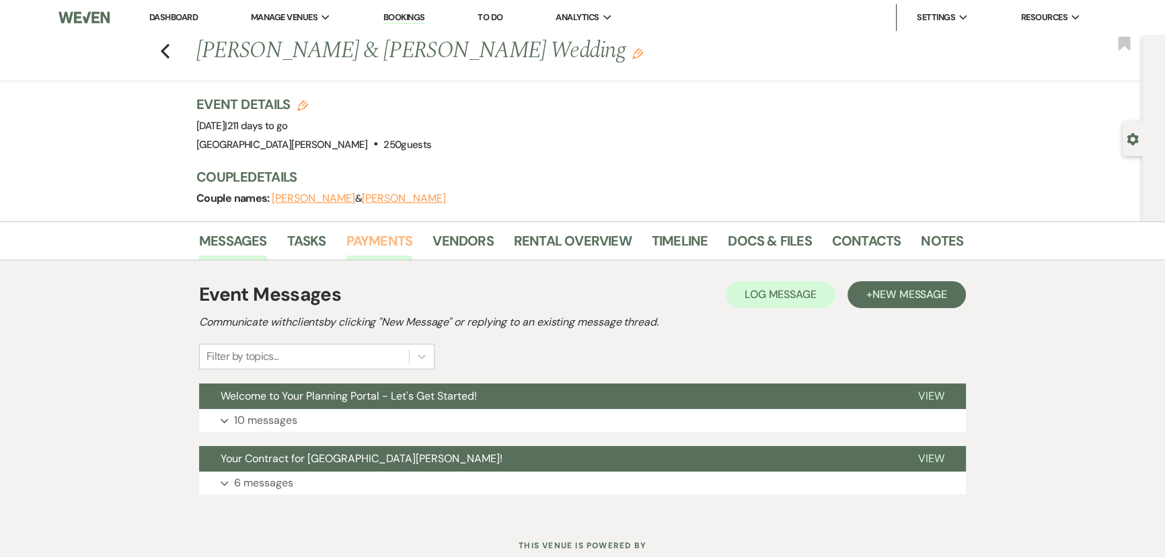
click at [369, 235] on link "Payments" at bounding box center [380, 245] width 67 height 30
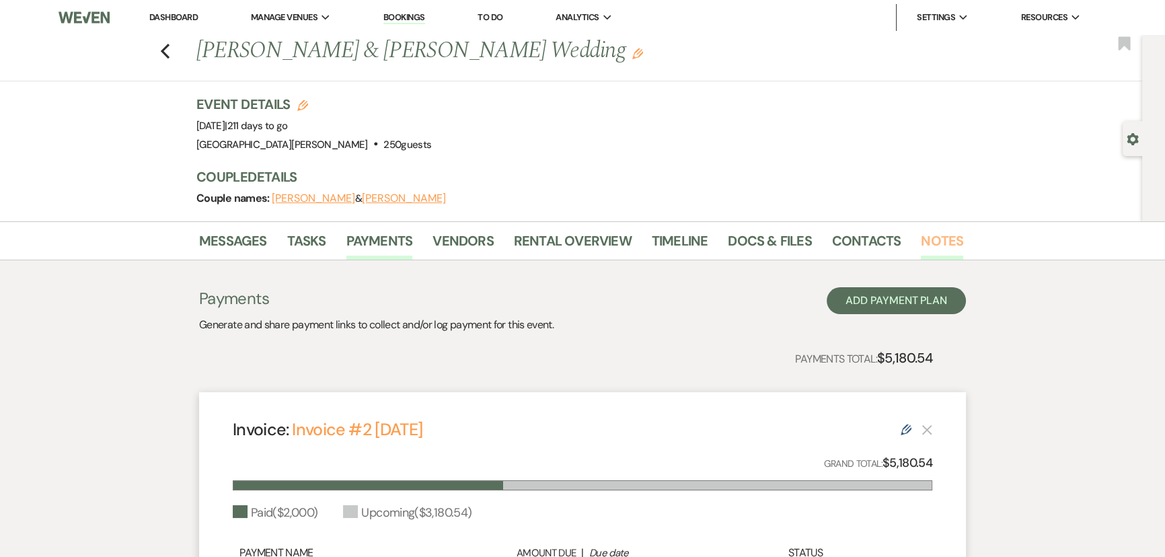
click at [923, 235] on link "Notes" at bounding box center [942, 245] width 42 height 30
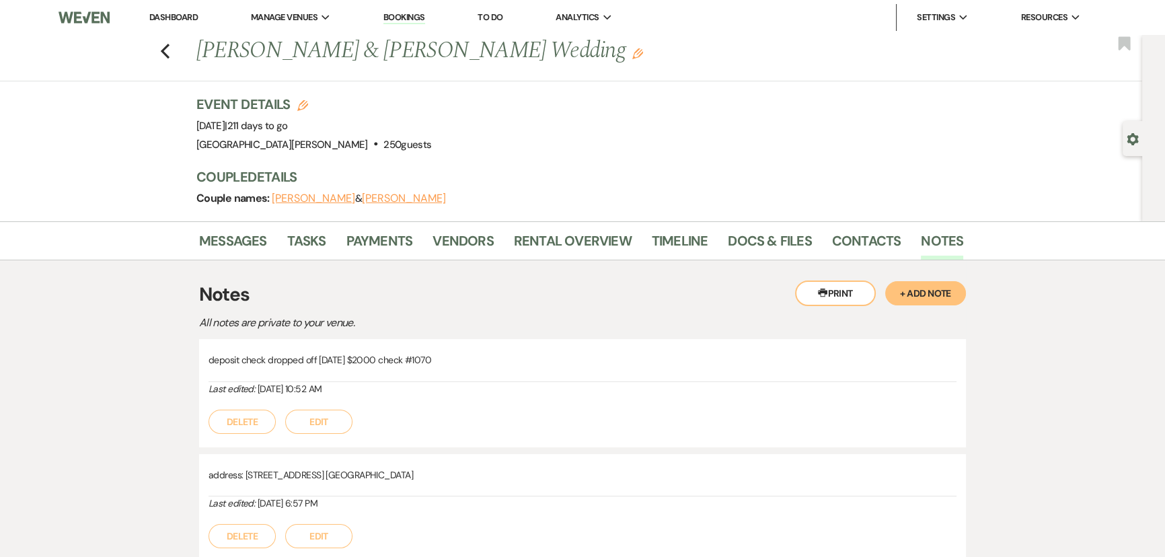
drag, startPoint x: 931, startPoint y: 283, endPoint x: 839, endPoint y: 318, distance: 98.8
click at [931, 283] on button "+ Add Note" at bounding box center [925, 293] width 81 height 24
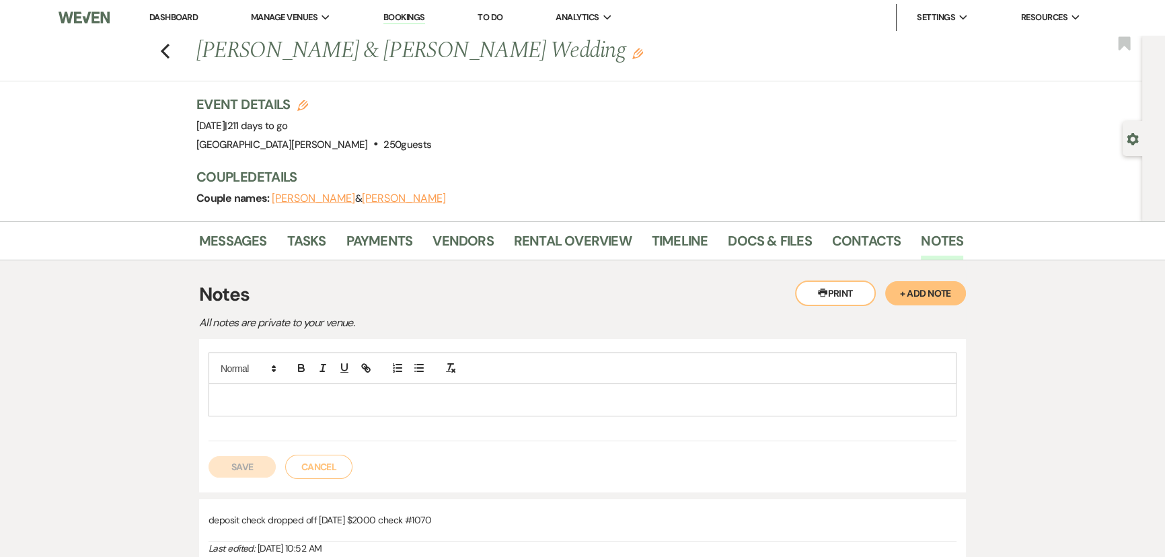
click at [523, 392] on p at bounding box center [582, 399] width 727 height 15
click at [242, 464] on button "Save" at bounding box center [242, 467] width 67 height 22
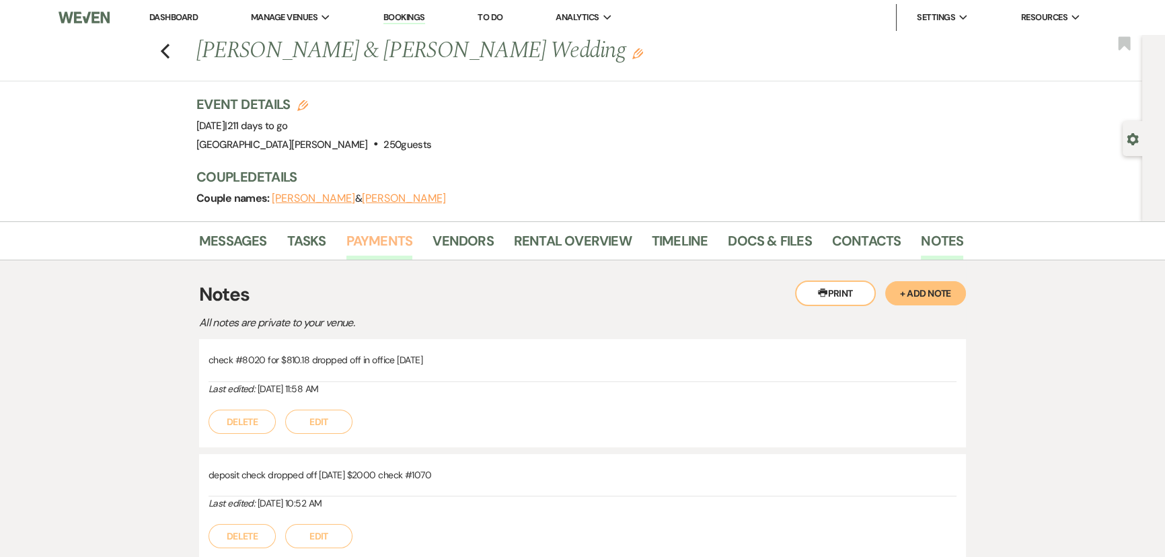
click at [380, 250] on link "Payments" at bounding box center [380, 245] width 67 height 30
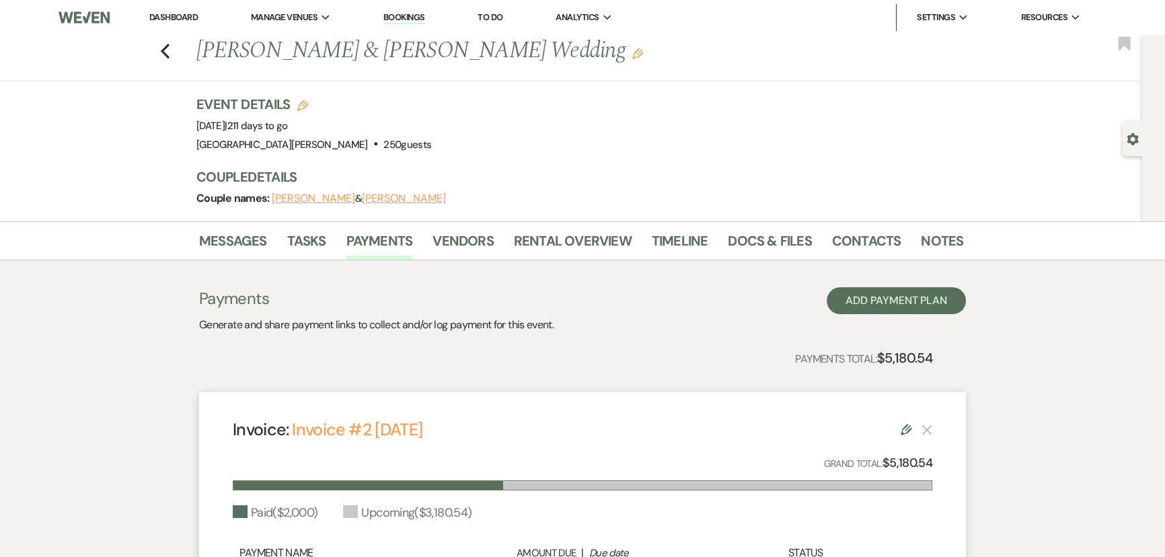
click at [159, 16] on link "Dashboard" at bounding box center [173, 16] width 48 height 11
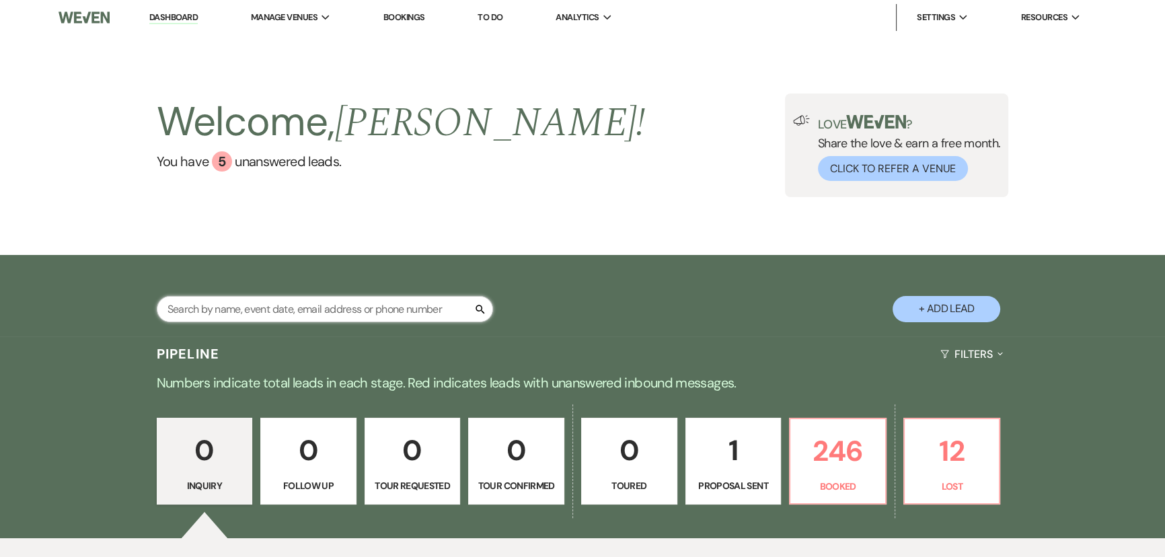
drag, startPoint x: 445, startPoint y: 312, endPoint x: 445, endPoint y: 305, distance: 6.8
click at [445, 312] on input "text" at bounding box center [325, 309] width 336 height 26
type input "maisel"
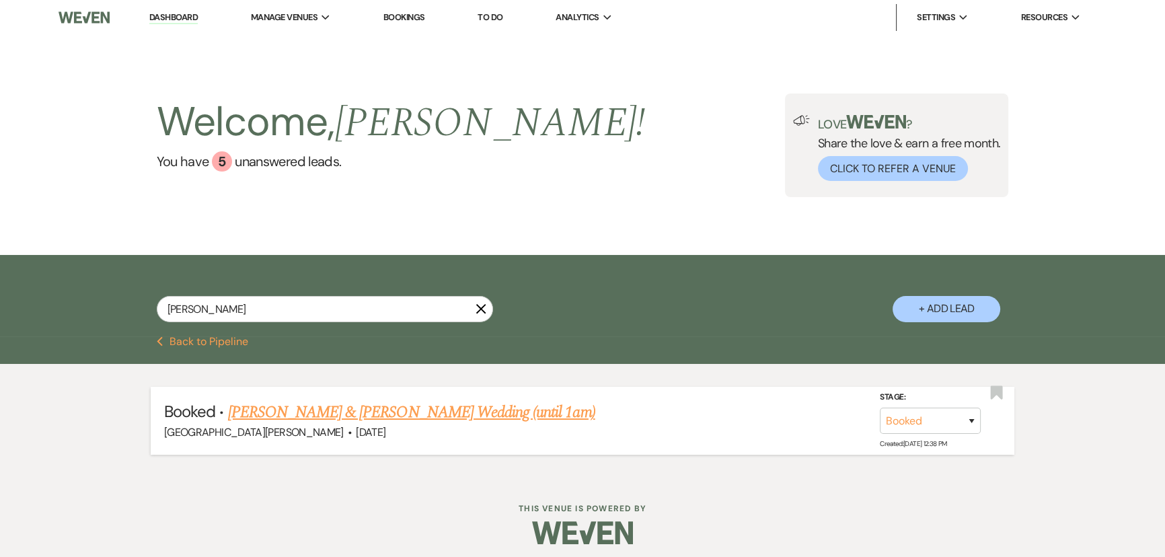
click at [428, 408] on link "Yuri Maisel & Nathan Fester's Wedding (until 1am)" at bounding box center [411, 412] width 367 height 24
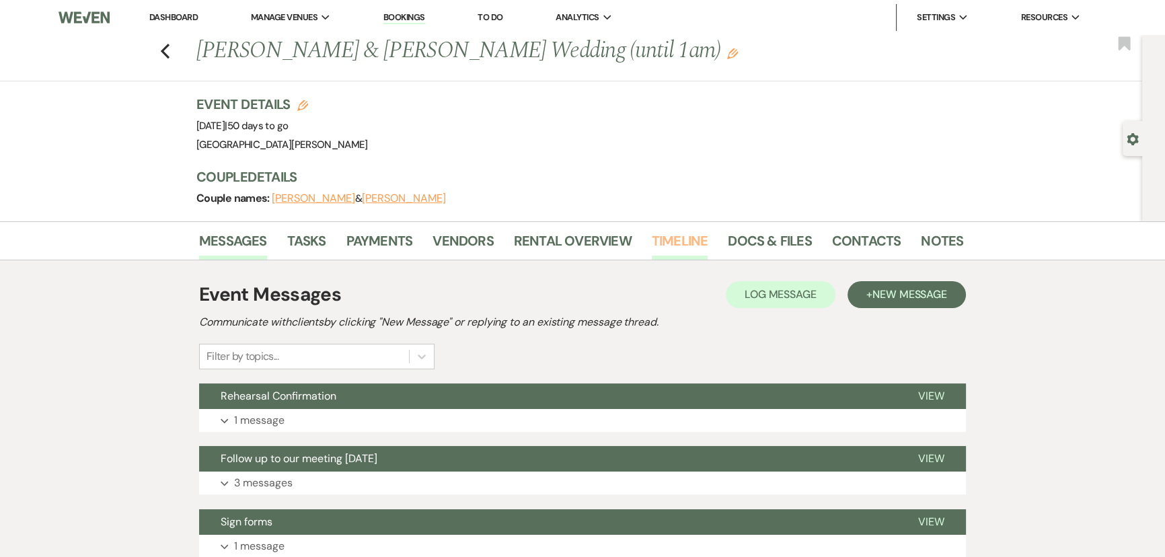
click at [659, 237] on link "Timeline" at bounding box center [680, 245] width 57 height 30
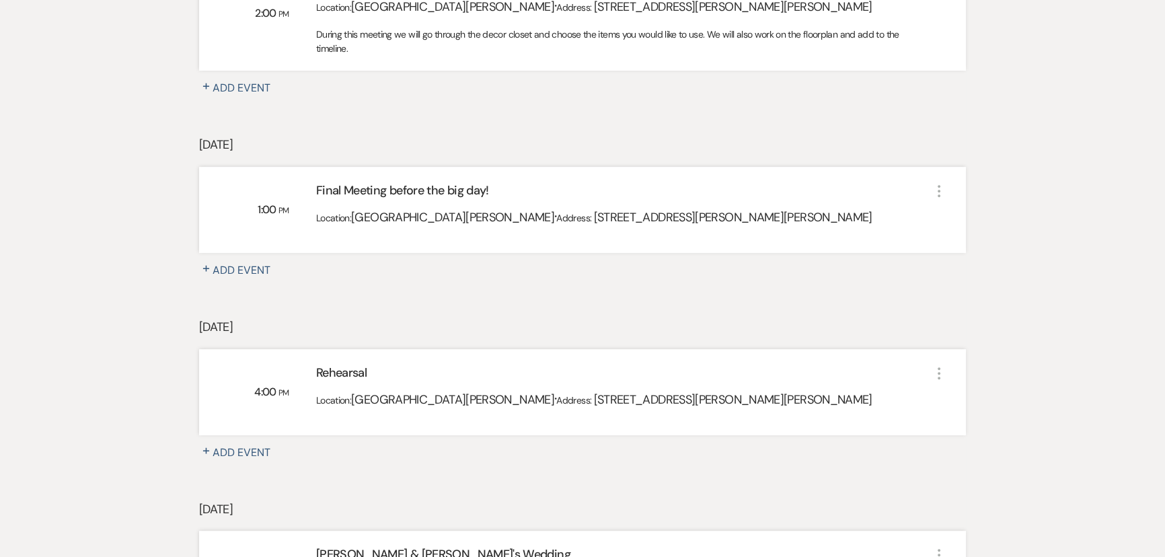
scroll to position [795, 0]
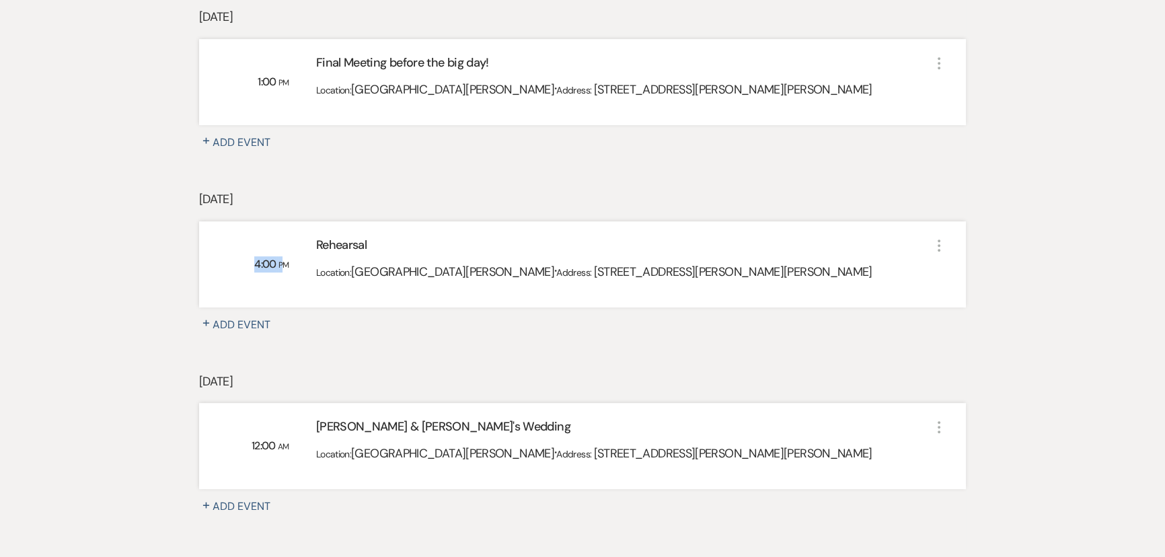
drag, startPoint x: 285, startPoint y: 263, endPoint x: 239, endPoint y: 264, distance: 46.4
click at [239, 264] on div "4:00 PM Rehearsal Location: Stone Valley Meadows · Address: 4914 Robinson Vail …" at bounding box center [582, 264] width 767 height 86
click at [297, 264] on div "Rehearsal Location: Stone Valley Meadows · Address: 4914 Robinson Vail Road, Fr…" at bounding box center [610, 264] width 642 height 57
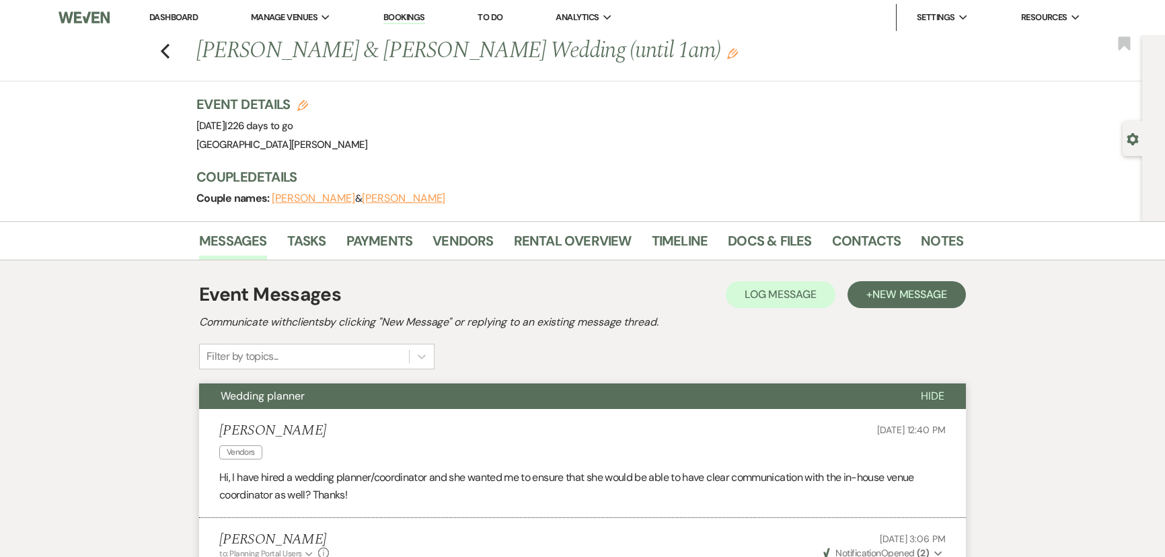
scroll to position [184, 0]
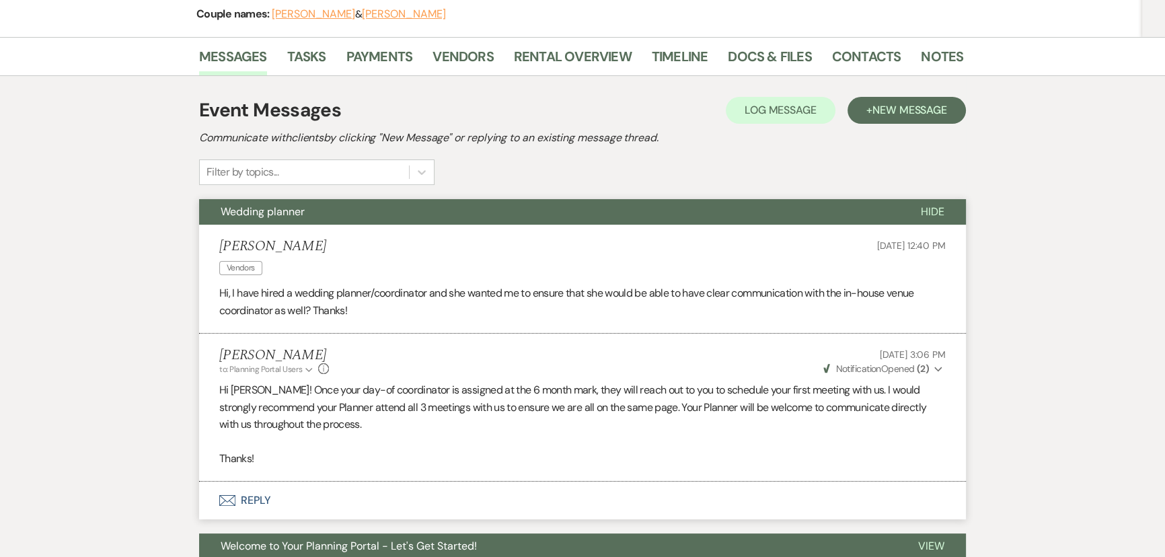
click at [258, 507] on button "Envelope Reply" at bounding box center [582, 501] width 767 height 38
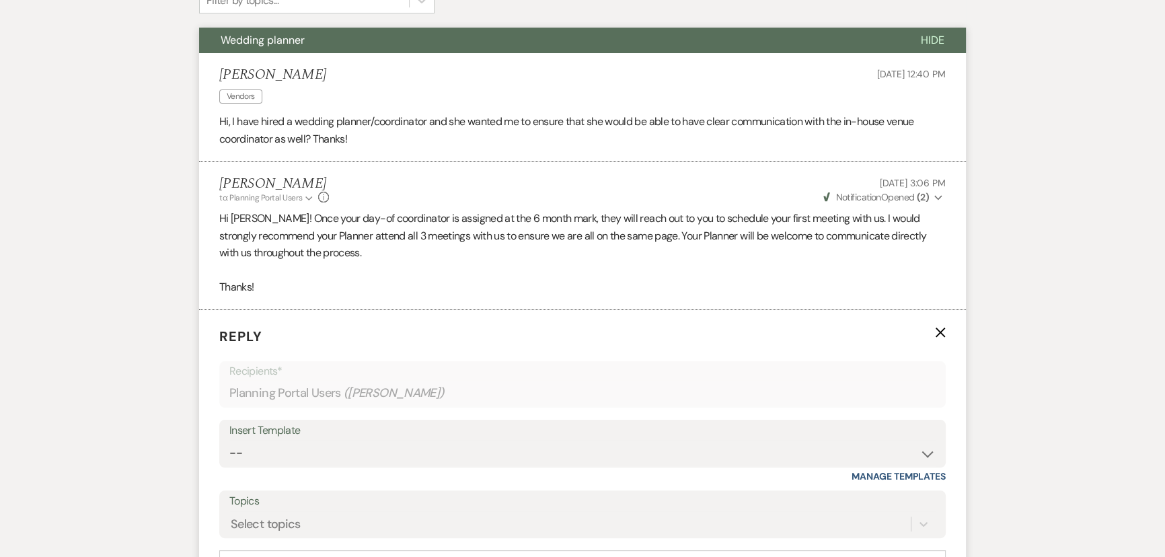
scroll to position [429, 0]
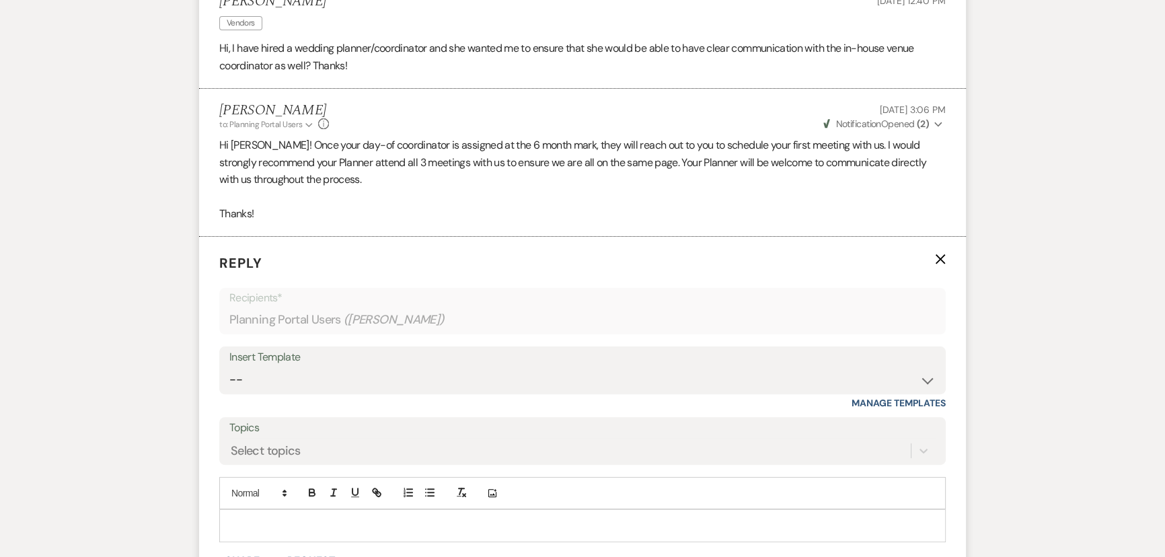
click at [389, 530] on p at bounding box center [582, 525] width 705 height 15
click at [791, 523] on p "We also want to make sure you know that with the package you booked, you have a…" at bounding box center [582, 525] width 705 height 15
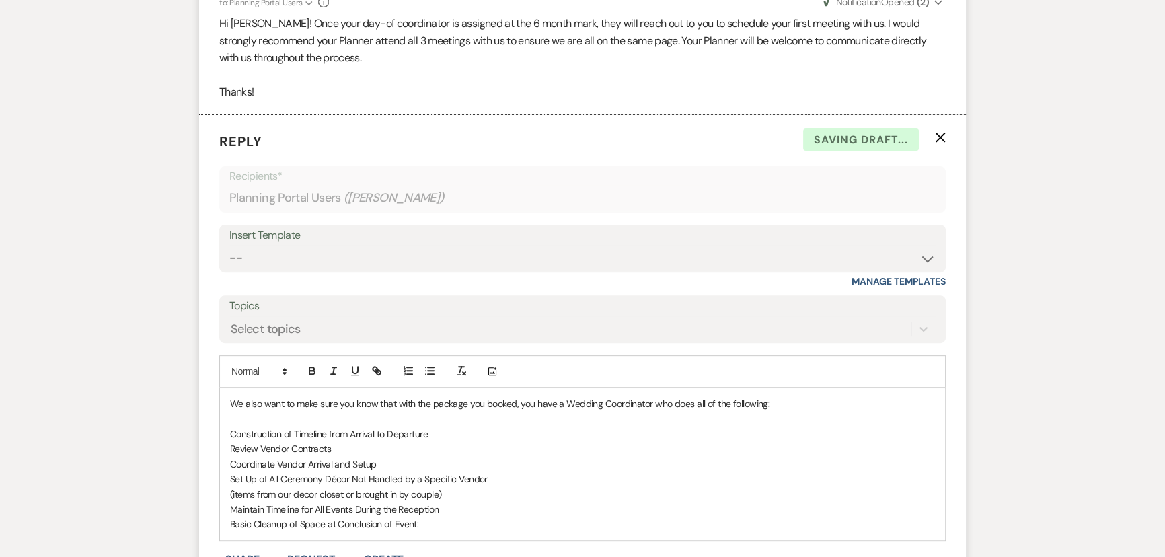
scroll to position [552, 0]
click at [226, 434] on div "We also want to make sure you know that with the package you booked, you have a…" at bounding box center [582, 464] width 725 height 152
click at [226, 447] on div "We also want to make sure you know that with the package you booked, you have a…" at bounding box center [582, 464] width 725 height 152
click at [228, 461] on div "We also want to make sure you know that with the package you booked, you have a…" at bounding box center [582, 464] width 725 height 152
click at [227, 476] on div "We also want to make sure you know that with the package you booked, you have a…" at bounding box center [582, 464] width 725 height 152
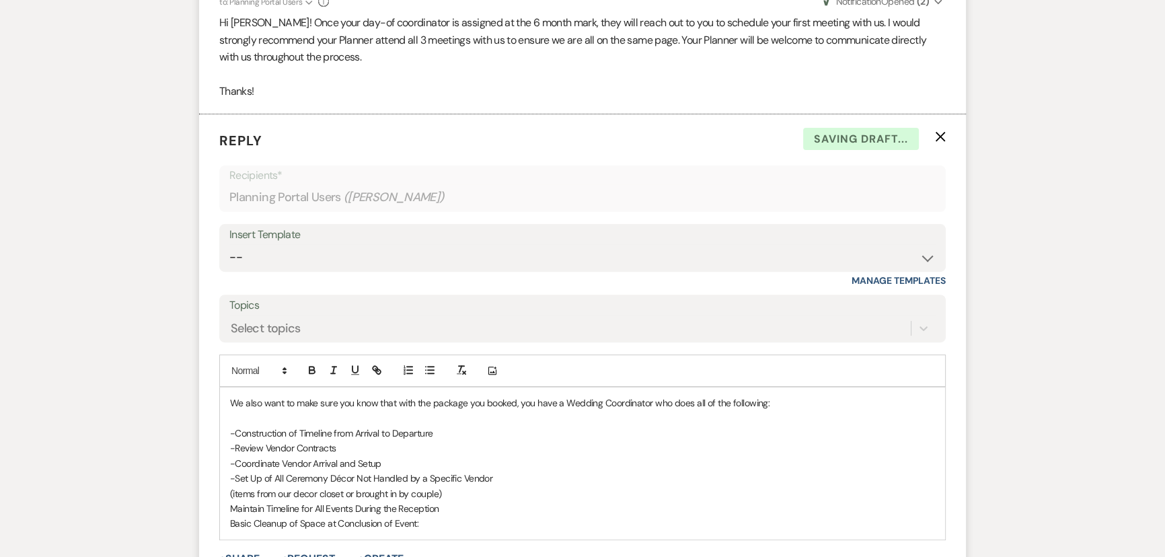
click at [270, 490] on p "(items from our decor closet or brought in by couple)" at bounding box center [582, 493] width 705 height 15
click at [228, 509] on div "We also want to make sure you know that with the package you booked, you have a…" at bounding box center [582, 456] width 725 height 137
click at [440, 505] on p "-Basic Cleanup of Space at Conclusion of Event:" at bounding box center [582, 508] width 705 height 15
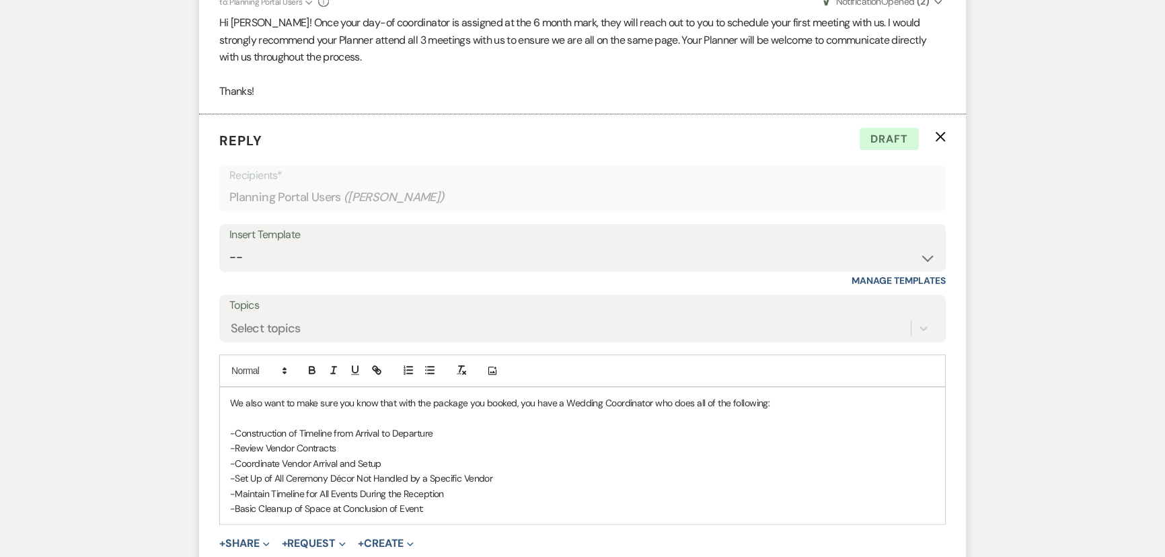
click at [372, 503] on p "-Basic Cleanup of Space at Conclusion of Event:" at bounding box center [582, 508] width 705 height 15
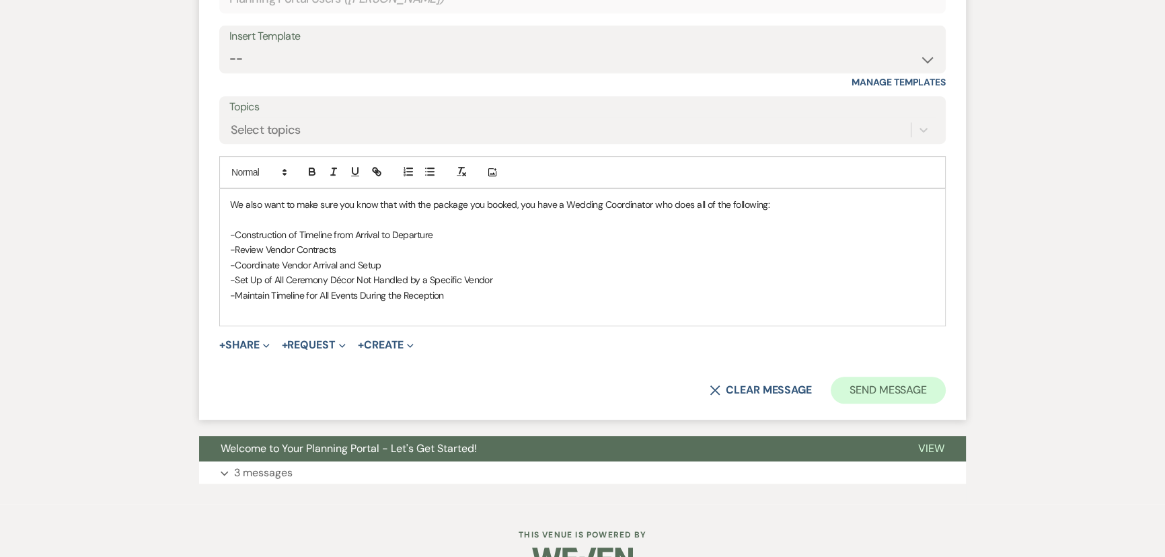
scroll to position [782, 0]
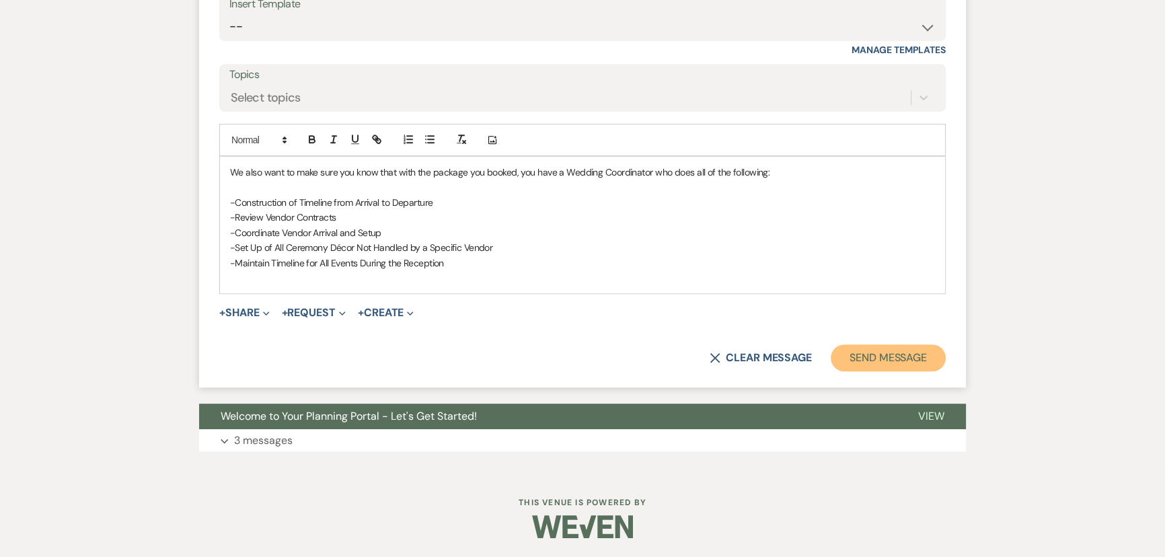
click at [883, 363] on button "Send Message" at bounding box center [888, 357] width 115 height 27
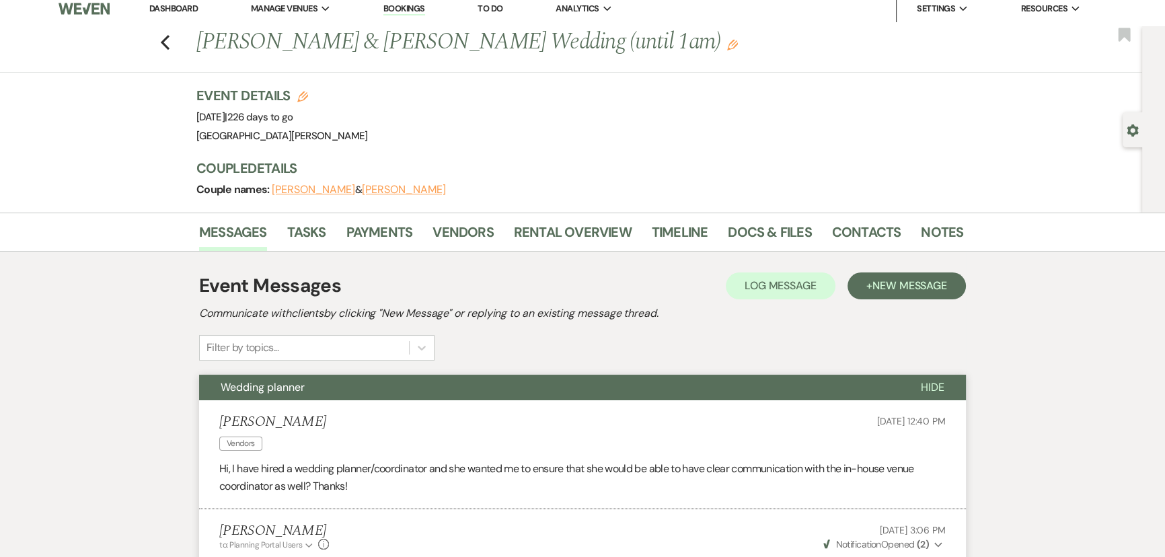
scroll to position [0, 0]
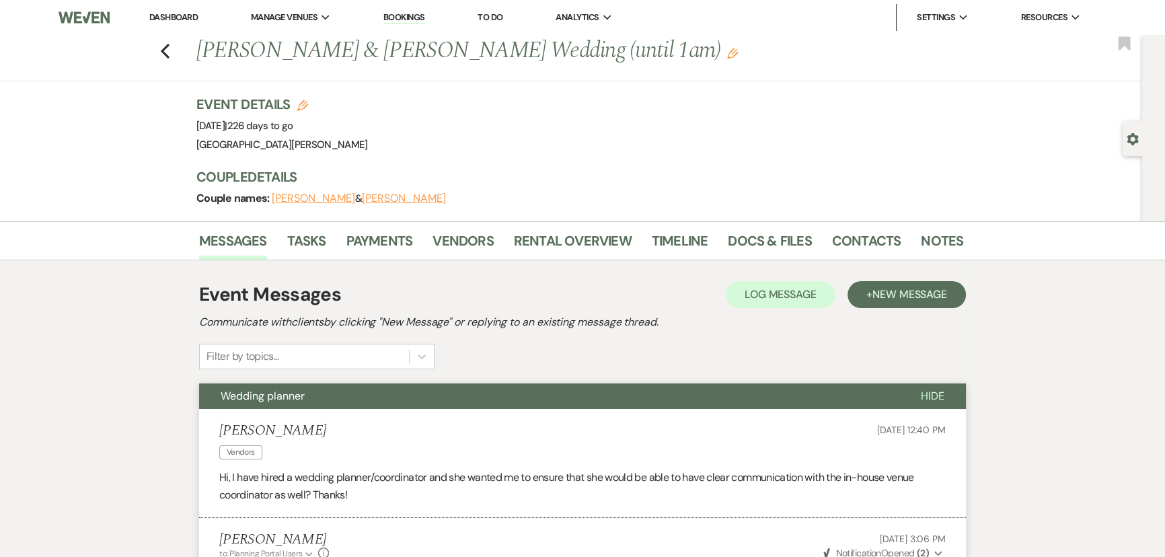
click at [178, 16] on link "Dashboard" at bounding box center [173, 16] width 48 height 11
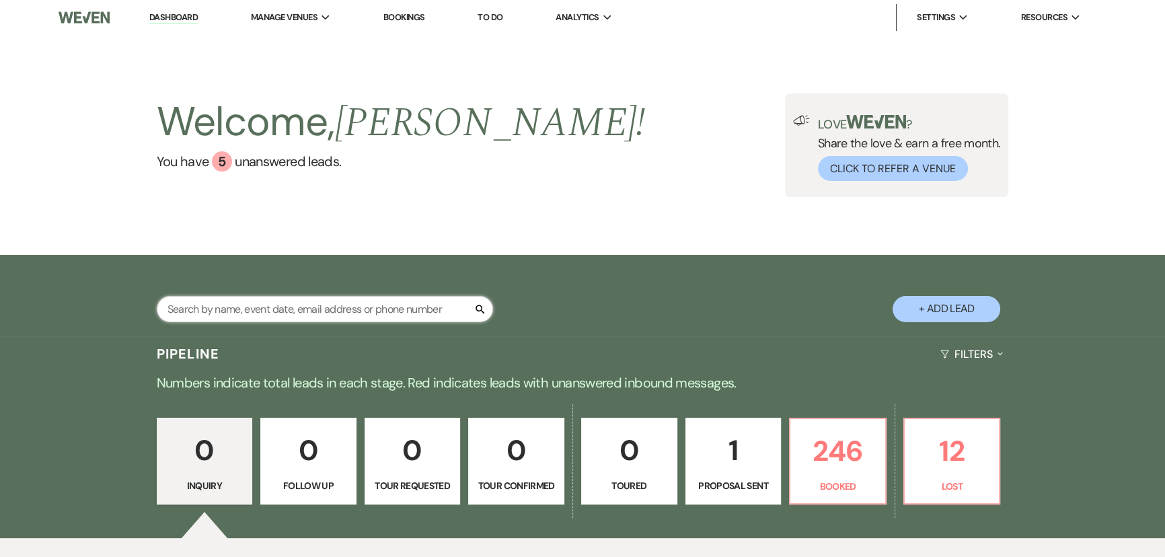
click at [291, 306] on input "text" at bounding box center [325, 309] width 336 height 26
type input "clodfelter"
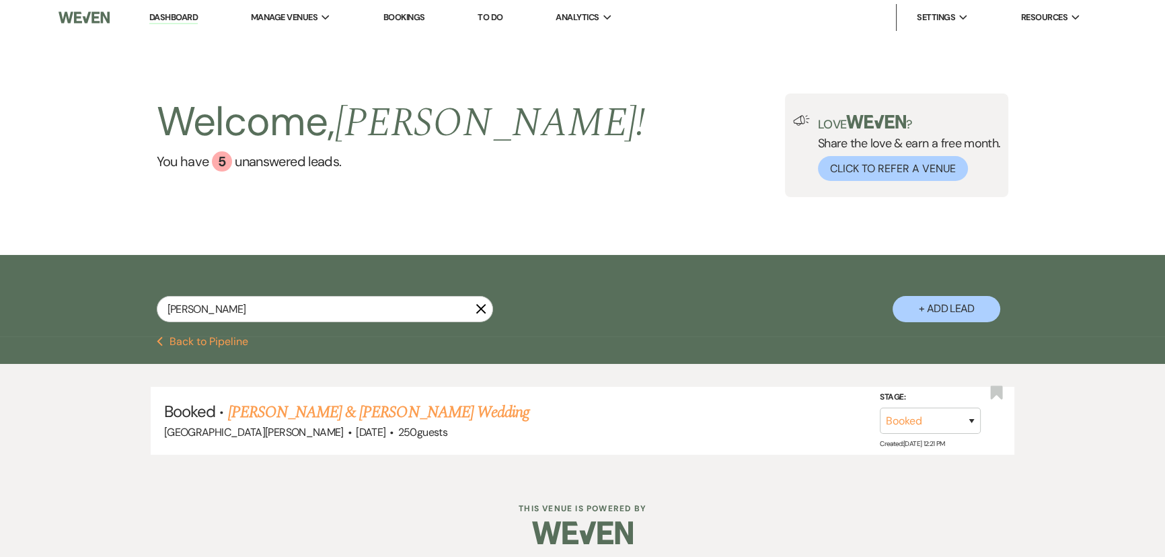
click at [329, 407] on link "Kendall Clodfelter & Eli Hadden's Wedding" at bounding box center [378, 412] width 301 height 24
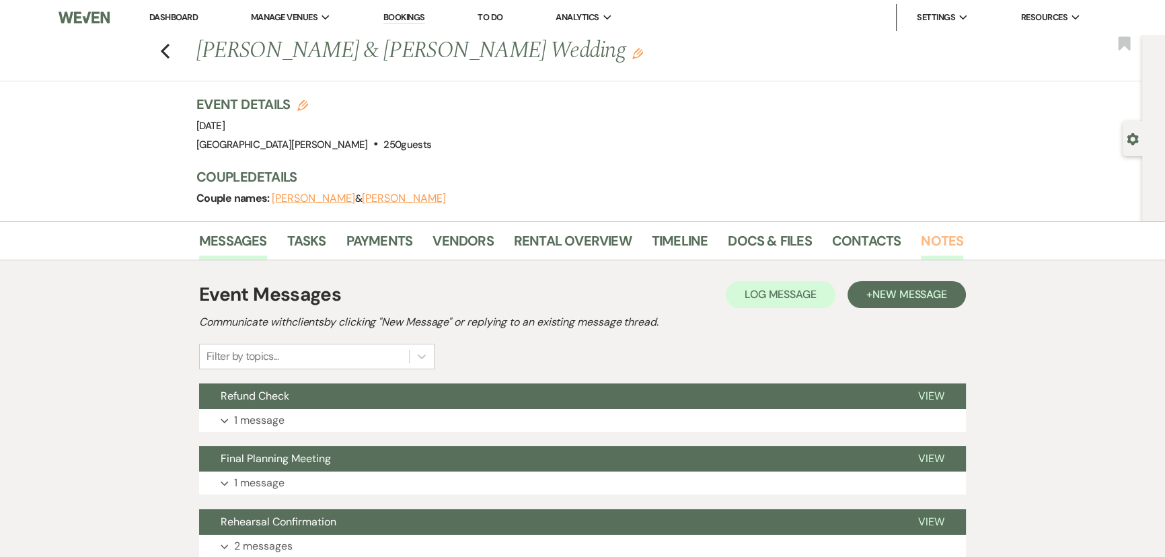
click at [934, 244] on link "Notes" at bounding box center [942, 245] width 42 height 30
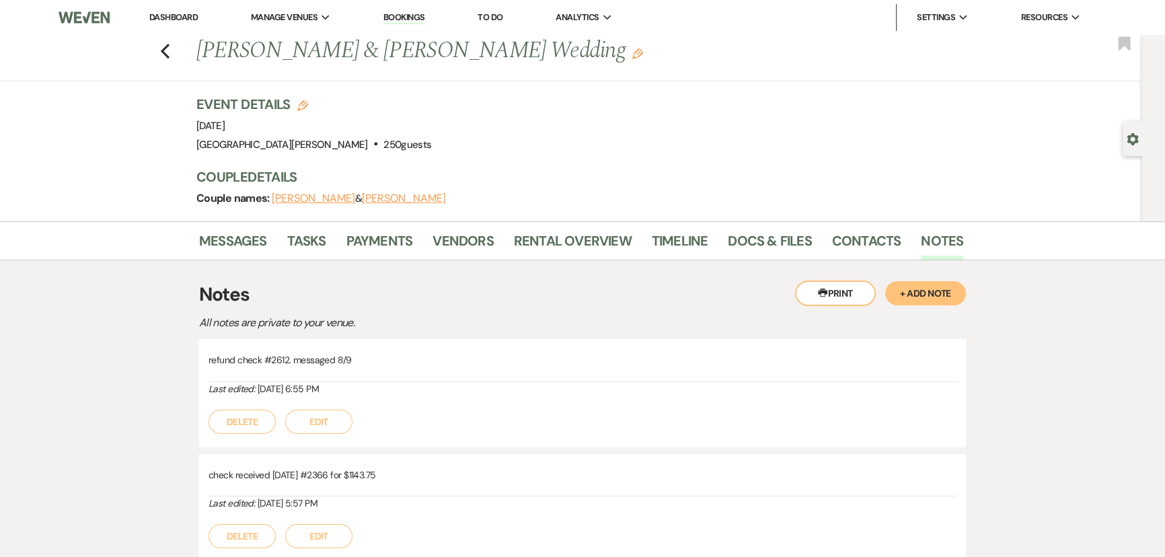
click at [924, 296] on button "+ Add Note" at bounding box center [925, 293] width 81 height 24
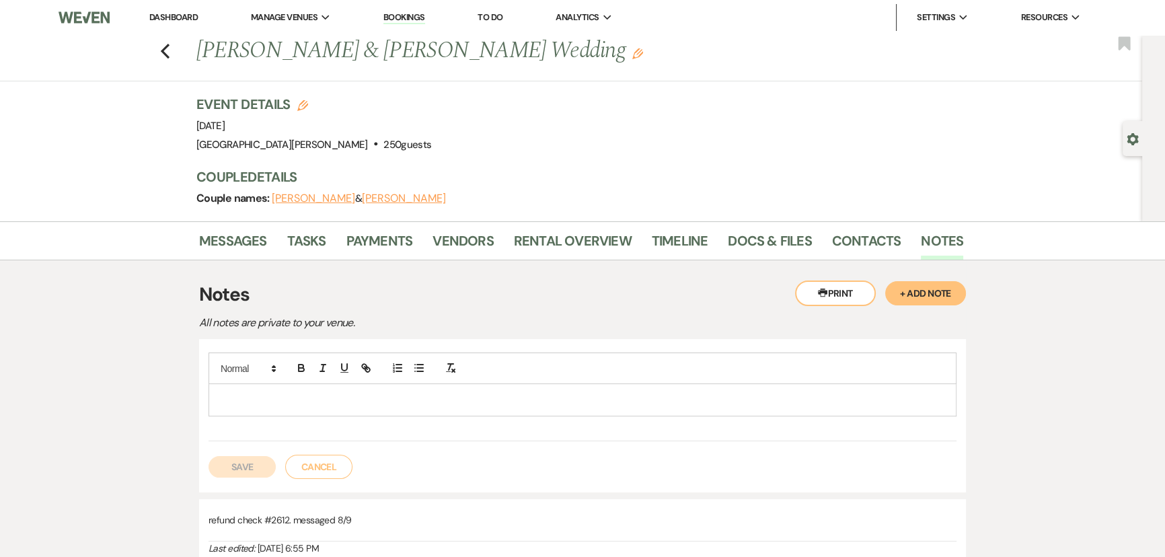
click at [506, 408] on div at bounding box center [582, 399] width 747 height 31
click at [240, 463] on button "Save" at bounding box center [242, 467] width 67 height 22
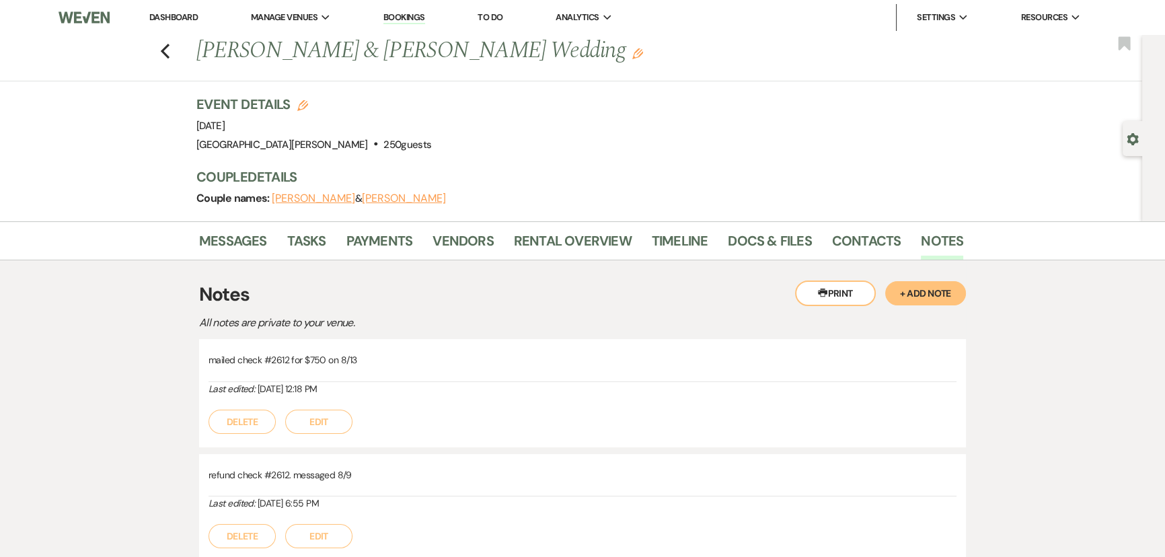
click at [332, 414] on button "Edit" at bounding box center [318, 422] width 67 height 24
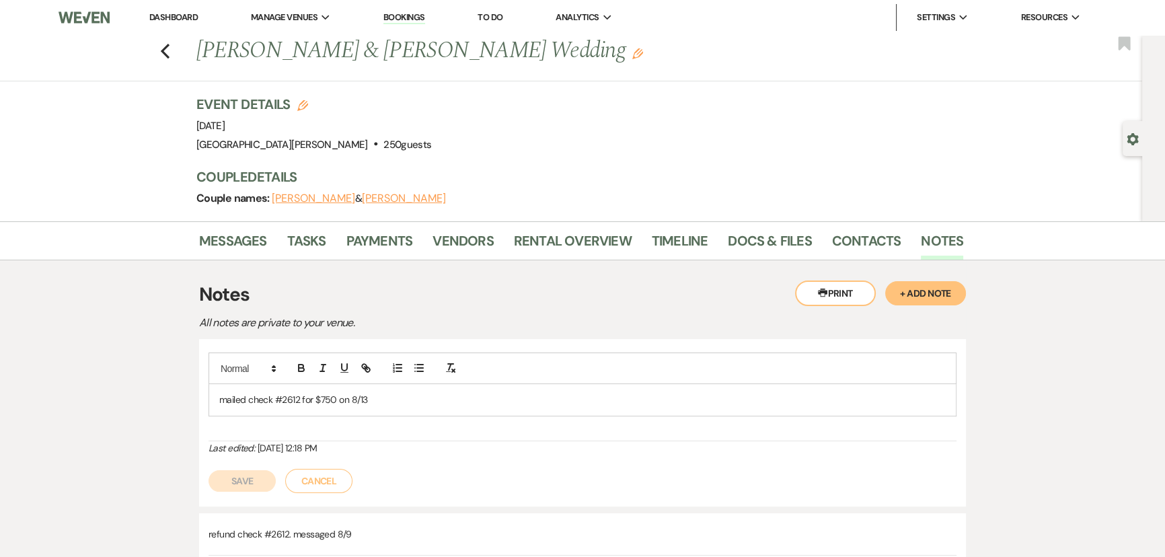
click at [418, 403] on p "mailed check #2612 for $750 on 8/13" at bounding box center [582, 399] width 727 height 15
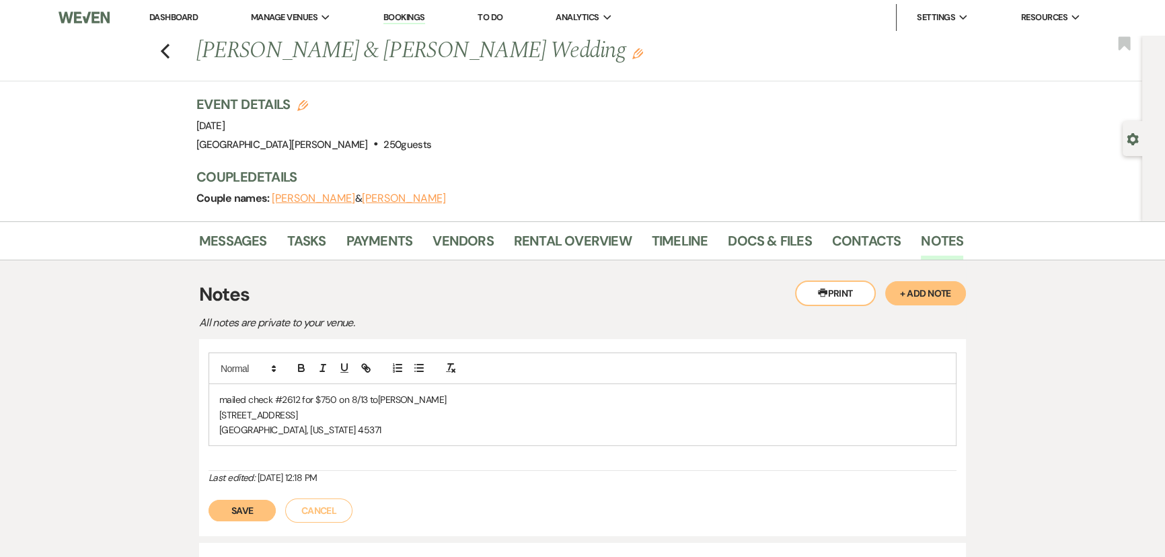
click at [248, 505] on button "Save" at bounding box center [242, 511] width 67 height 22
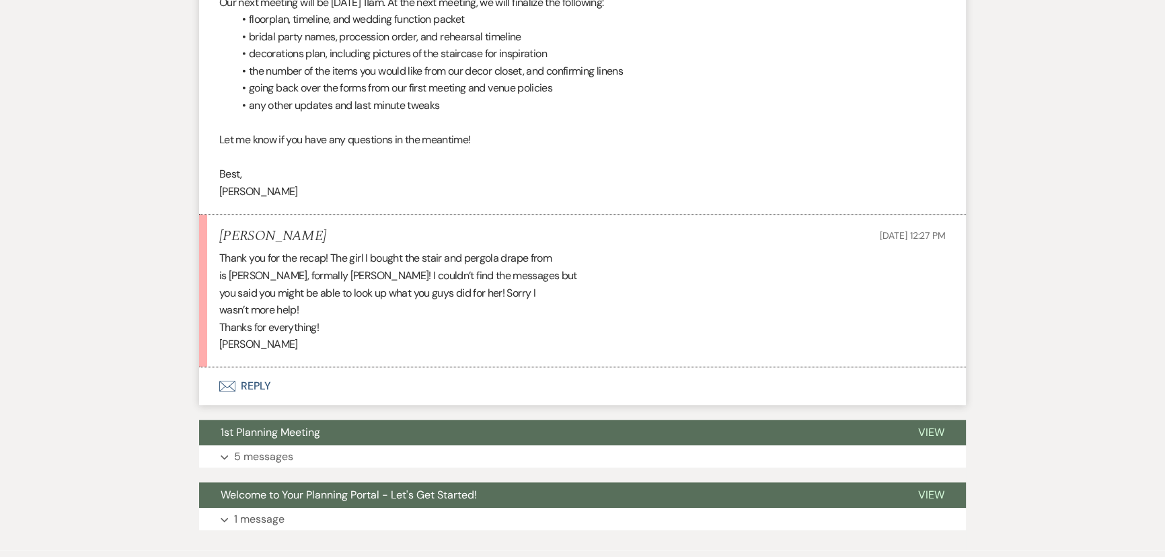
scroll to position [1135, 0]
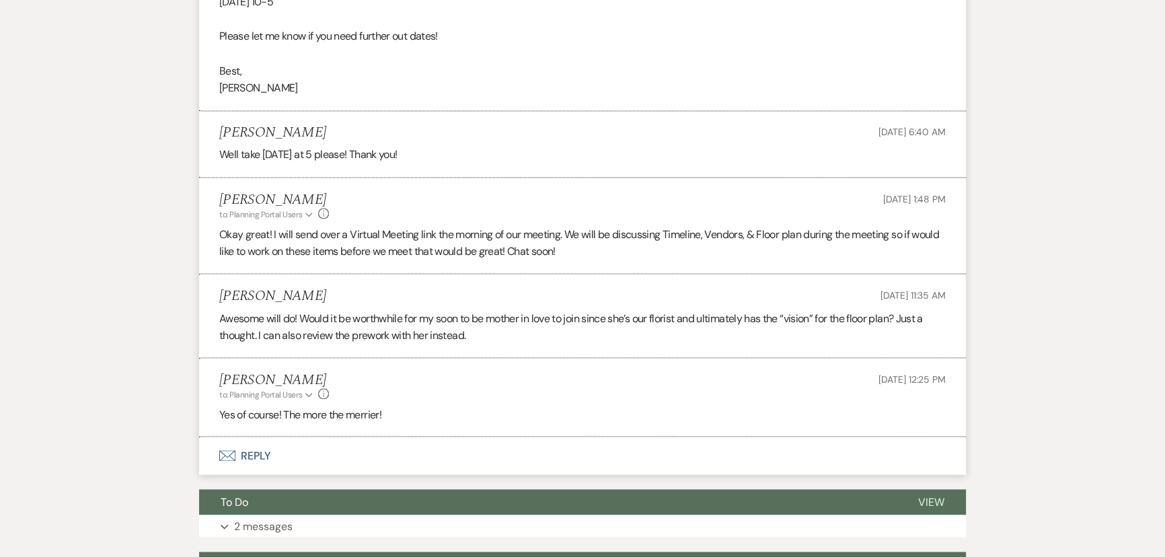
scroll to position [3024, 0]
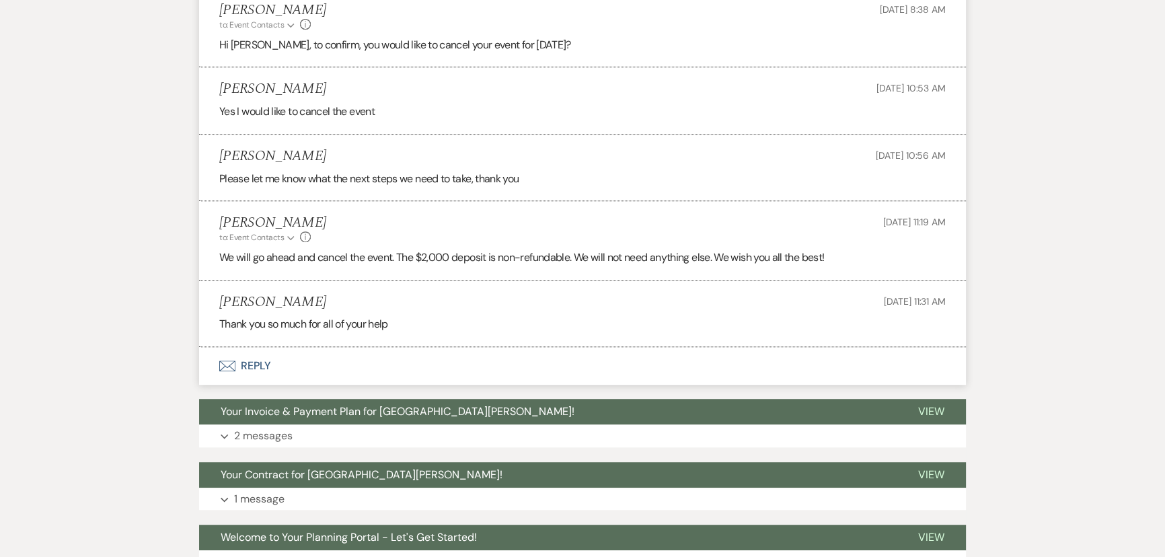
scroll to position [936, 0]
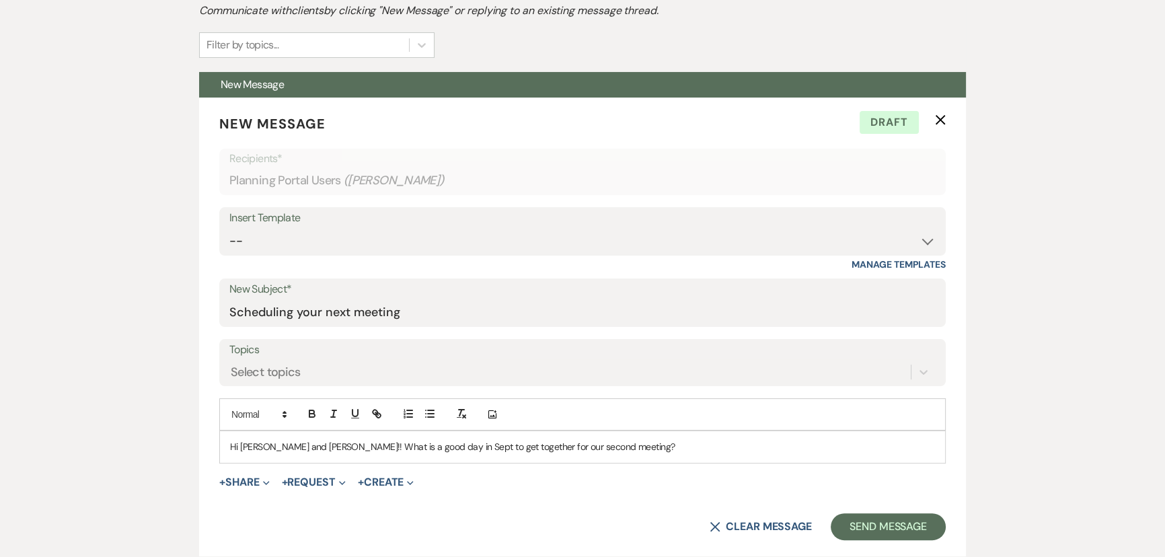
scroll to position [489, 0]
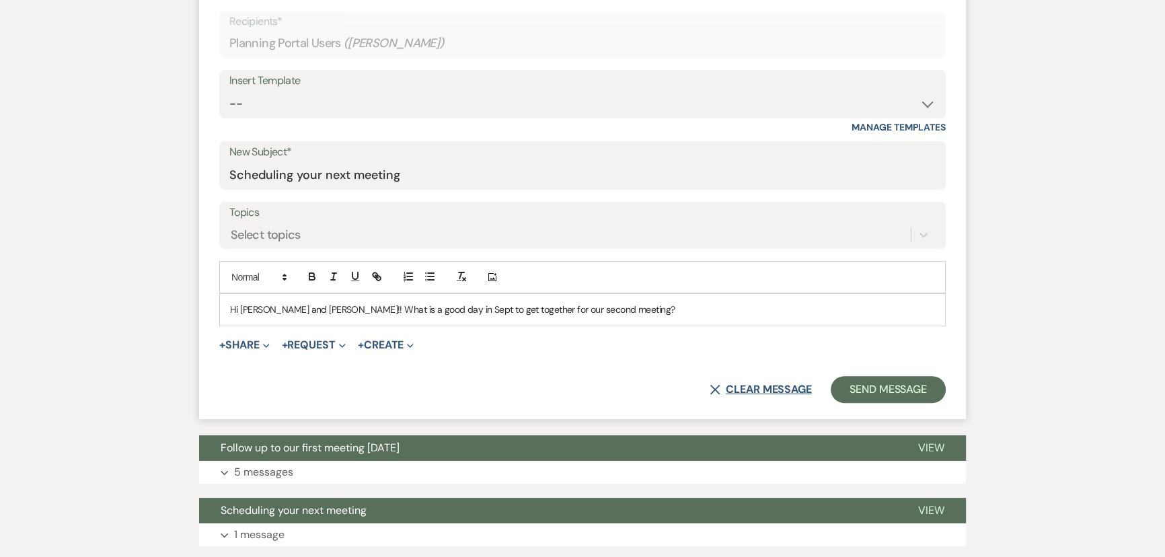
click at [767, 390] on button "X Clear message" at bounding box center [761, 389] width 102 height 11
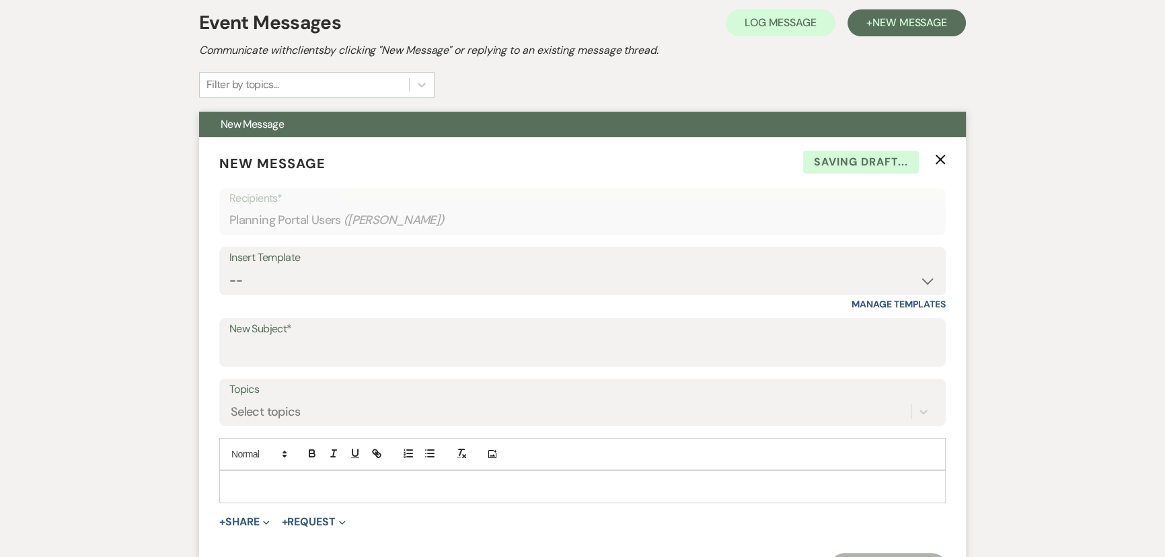
scroll to position [305, 0]
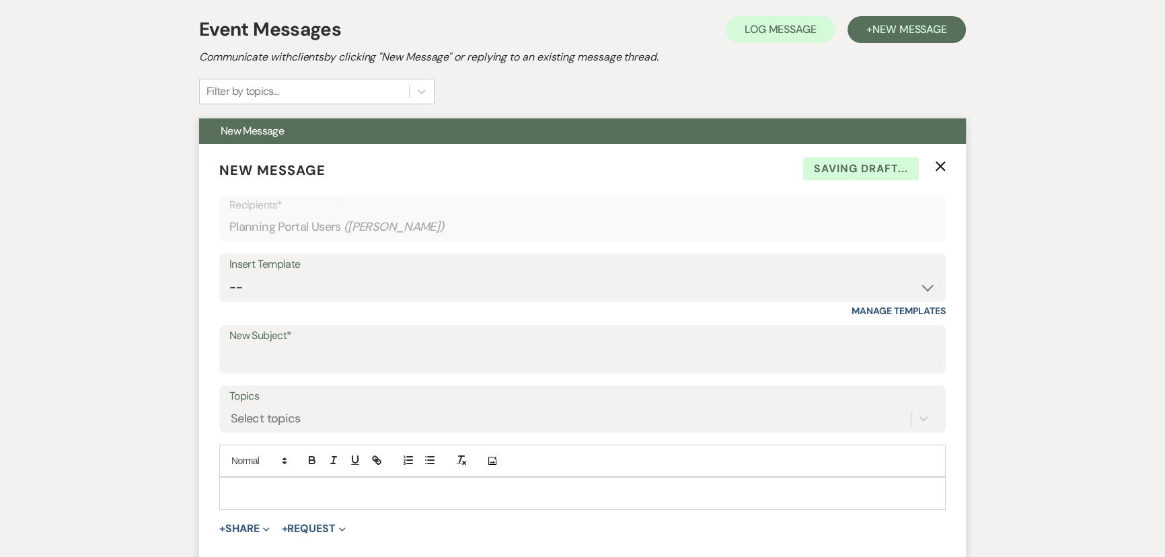
click at [939, 164] on use "button" at bounding box center [941, 166] width 10 height 10
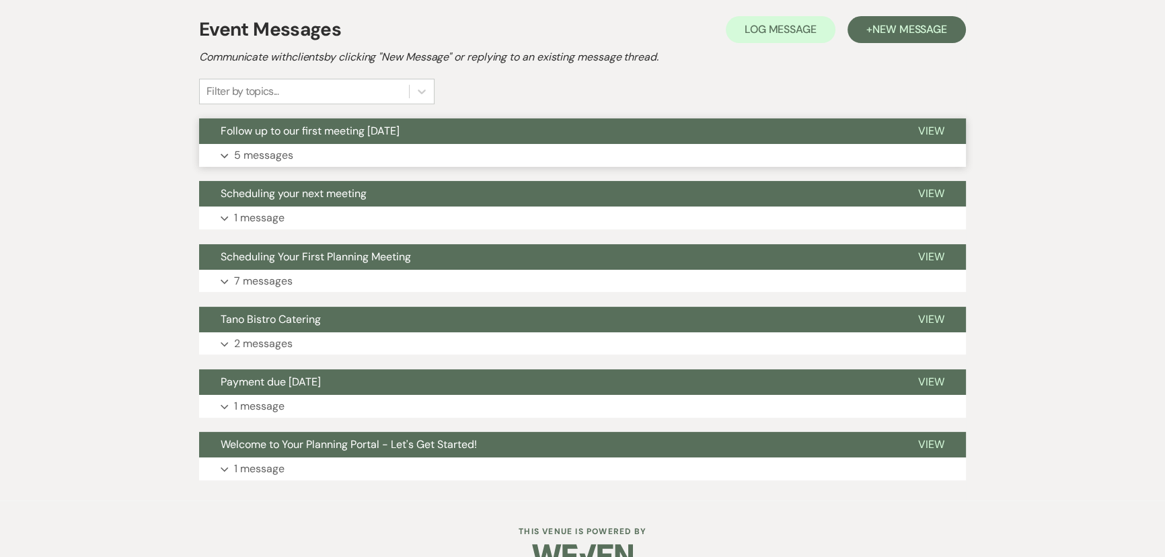
click at [353, 147] on button "Expand 5 messages" at bounding box center [582, 155] width 767 height 23
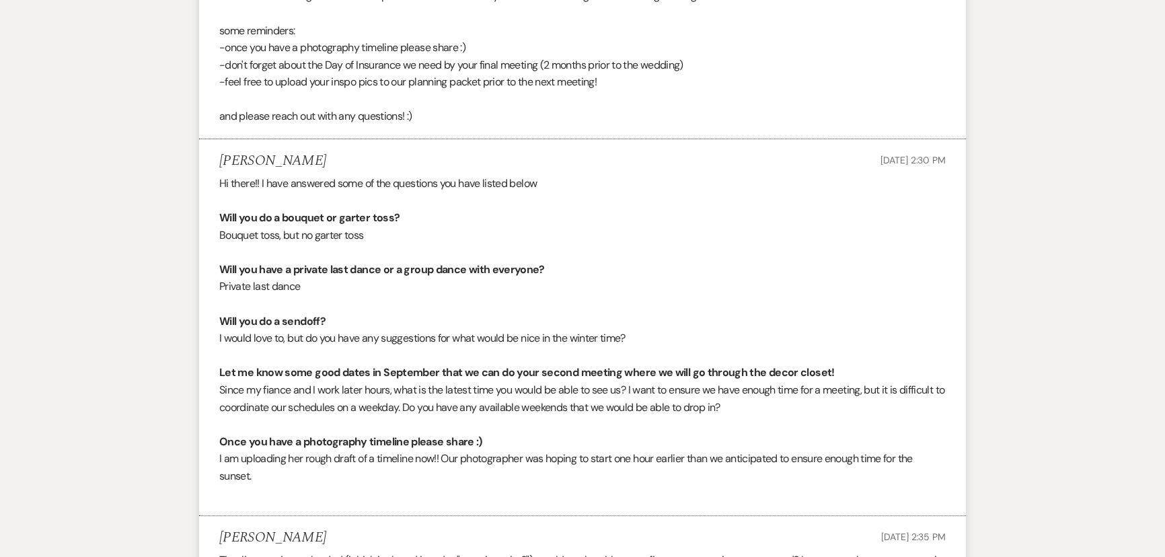
scroll to position [620, 0]
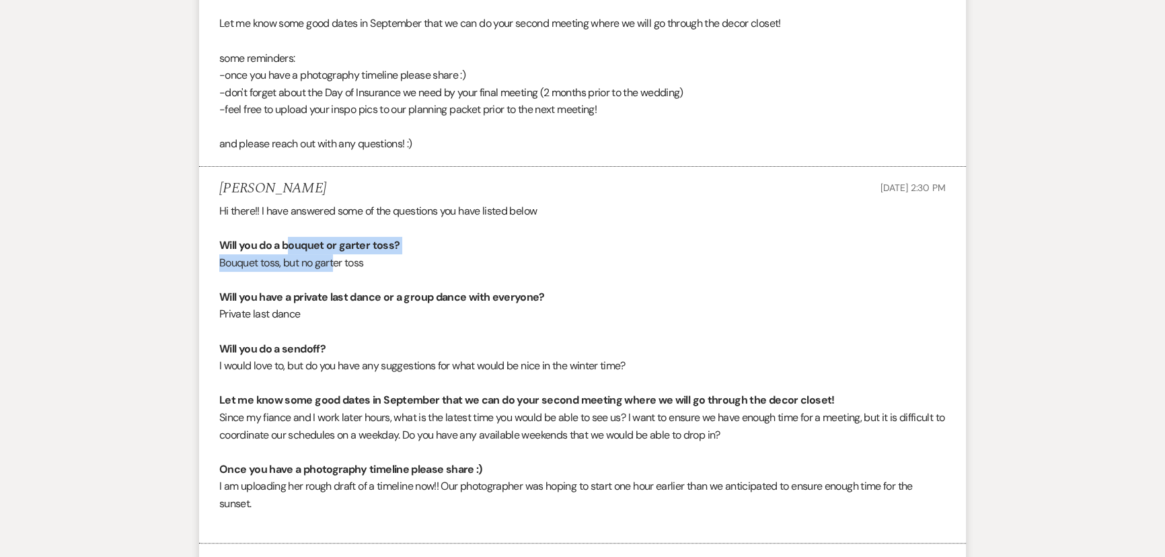
drag, startPoint x: 287, startPoint y: 244, endPoint x: 334, endPoint y: 266, distance: 51.5
click at [334, 266] on div "Hi there!! I have answered some of the questions you have listed below Will you…" at bounding box center [582, 366] width 727 height 327
click at [301, 275] on p at bounding box center [582, 279] width 727 height 17
click at [297, 264] on span "Bouquet toss, but no garter toss" at bounding box center [291, 263] width 145 height 14
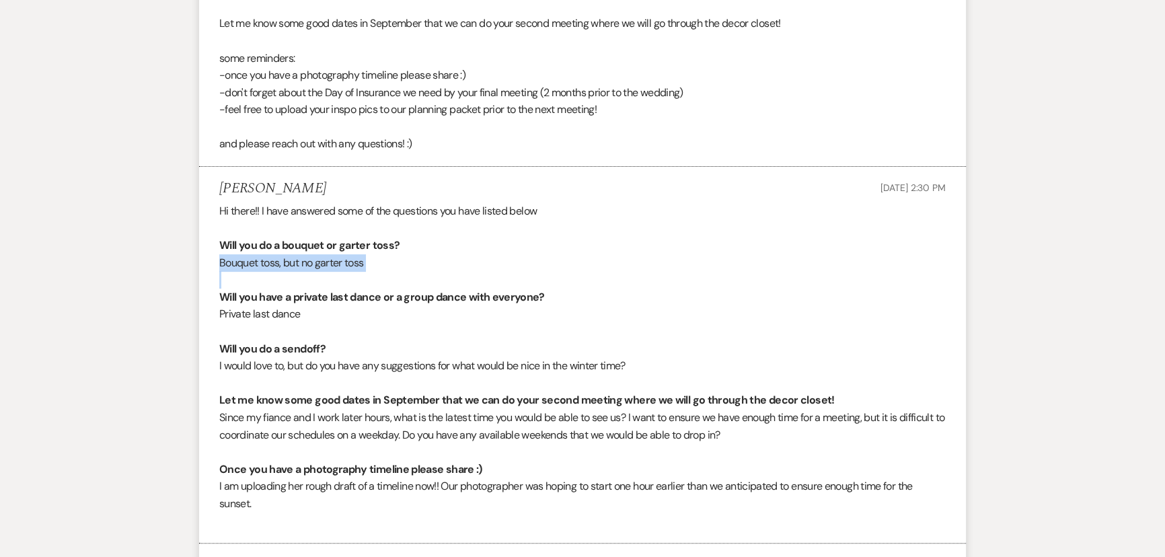
click at [297, 264] on span "Bouquet toss, but no garter toss" at bounding box center [291, 263] width 145 height 14
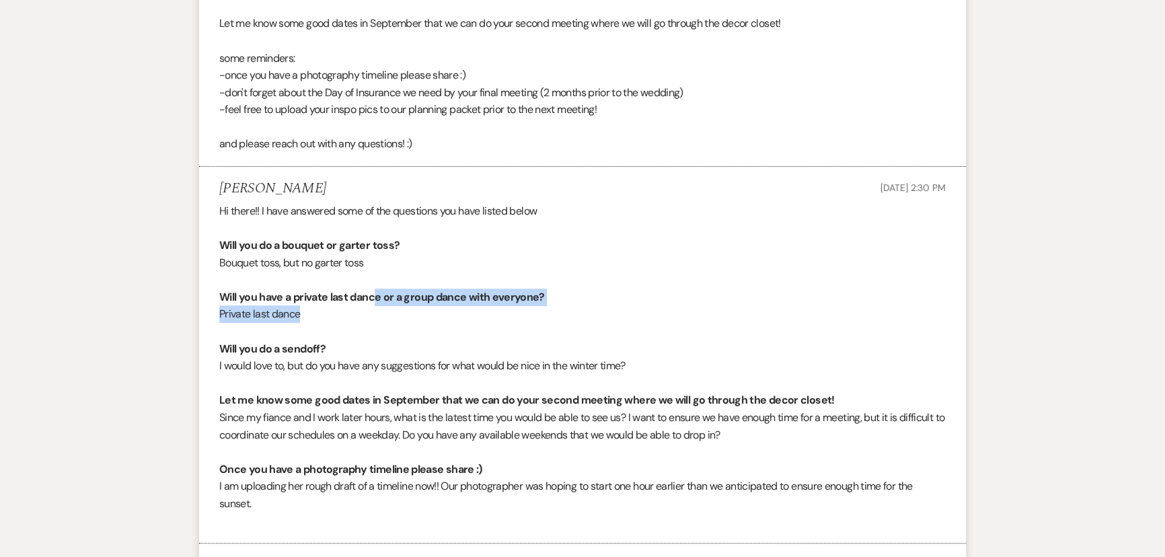
drag, startPoint x: 375, startPoint y: 298, endPoint x: 375, endPoint y: 320, distance: 21.5
click at [375, 320] on div "Hi there!! I have answered some of the questions you have listed below Will you…" at bounding box center [582, 366] width 727 height 327
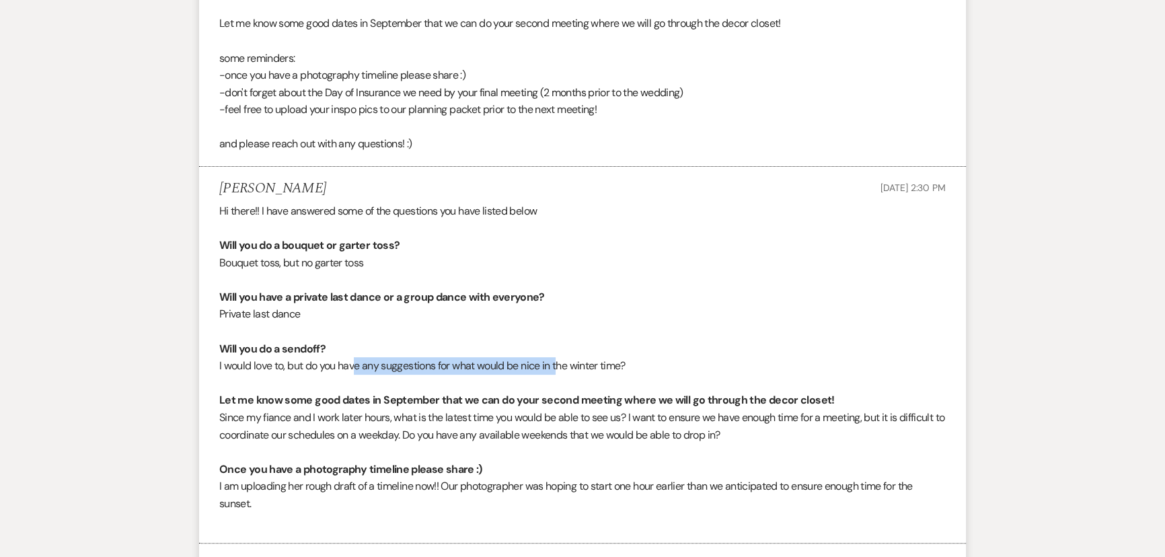
drag, startPoint x: 357, startPoint y: 365, endPoint x: 562, endPoint y: 371, distance: 206.0
click at [562, 371] on p "I would love to, but do you have any suggestions for what would be nice in the …" at bounding box center [582, 365] width 727 height 17
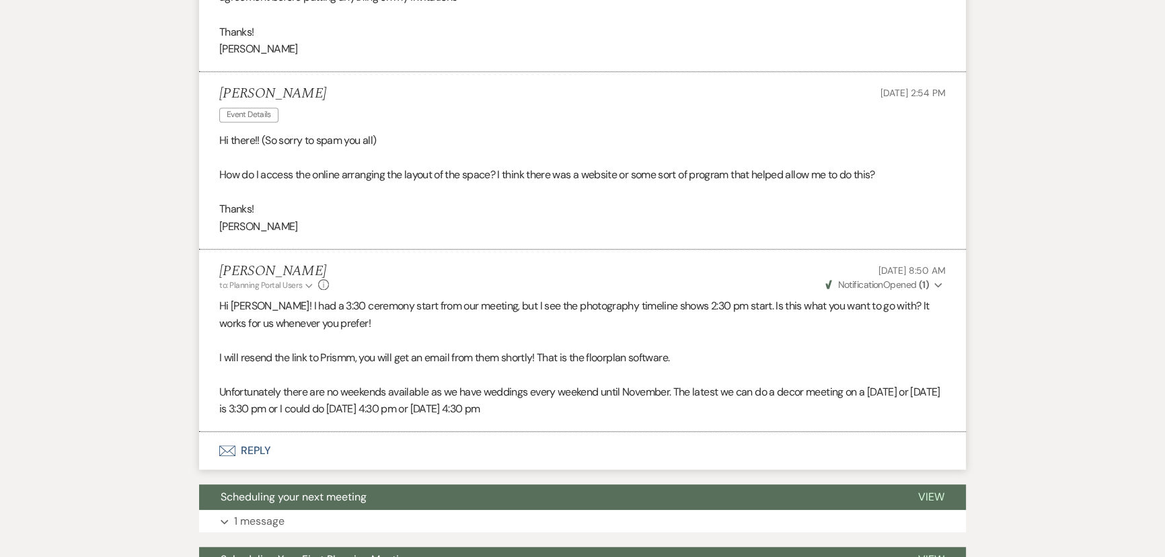
scroll to position [1232, 0]
